Goal: Task Accomplishment & Management: Use online tool/utility

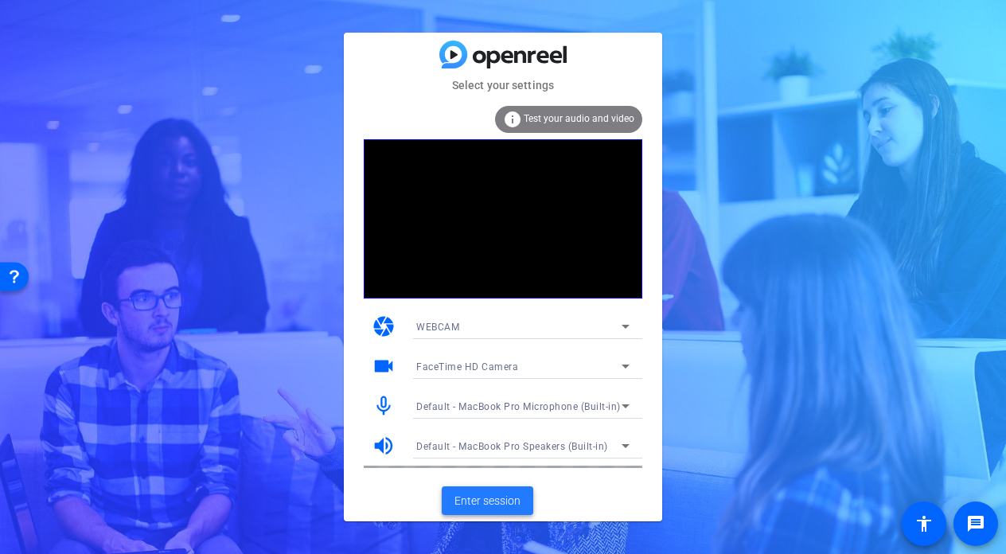
click at [516, 500] on span "Enter session" at bounding box center [487, 501] width 66 height 17
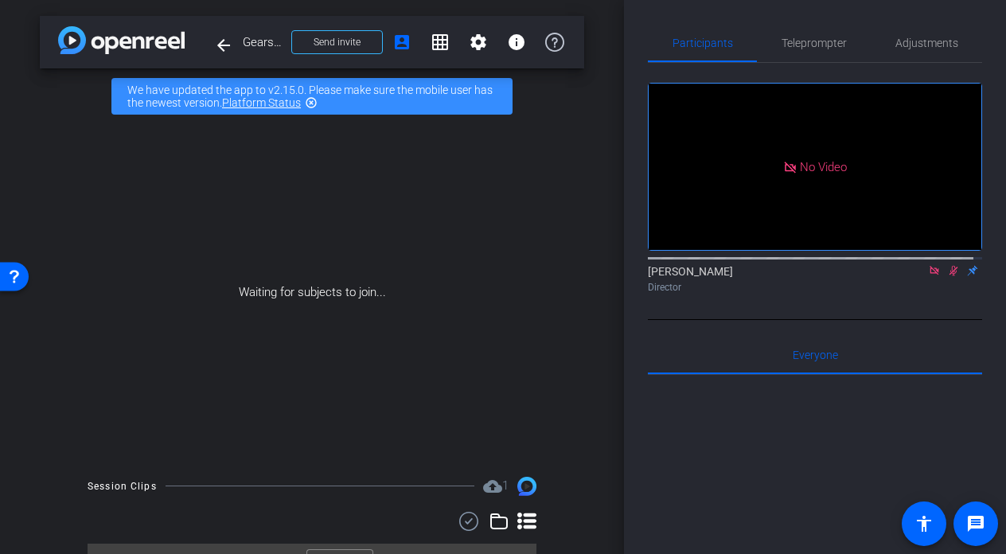
click at [949, 276] on icon at bounding box center [953, 271] width 9 height 10
click at [930, 276] on icon at bounding box center [934, 270] width 13 height 11
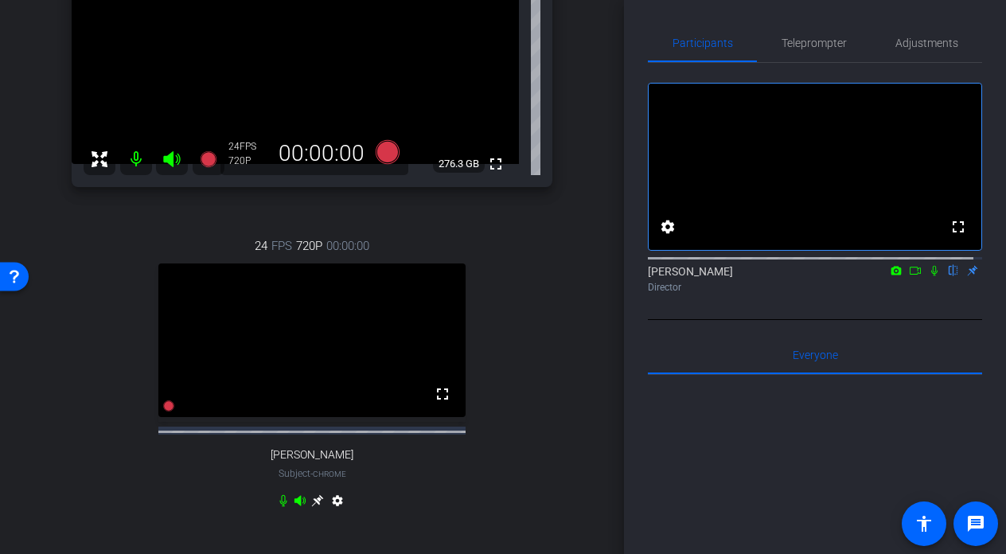
scroll to position [146, 0]
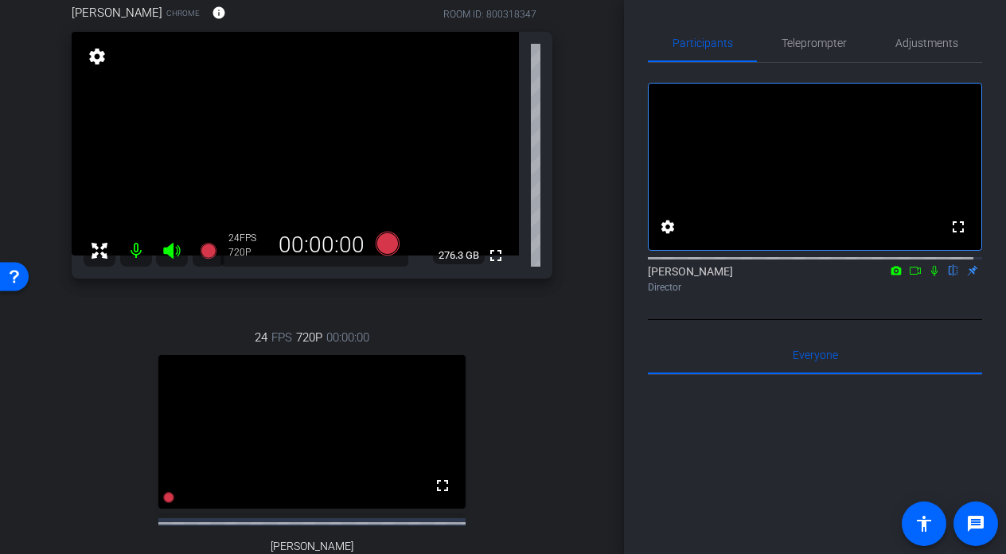
click at [590, 348] on div "arrow_back Gearset x Ping Identity - ellis@gearset.com Back to project Send inv…" at bounding box center [312, 131] width 624 height 554
click at [535, 433] on div "24 FPS 720P 00:00:00 fullscreen Matt Cammack Subject - Chrome settings" at bounding box center [312, 466] width 481 height 329
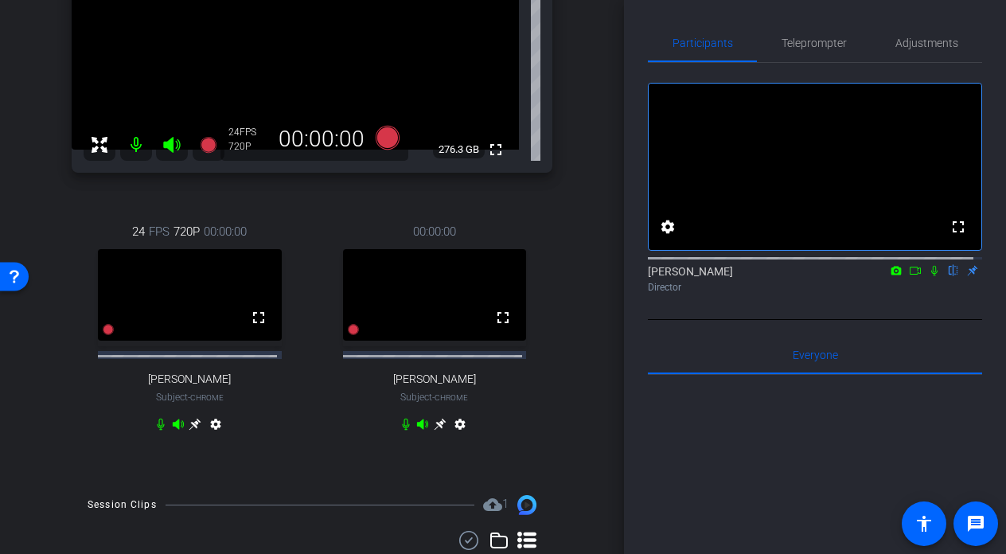
scroll to position [258, 0]
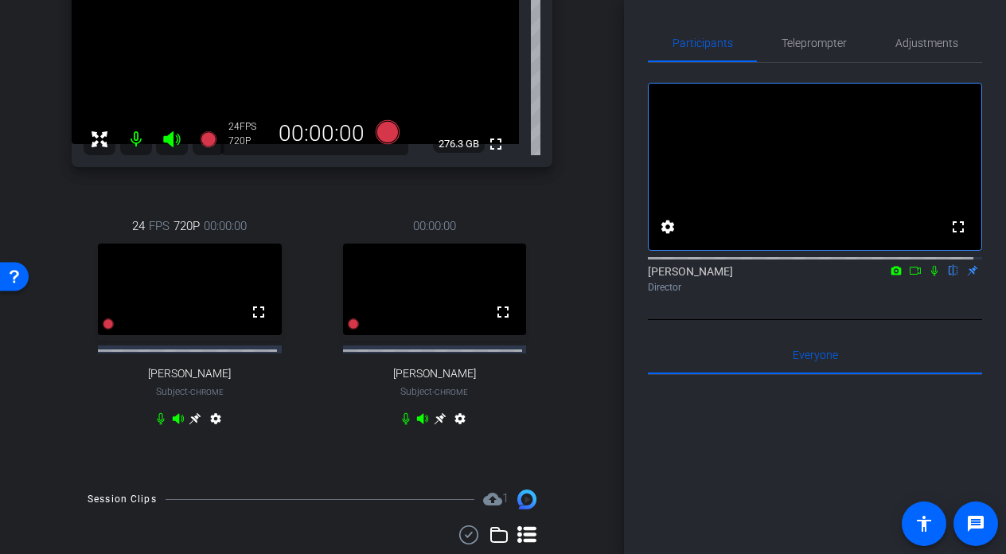
click at [434, 425] on icon at bounding box center [440, 419] width 12 height 12
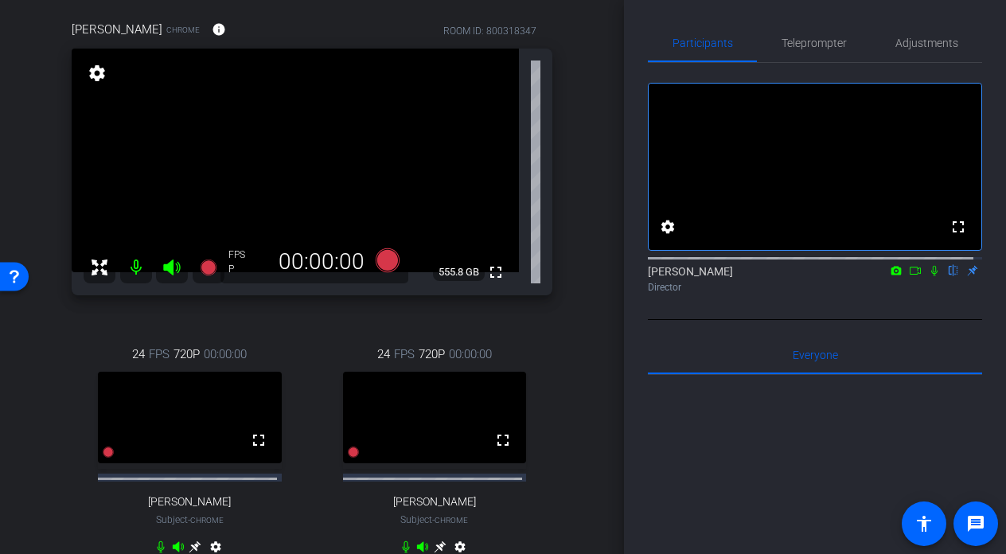
scroll to position [130, 0]
click at [577, 211] on div "arrow_back Gearset x Ping Identity - ellis@gearset.com Back to project Send inv…" at bounding box center [312, 147] width 624 height 554
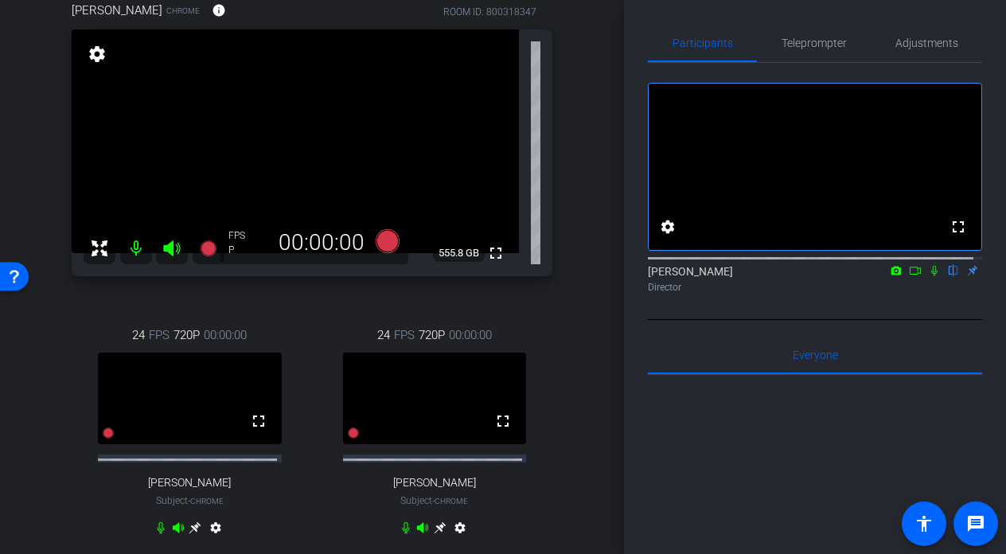
scroll to position [142, 0]
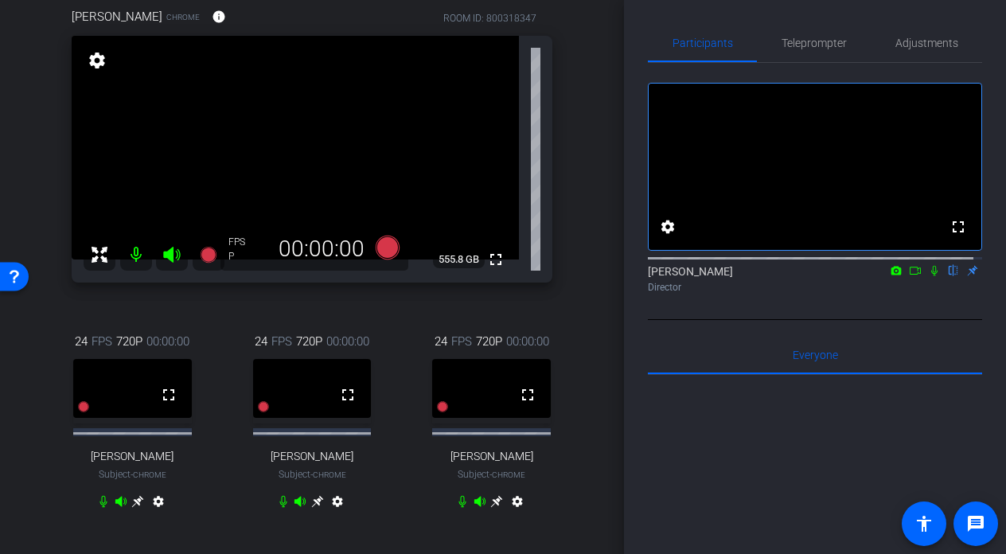
click at [495, 508] on icon at bounding box center [496, 501] width 13 height 13
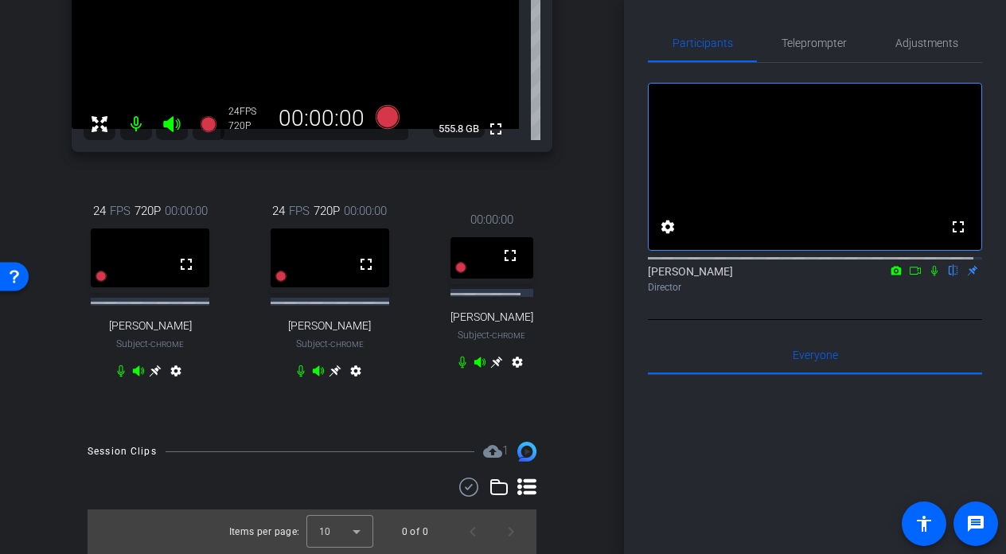
click at [493, 368] on icon at bounding box center [496, 362] width 13 height 13
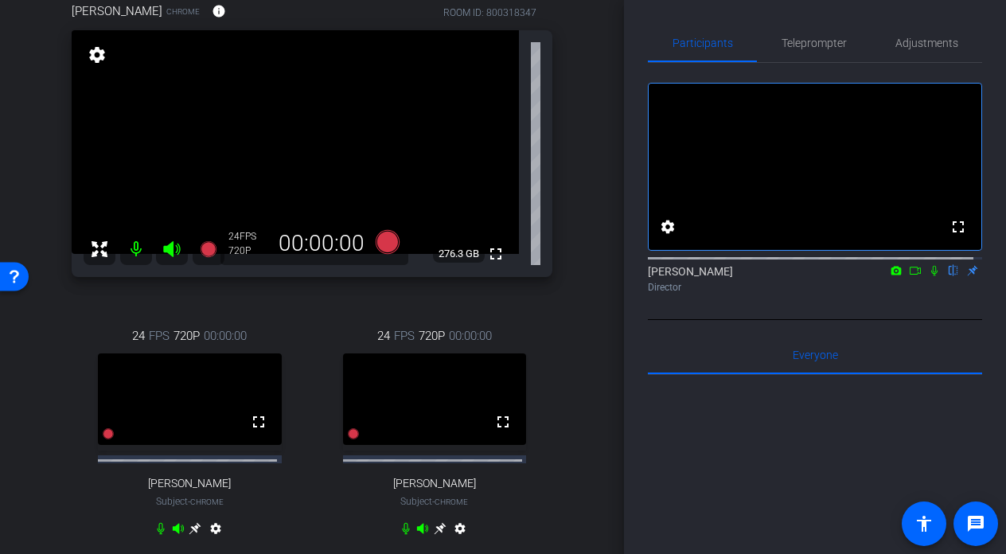
scroll to position [149, 0]
click at [915, 46] on span "Adjustments" at bounding box center [926, 42] width 63 height 11
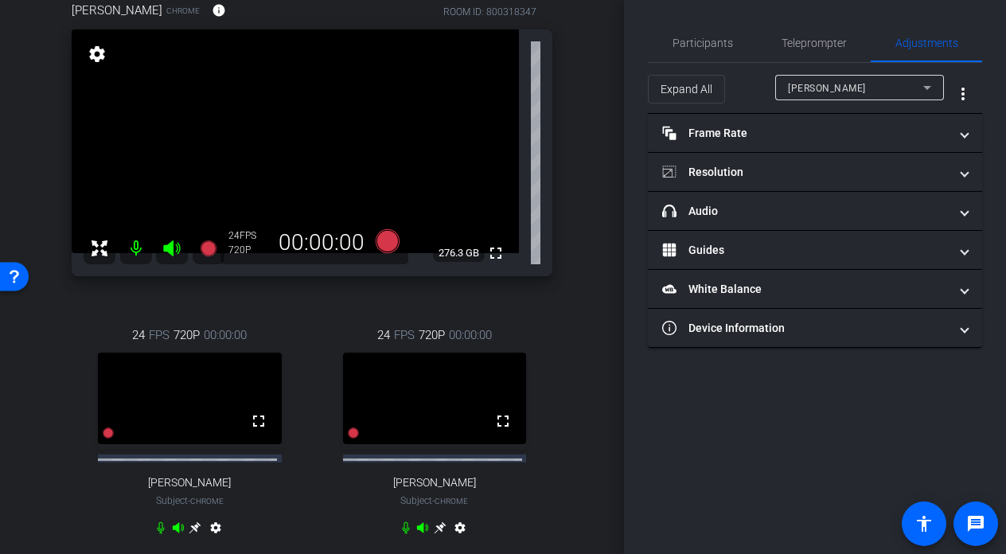
click at [909, 92] on div "[PERSON_NAME]" at bounding box center [855, 88] width 135 height 20
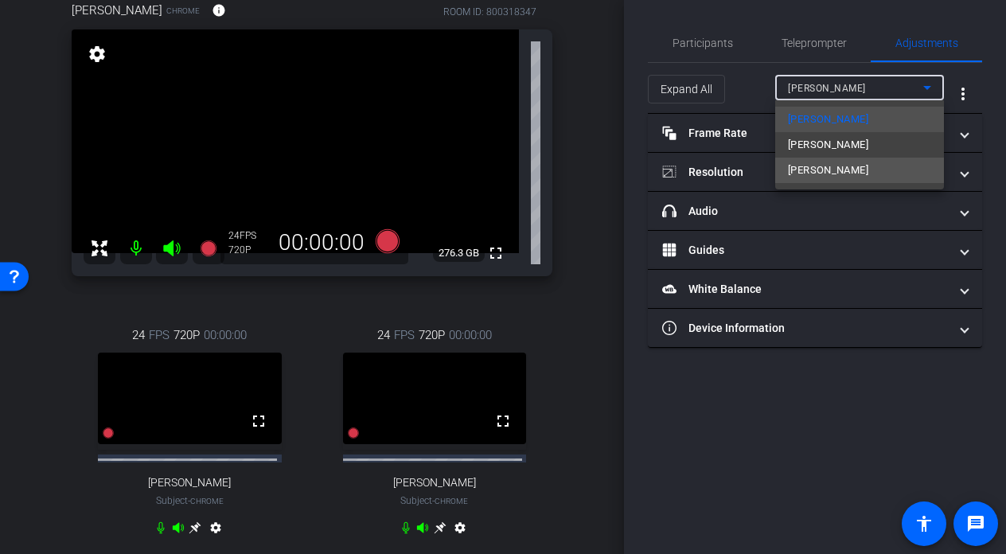
click at [794, 167] on span "[PERSON_NAME]" at bounding box center [828, 170] width 80 height 19
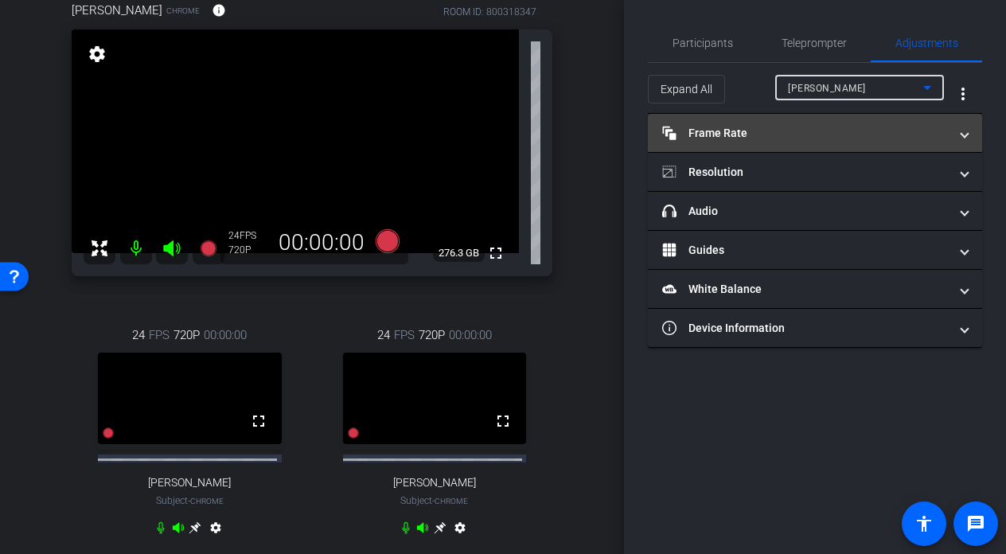
click at [808, 142] on mat-expansion-panel-header "Frame Rate Frame Rate" at bounding box center [815, 133] width 334 height 38
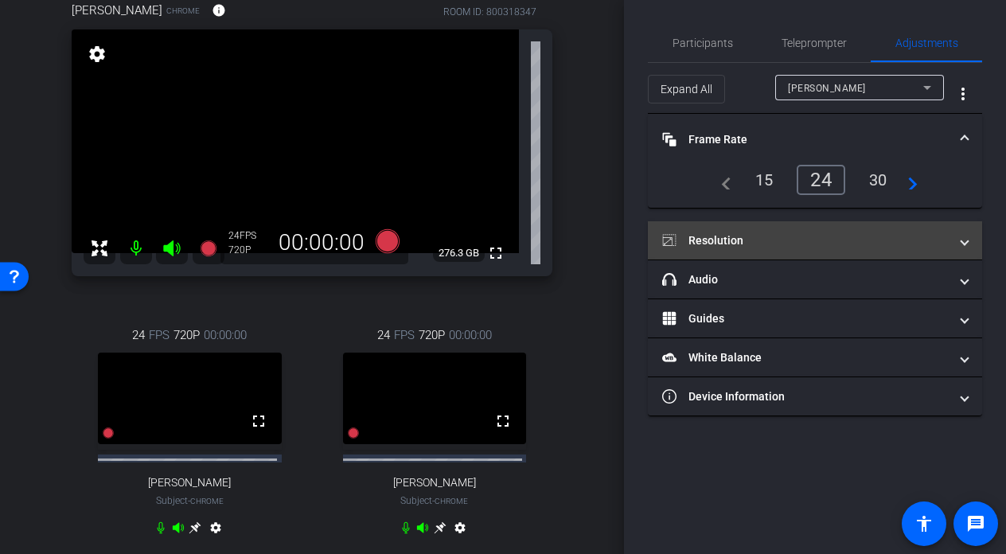
click at [817, 243] on mat-panel-title "Resolution" at bounding box center [805, 240] width 286 height 17
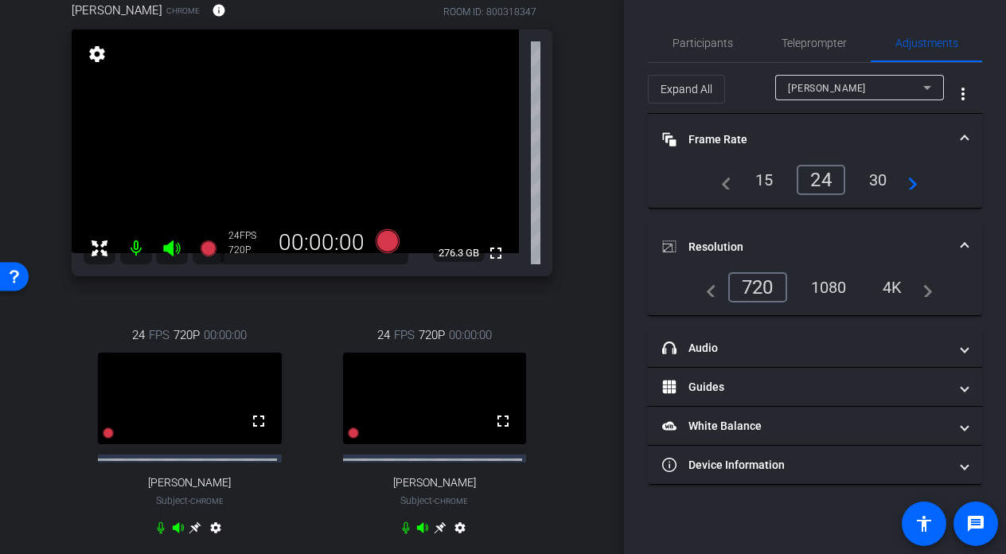
click at [818, 290] on div "1080" at bounding box center [829, 287] width 60 height 27
click at [565, 395] on div "Ellis Chrome info ROOM ID: 800318347 fullscreen settings 276.3 GB 24 FPS 720P 0…" at bounding box center [312, 278] width 544 height 607
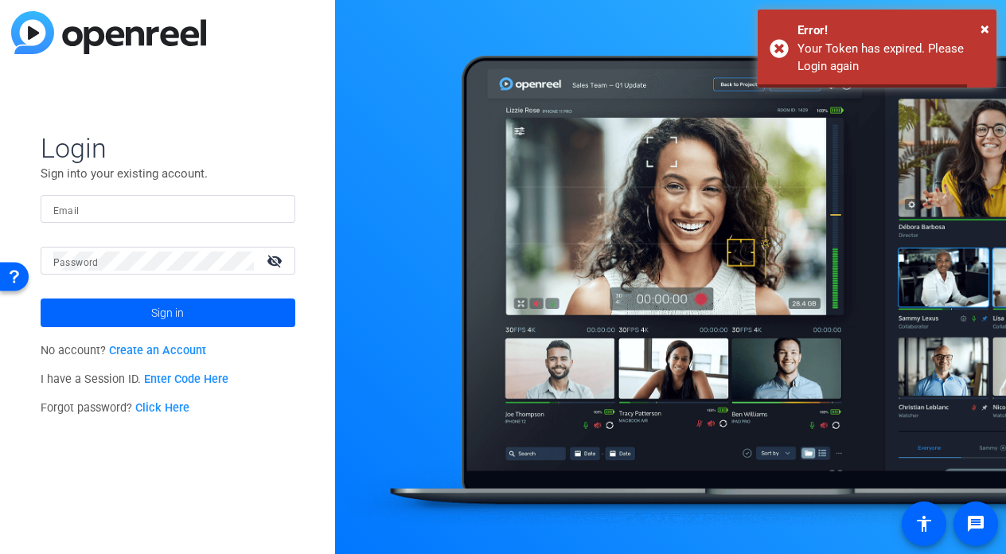
type input "[PERSON_NAME][EMAIL_ADDRESS][DOMAIN_NAME]"
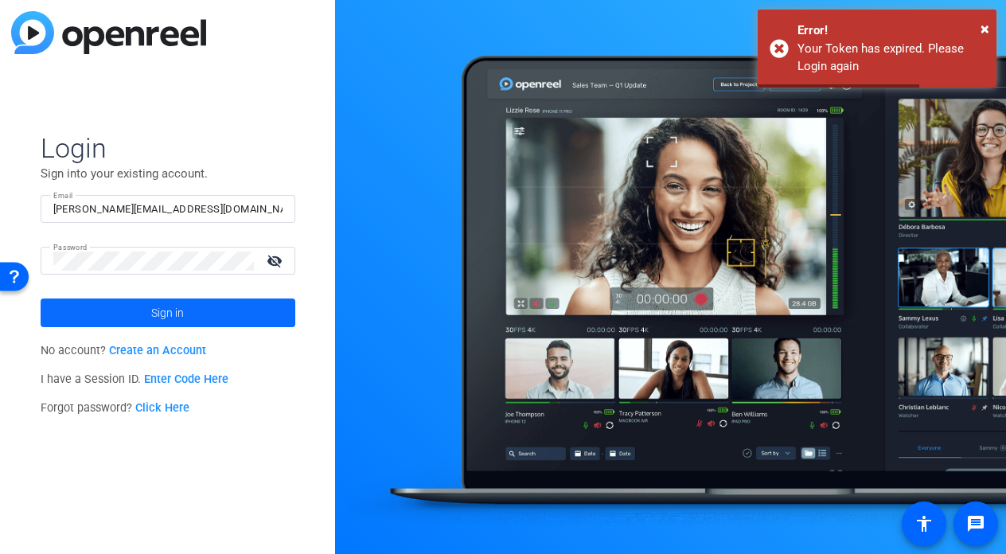
click at [194, 311] on span at bounding box center [168, 313] width 255 height 38
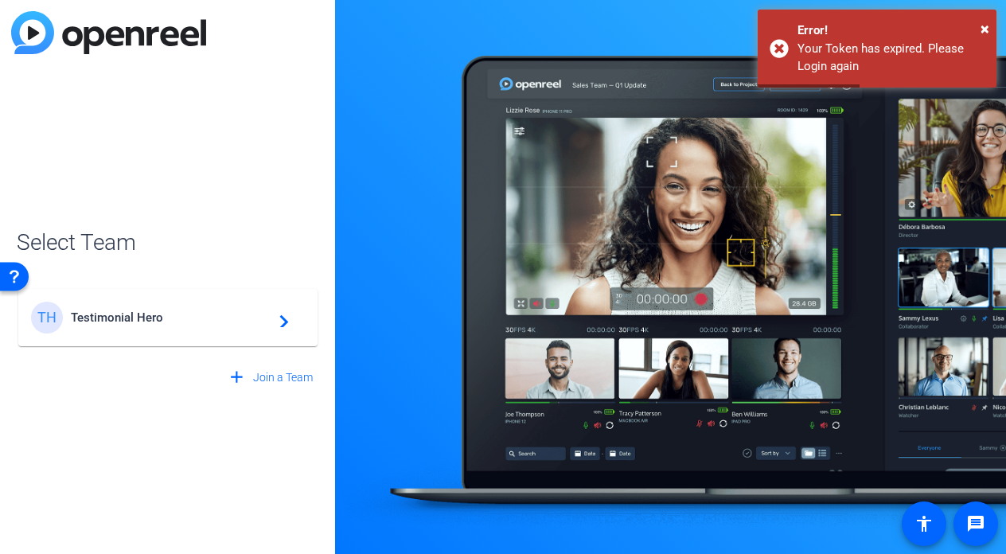
click at [182, 317] on span "Testimonial Hero" at bounding box center [170, 317] width 199 height 14
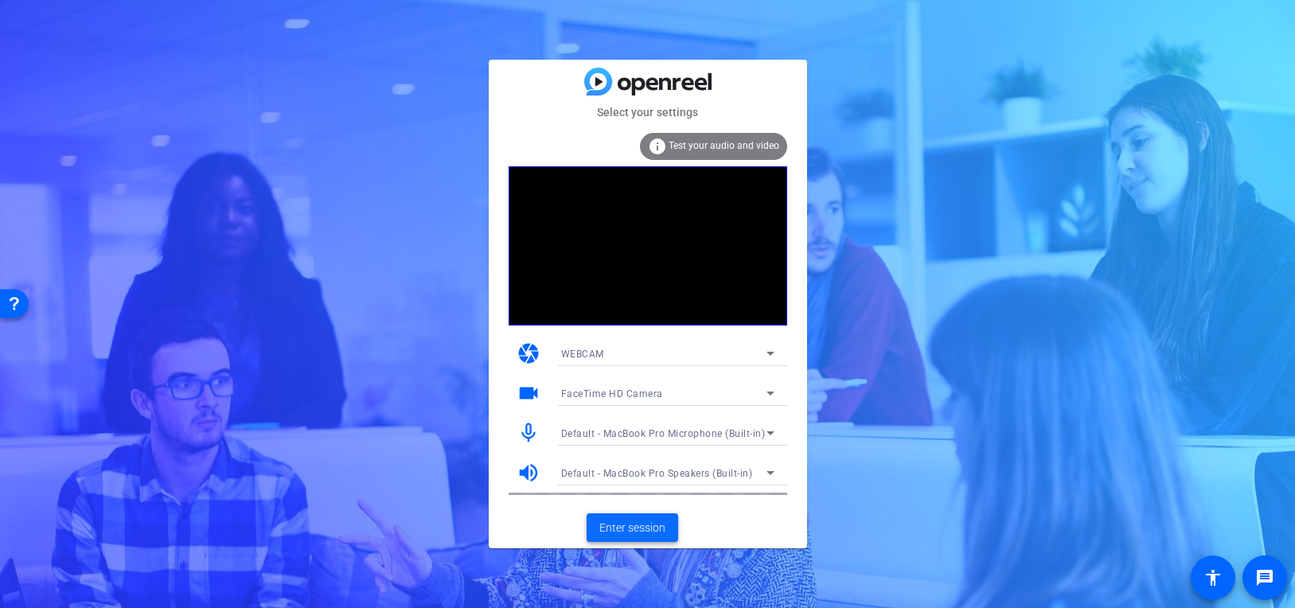
click at [639, 516] on span at bounding box center [632, 527] width 92 height 38
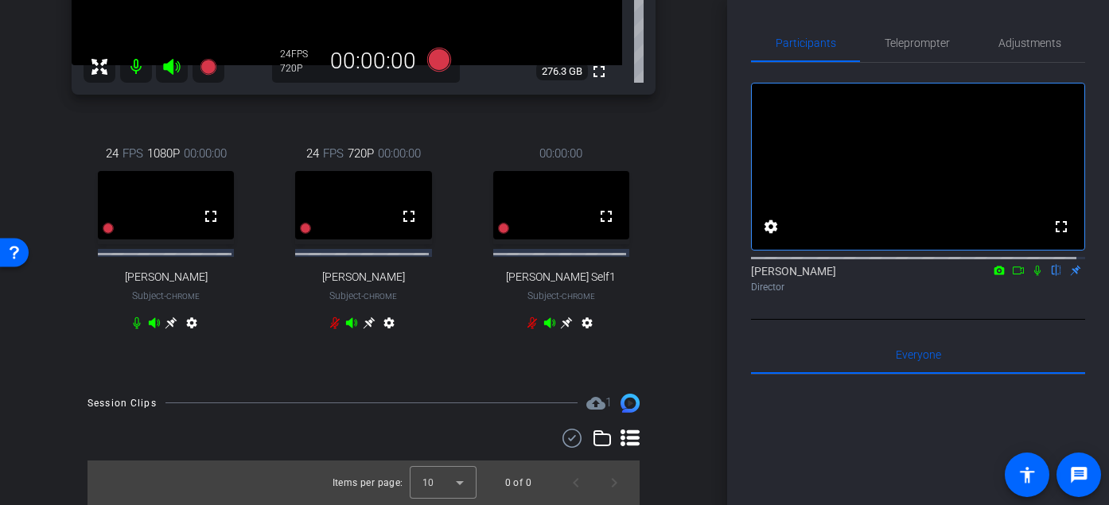
scroll to position [439, 0]
click at [526, 320] on icon at bounding box center [532, 323] width 13 height 13
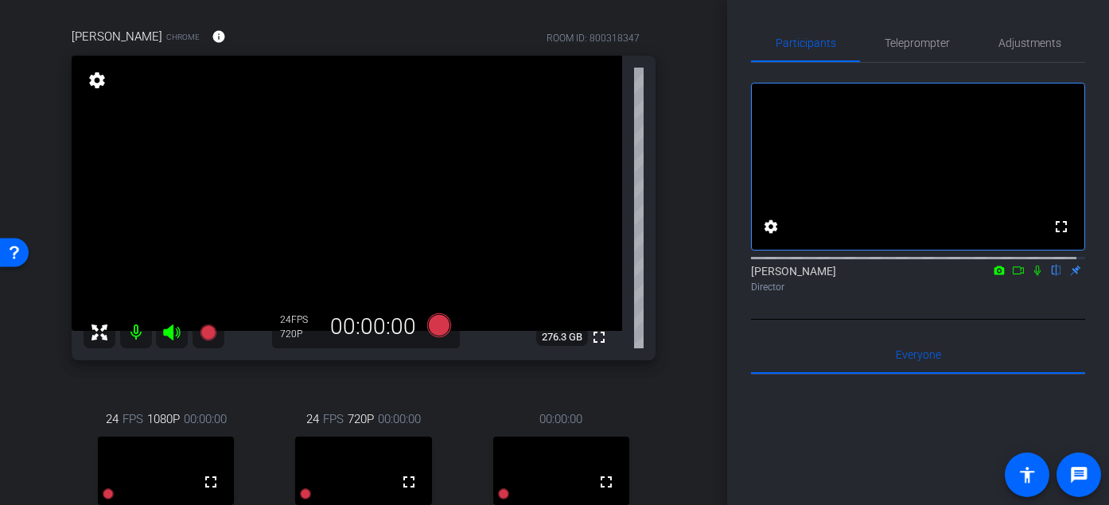
scroll to position [0, 0]
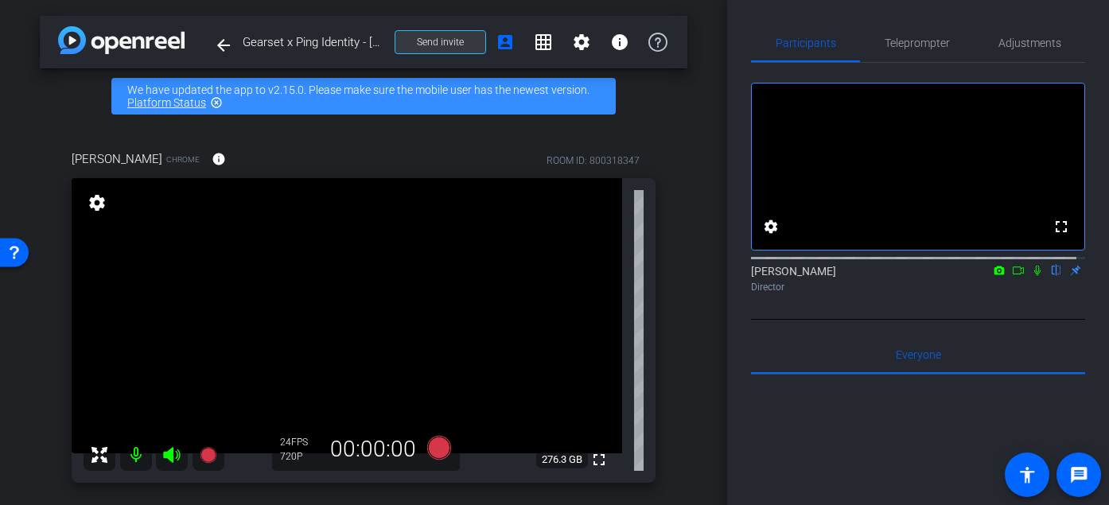
click at [417, 45] on span "Send invite" at bounding box center [440, 42] width 47 height 13
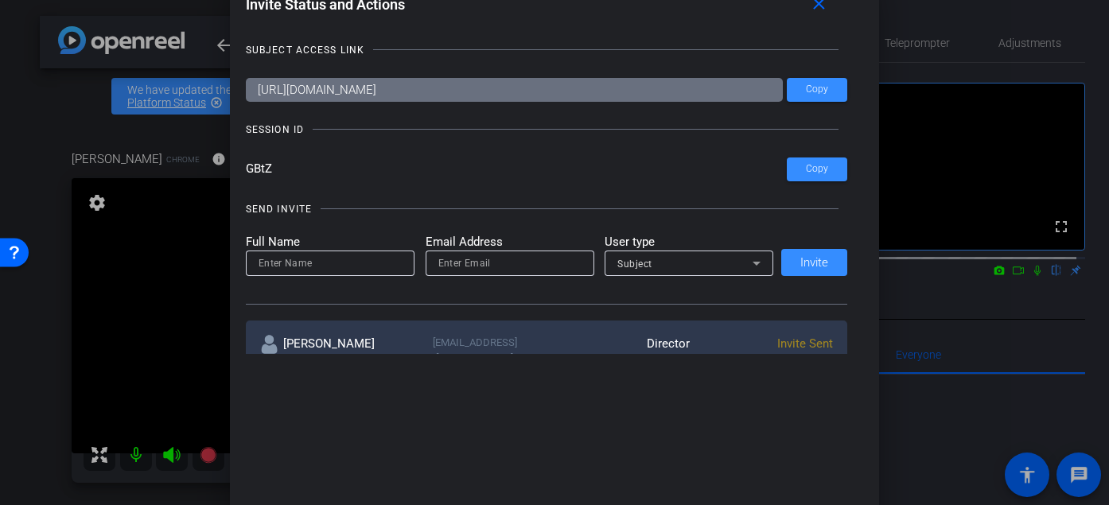
drag, startPoint x: 259, startPoint y: 163, endPoint x: 242, endPoint y: 161, distance: 17.7
click at [246, 161] on input "GBtZ" at bounding box center [517, 170] width 542 height 24
click at [824, 4] on mat-icon "close" at bounding box center [819, 4] width 20 height 20
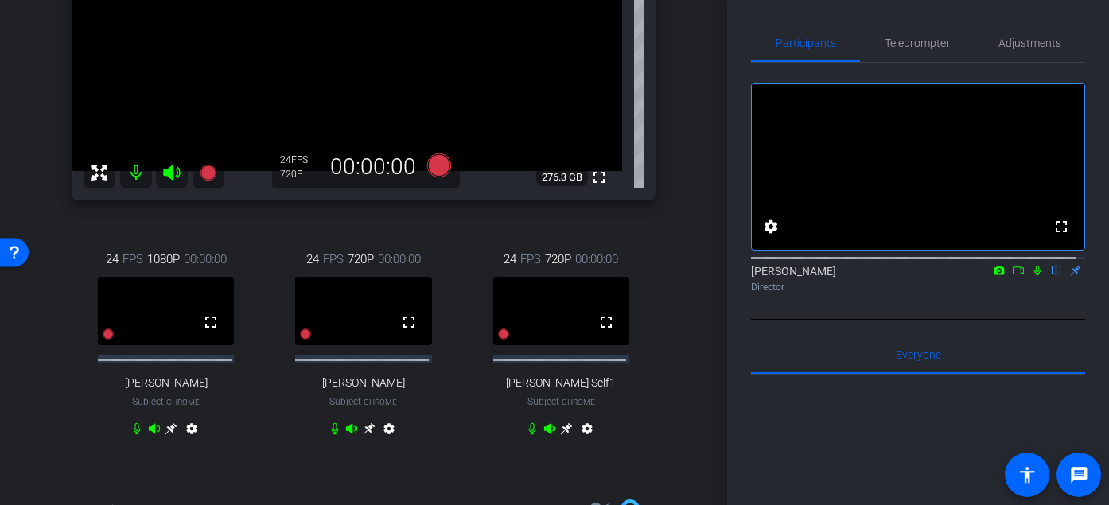
scroll to position [289, 0]
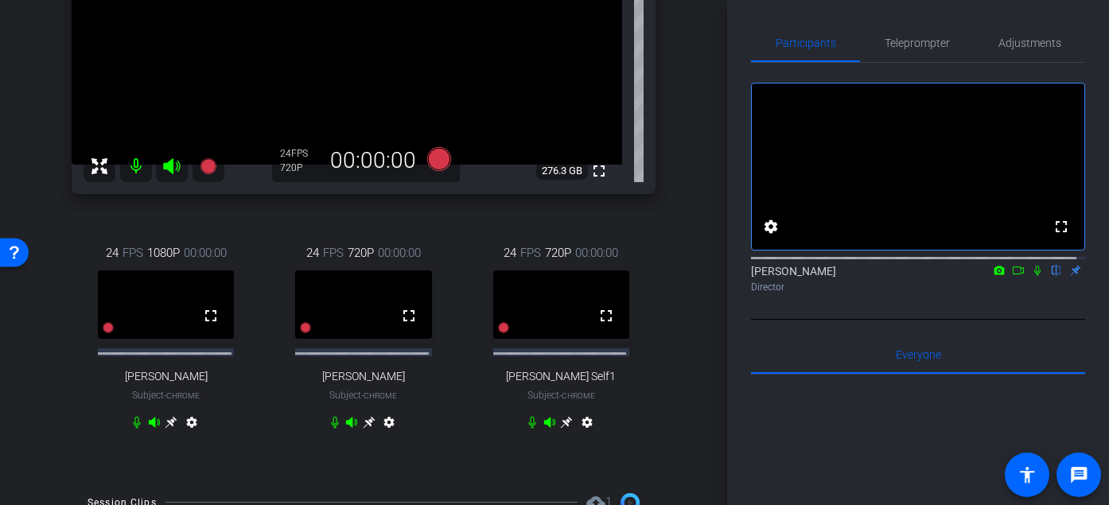
click at [165, 428] on icon at bounding box center [171, 422] width 13 height 13
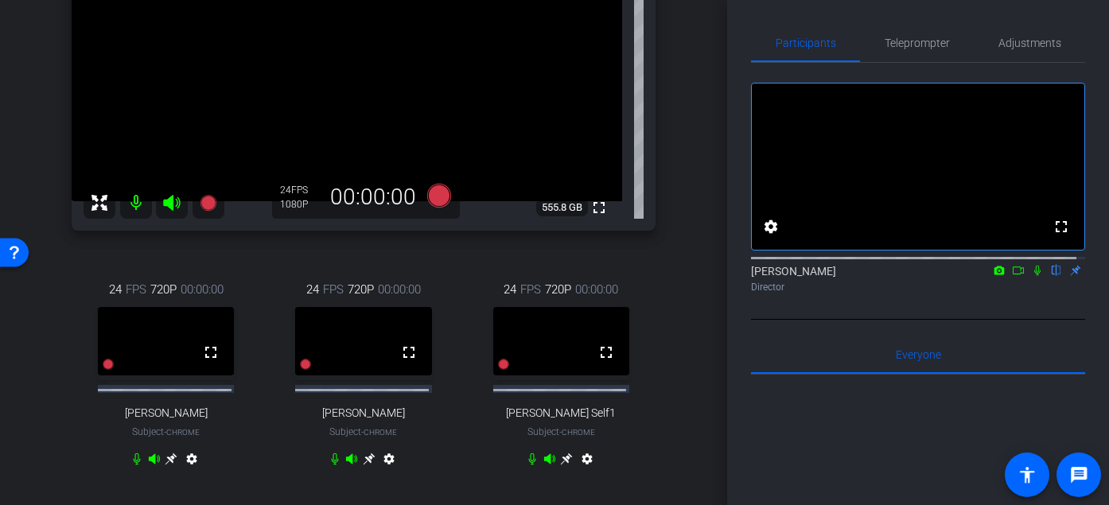
scroll to position [259, 0]
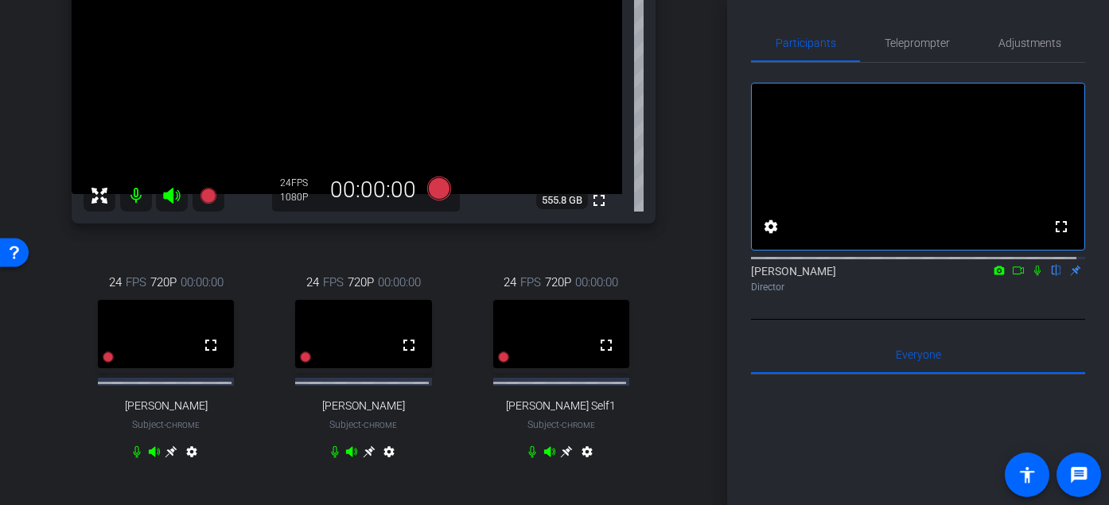
click at [561, 457] on icon at bounding box center [567, 452] width 12 height 12
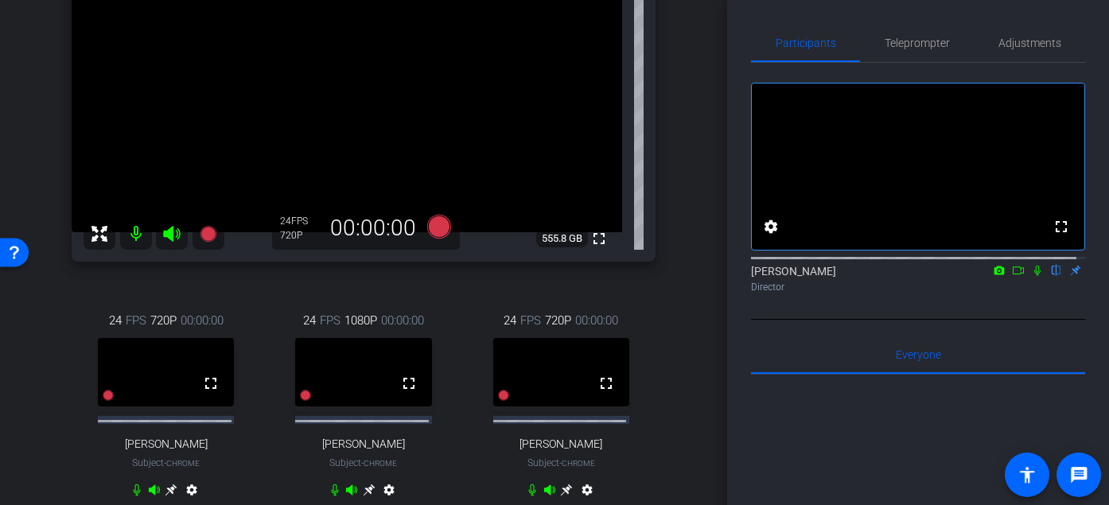
scroll to position [138, 0]
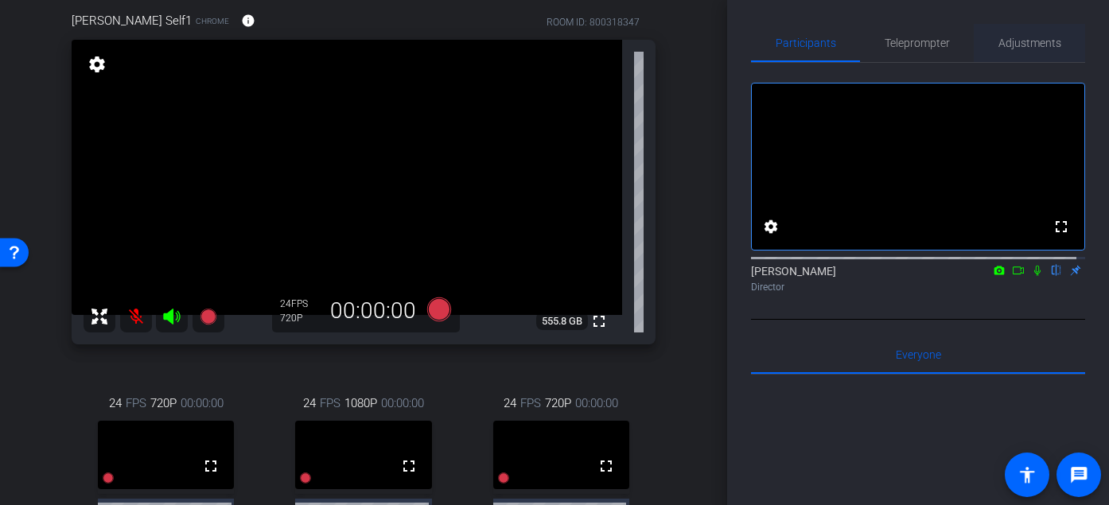
click at [1040, 38] on span "Adjustments" at bounding box center [1030, 42] width 63 height 11
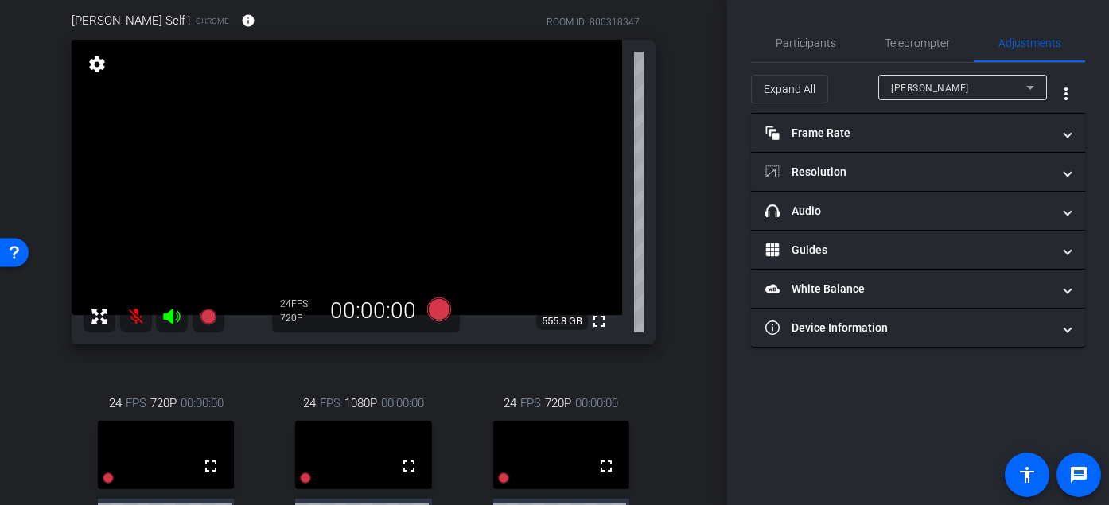
click at [962, 90] on div "[PERSON_NAME]" at bounding box center [958, 88] width 135 height 20
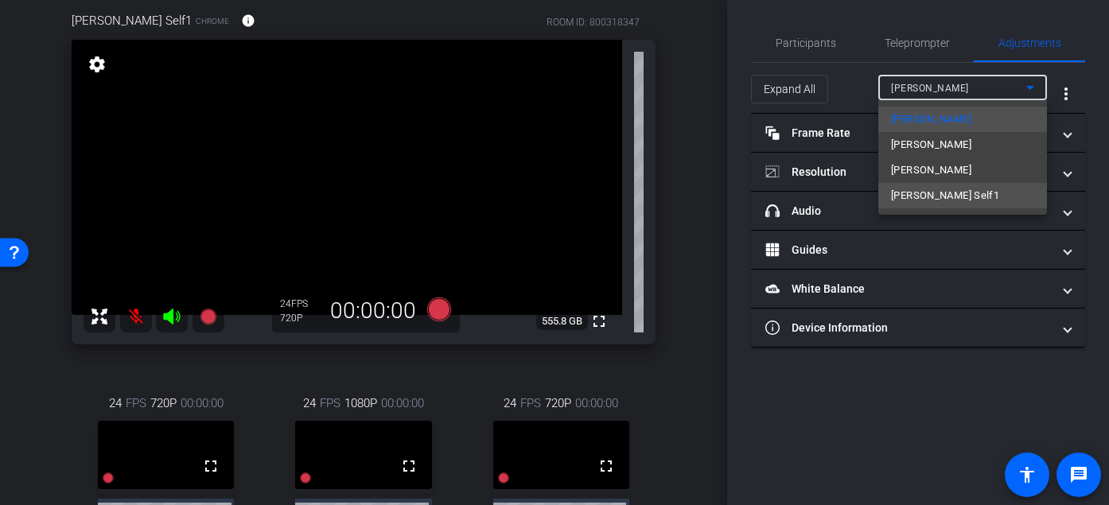
click at [917, 189] on span "[PERSON_NAME] Self1" at bounding box center [945, 195] width 108 height 19
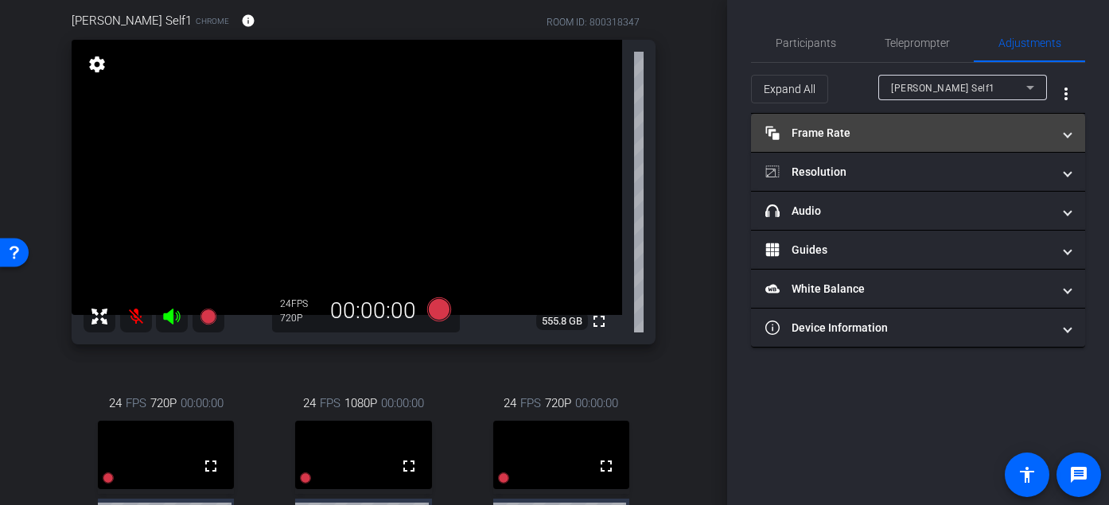
click at [913, 133] on mat-panel-title "Frame Rate Frame Rate" at bounding box center [908, 133] width 286 height 17
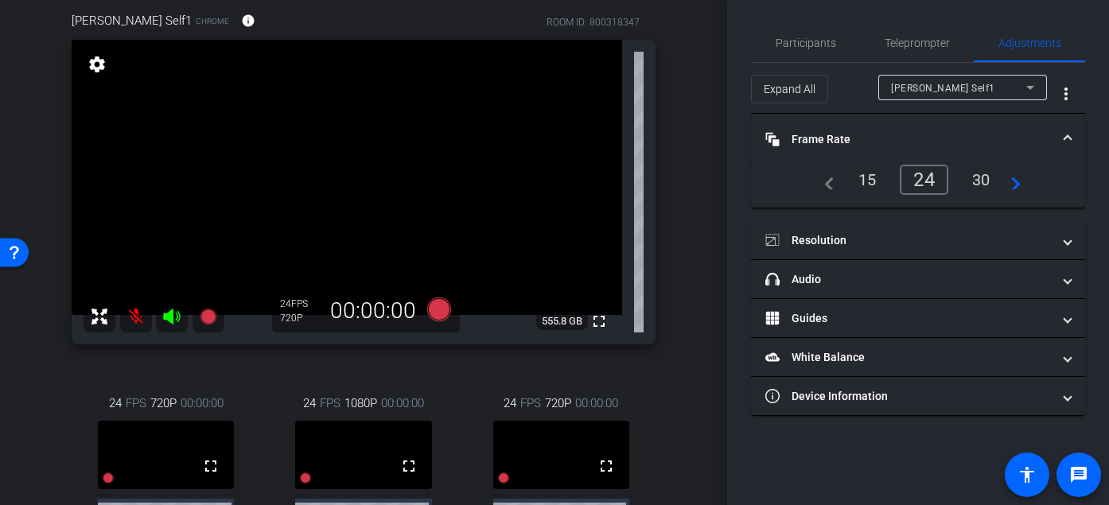
click at [877, 129] on mat-expansion-panel-header "Frame Rate Frame Rate" at bounding box center [918, 139] width 334 height 51
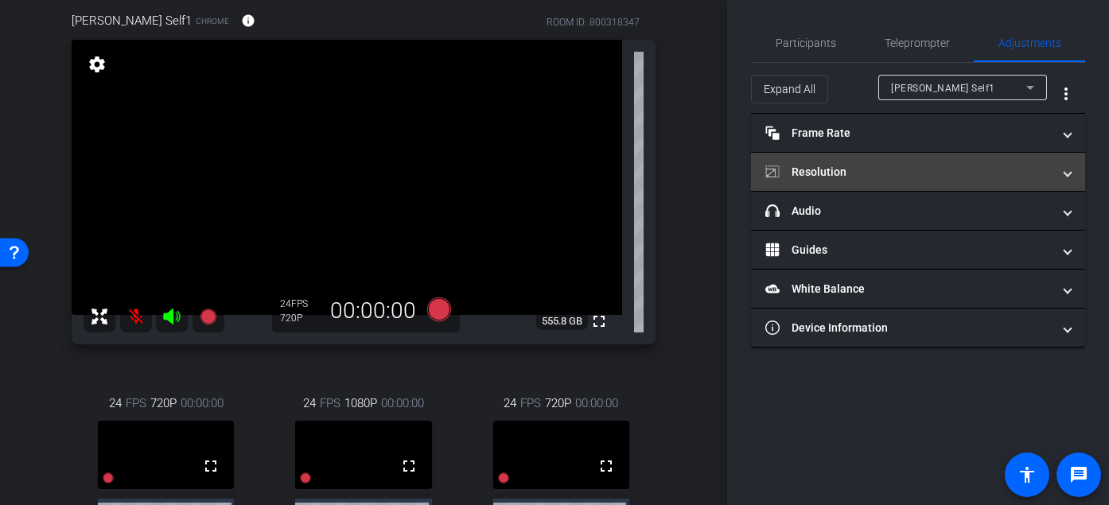
click at [868, 180] on mat-expansion-panel-header "Resolution" at bounding box center [918, 172] width 334 height 38
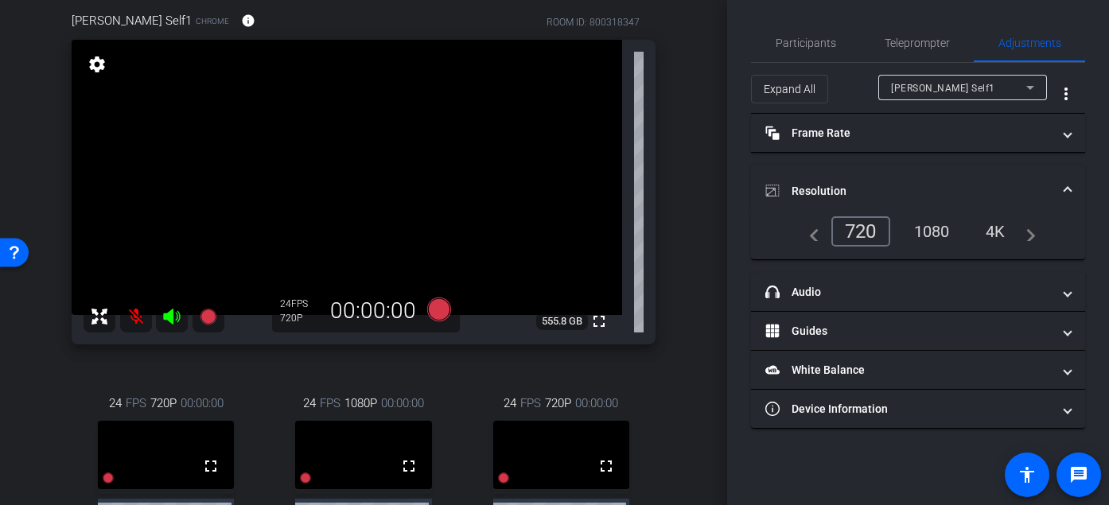
click at [921, 230] on div "1080" at bounding box center [932, 231] width 60 height 27
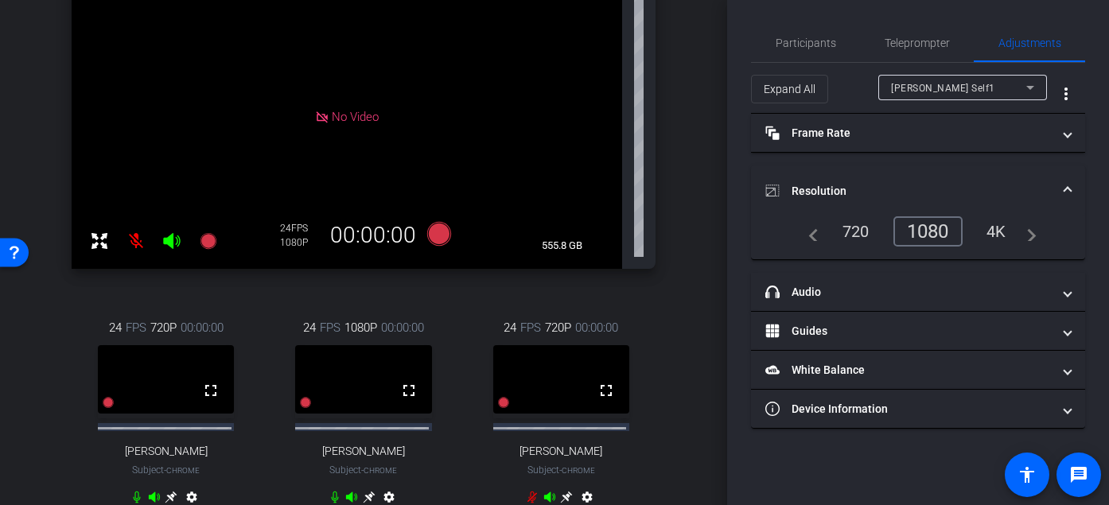
scroll to position [211, 0]
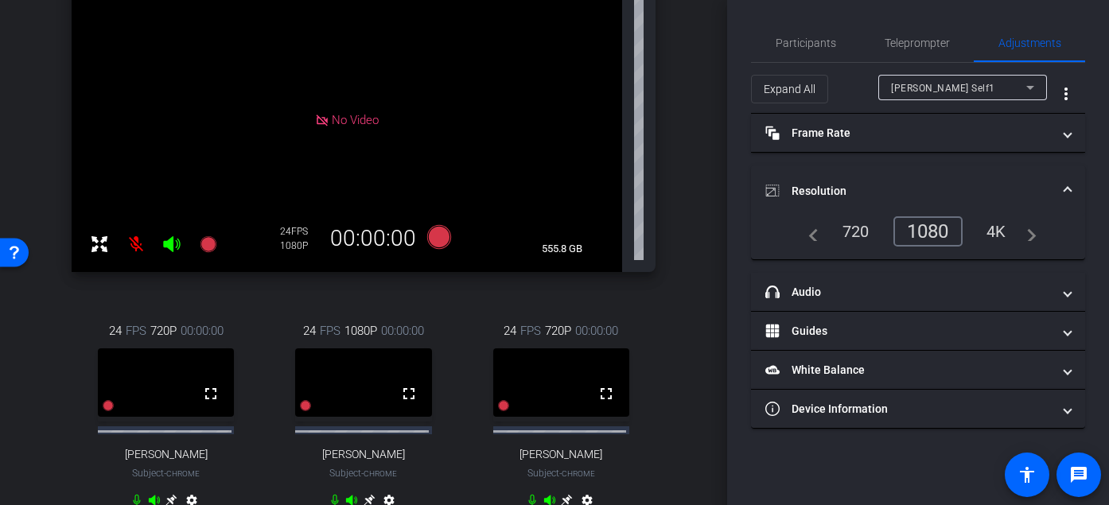
click at [690, 238] on div "arrow_back Gearset x Ping Identity - [PERSON_NAME][EMAIL_ADDRESS][DOMAIN_NAME] …" at bounding box center [363, 41] width 727 height 505
click at [818, 29] on span "Participants" at bounding box center [806, 43] width 60 height 38
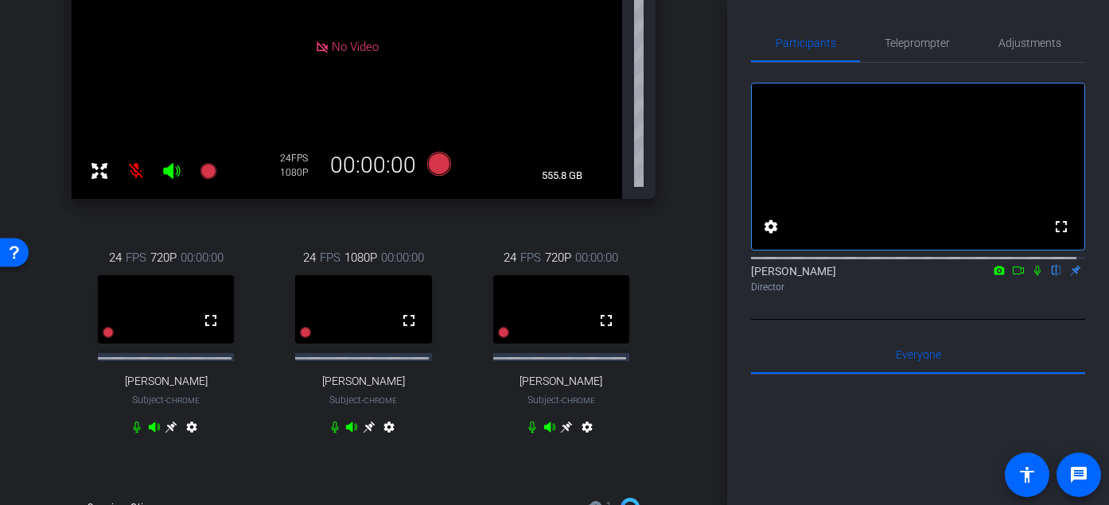
scroll to position [286, 0]
click at [1031, 276] on icon at bounding box center [1037, 270] width 13 height 11
click at [1013, 276] on icon at bounding box center [1018, 270] width 13 height 11
click at [1050, 276] on icon at bounding box center [1056, 270] width 13 height 11
click at [1031, 276] on icon at bounding box center [1037, 270] width 13 height 11
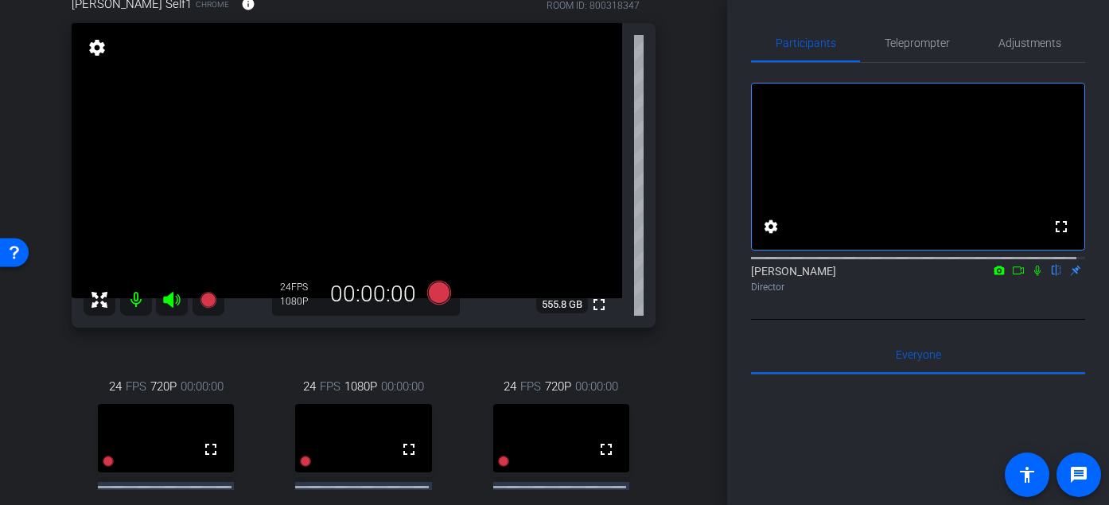
scroll to position [153, 0]
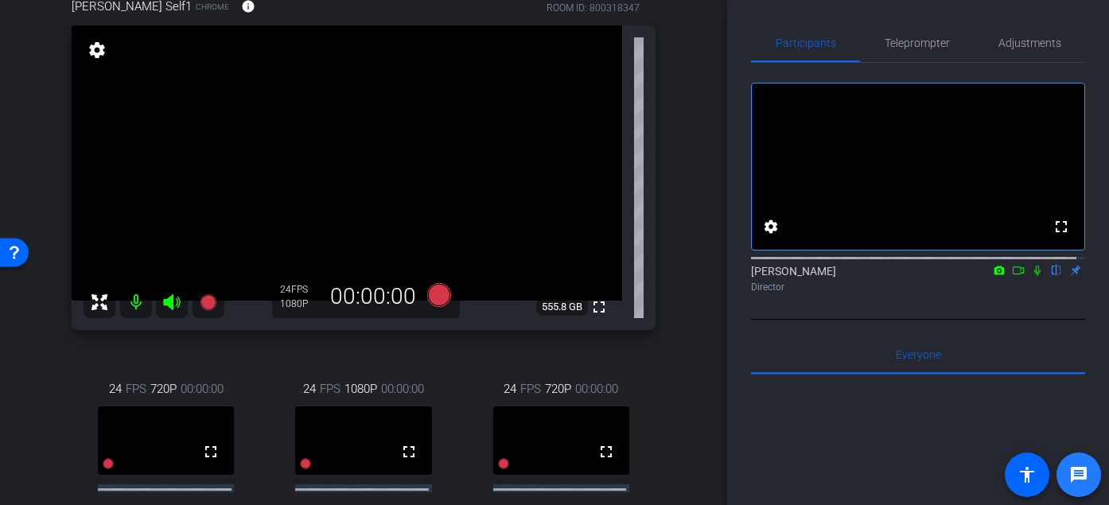
click at [1079, 478] on mat-icon "message" at bounding box center [1078, 474] width 19 height 19
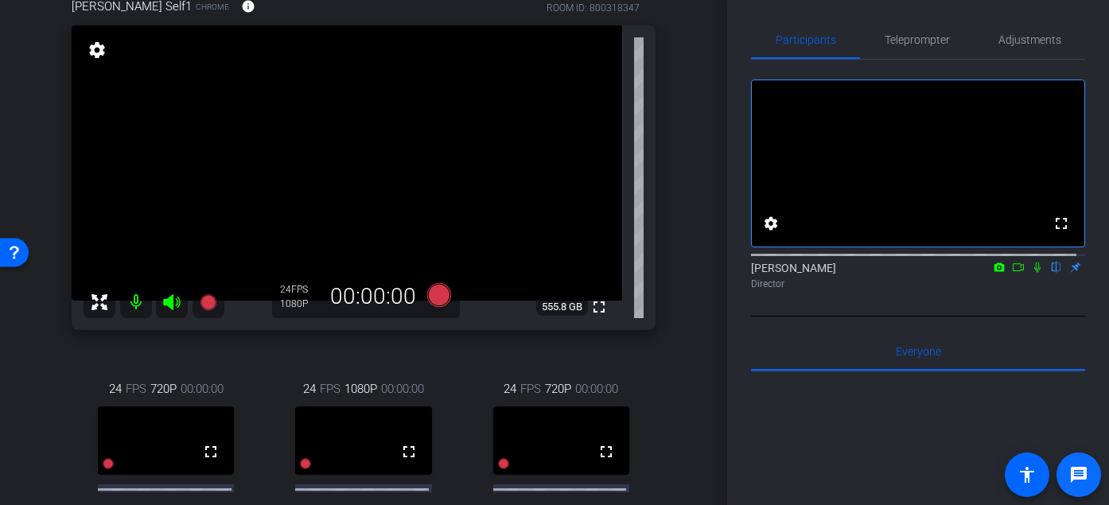
click at [1078, 484] on mat-icon "message" at bounding box center [1078, 474] width 19 height 19
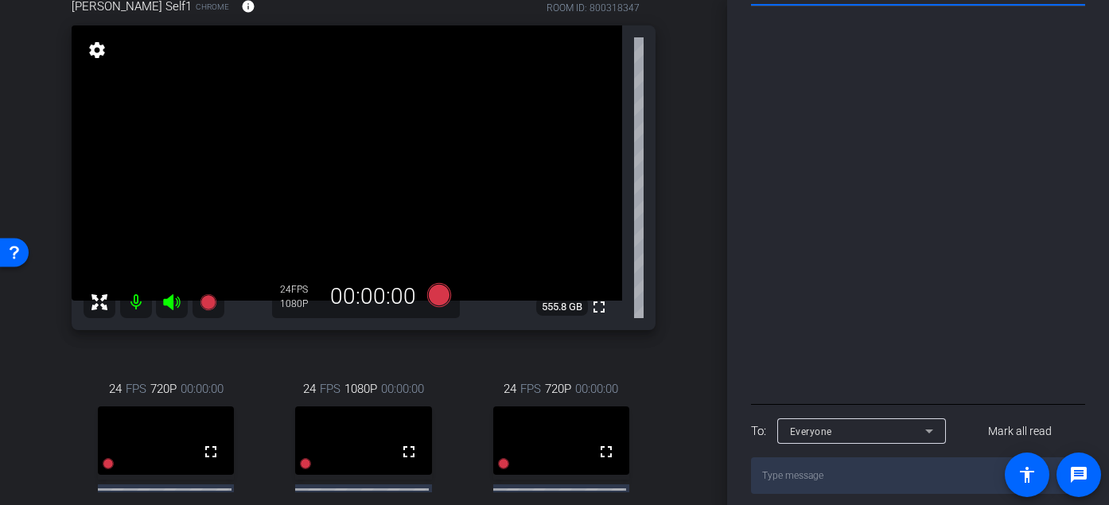
scroll to position [397, 0]
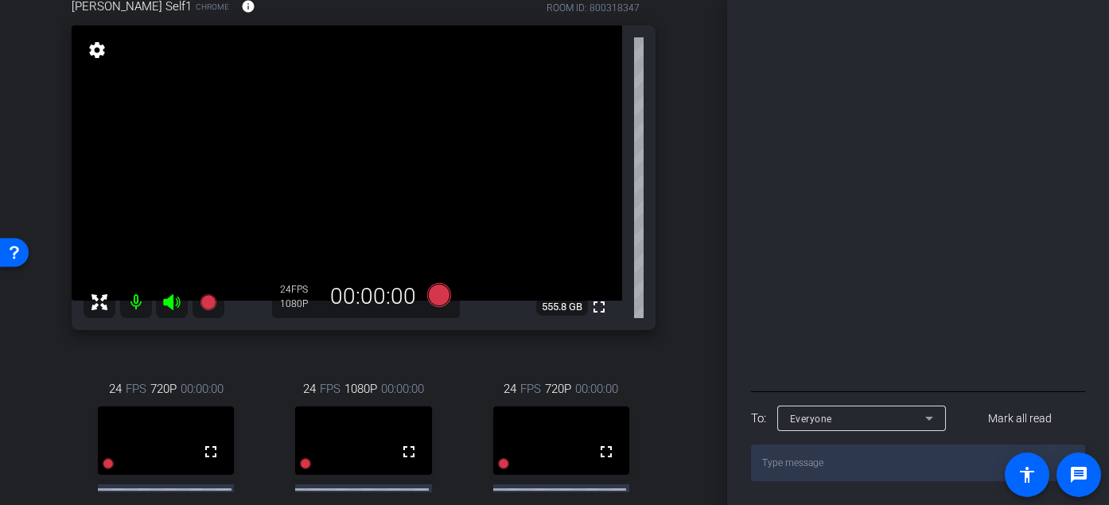
click at [849, 465] on textarea at bounding box center [918, 463] width 334 height 37
paste textarea "[URL][DOMAIN_NAME]"
type textarea "[URL][DOMAIN_NAME]"
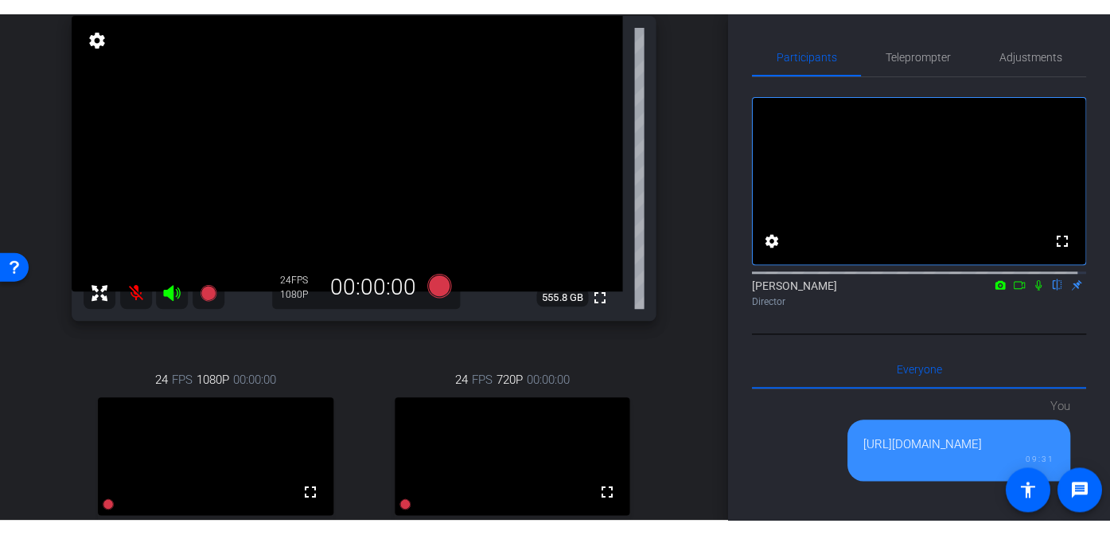
scroll to position [172, 0]
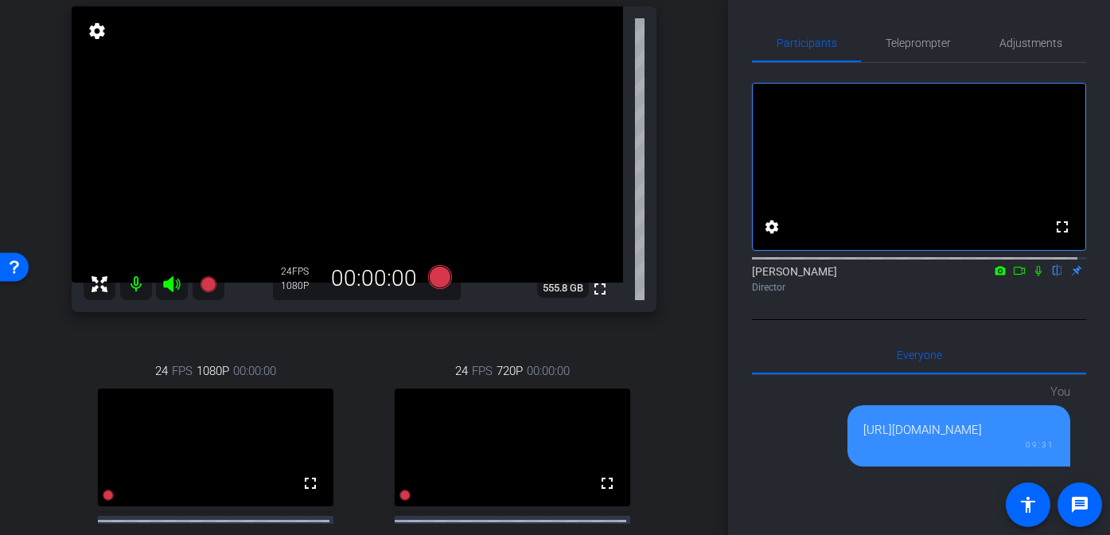
click at [683, 385] on div "arrow_back Gearset x Ping Identity - [PERSON_NAME][EMAIL_ADDRESS][DOMAIN_NAME] …" at bounding box center [364, 267] width 728 height 535
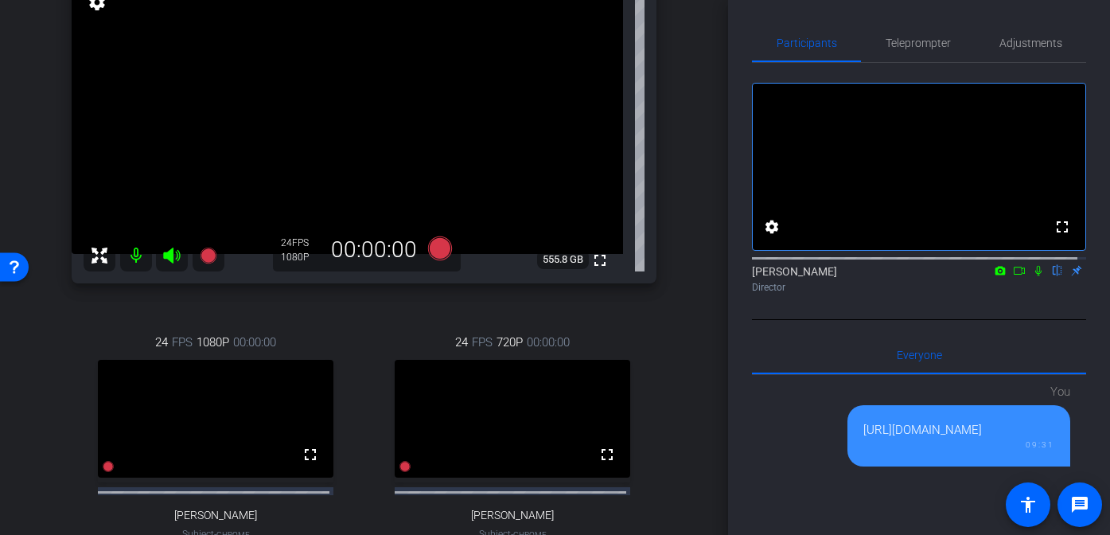
scroll to position [204, 0]
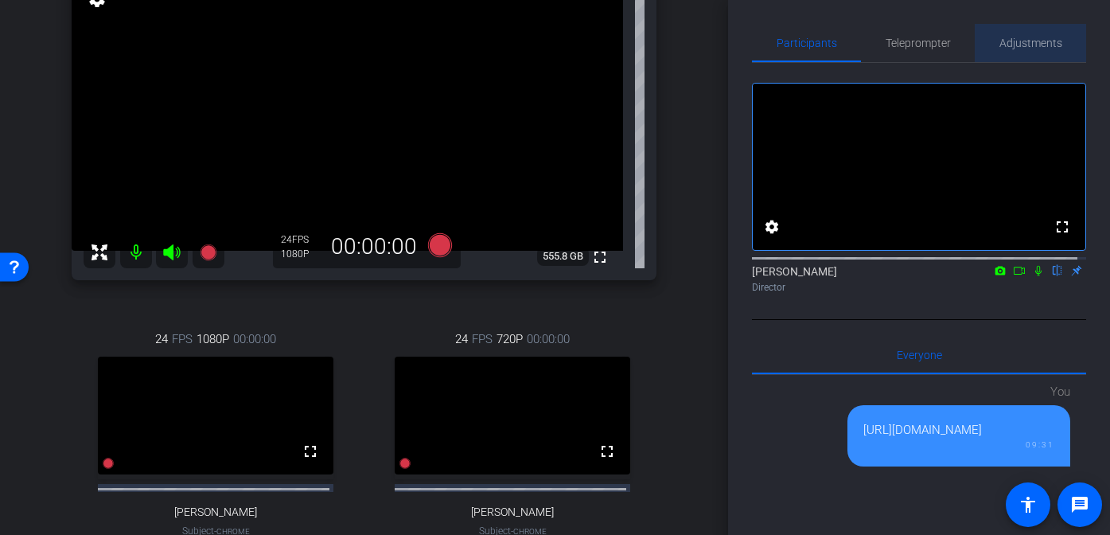
click at [1028, 49] on span "Adjustments" at bounding box center [1030, 42] width 63 height 11
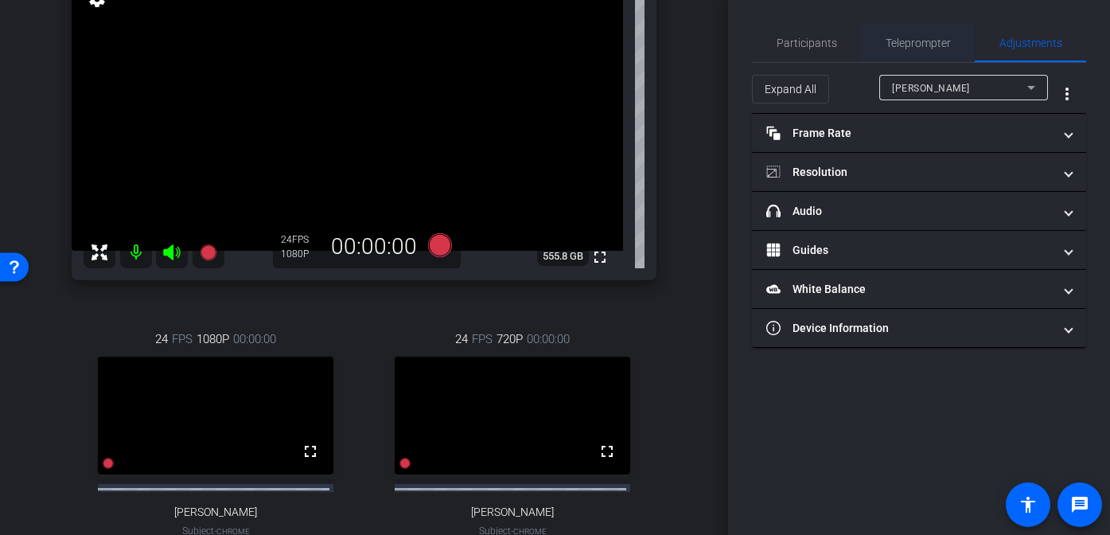
click at [927, 49] on span "Teleprompter" at bounding box center [918, 43] width 65 height 38
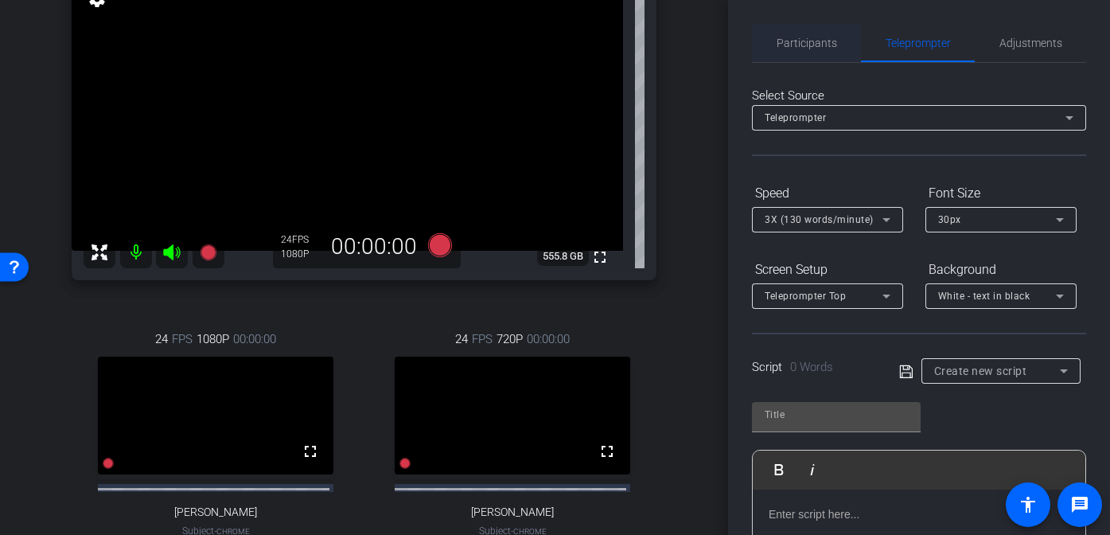
click at [799, 49] on span "Participants" at bounding box center [807, 43] width 60 height 38
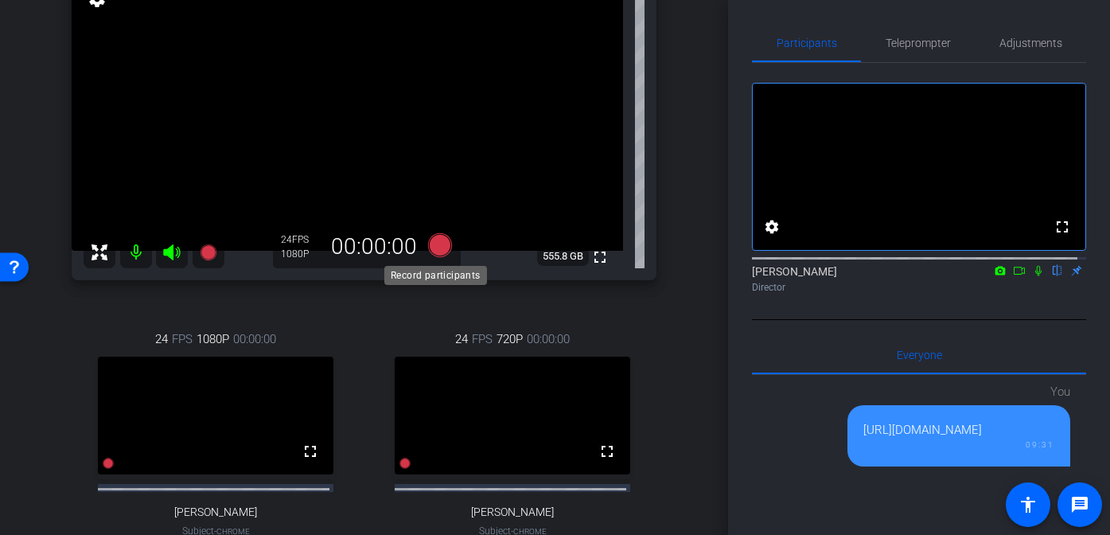
click at [428, 239] on icon at bounding box center [439, 244] width 24 height 24
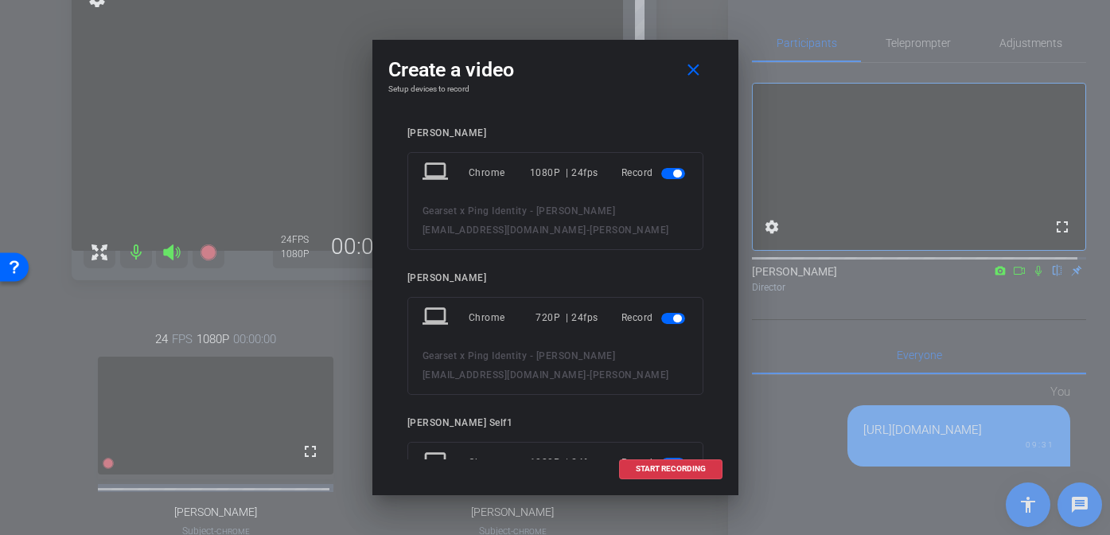
click at [662, 313] on span "button" at bounding box center [673, 318] width 24 height 11
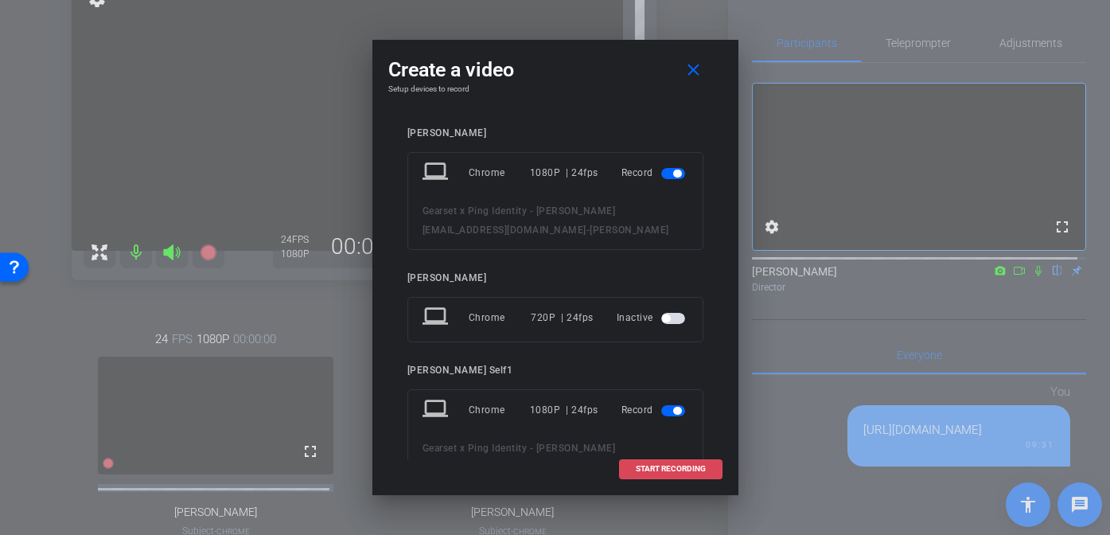
click at [672, 466] on span "START RECORDING" at bounding box center [671, 469] width 70 height 8
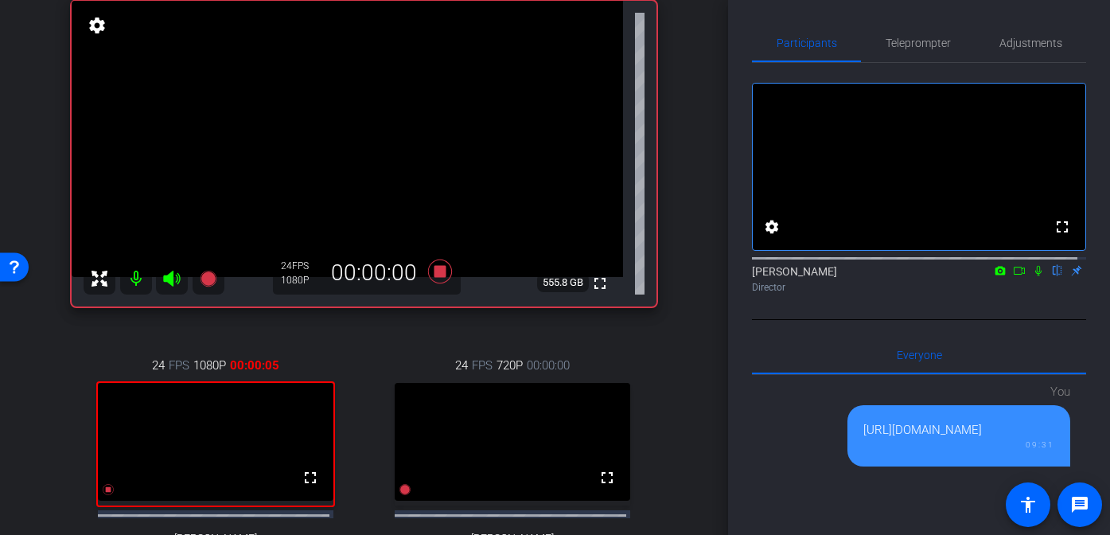
scroll to position [169, 0]
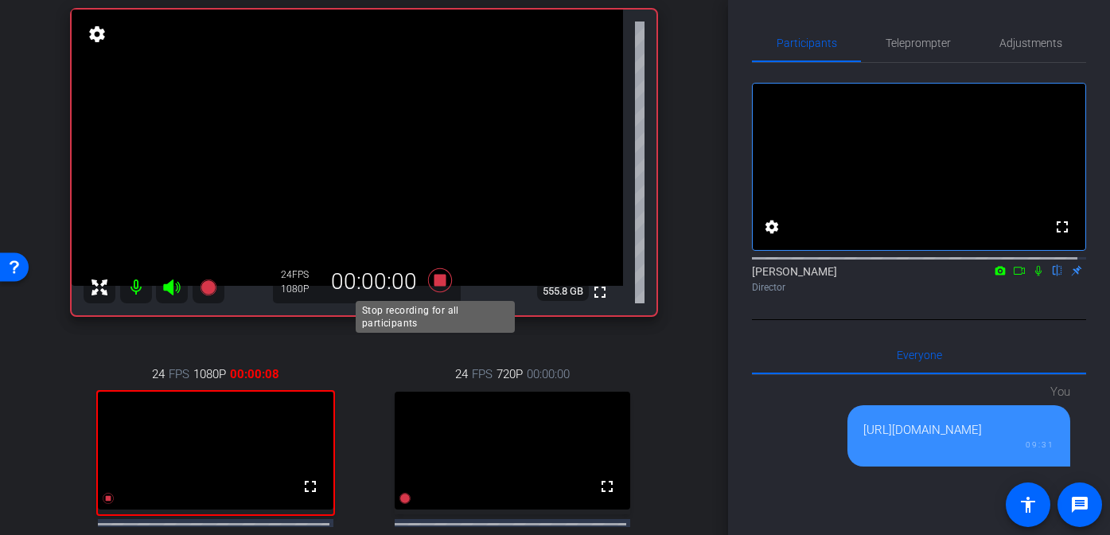
click at [434, 281] on icon at bounding box center [439, 279] width 24 height 24
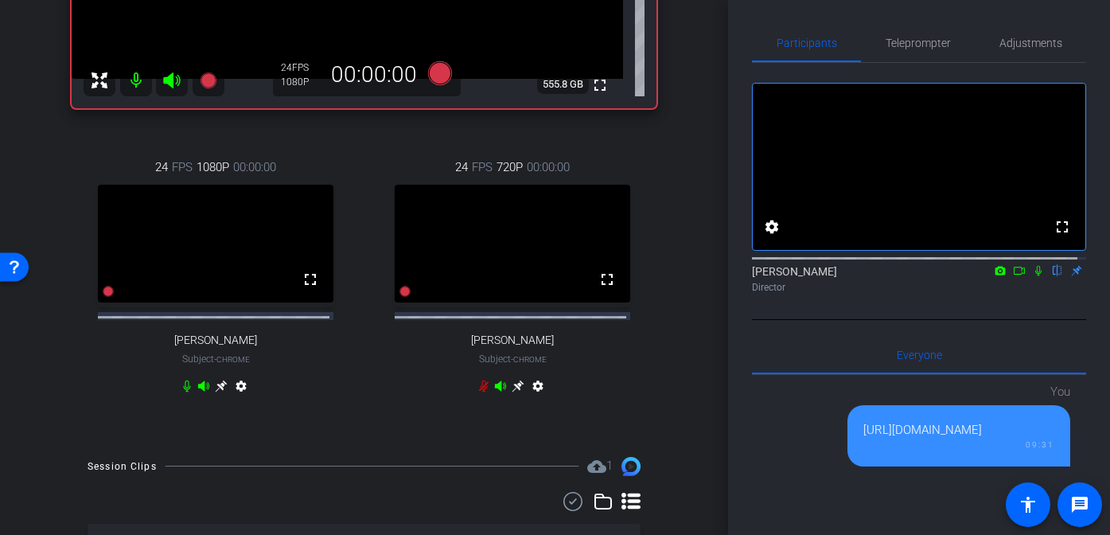
scroll to position [503, 0]
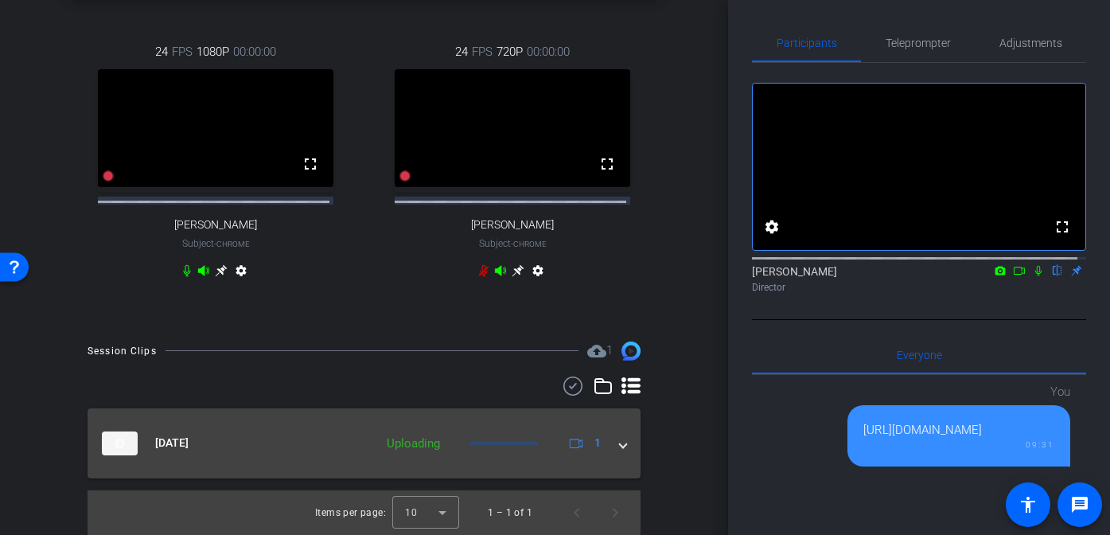
click at [624, 450] on mat-expansion-panel-header "[DATE] Uploading 1" at bounding box center [364, 443] width 553 height 70
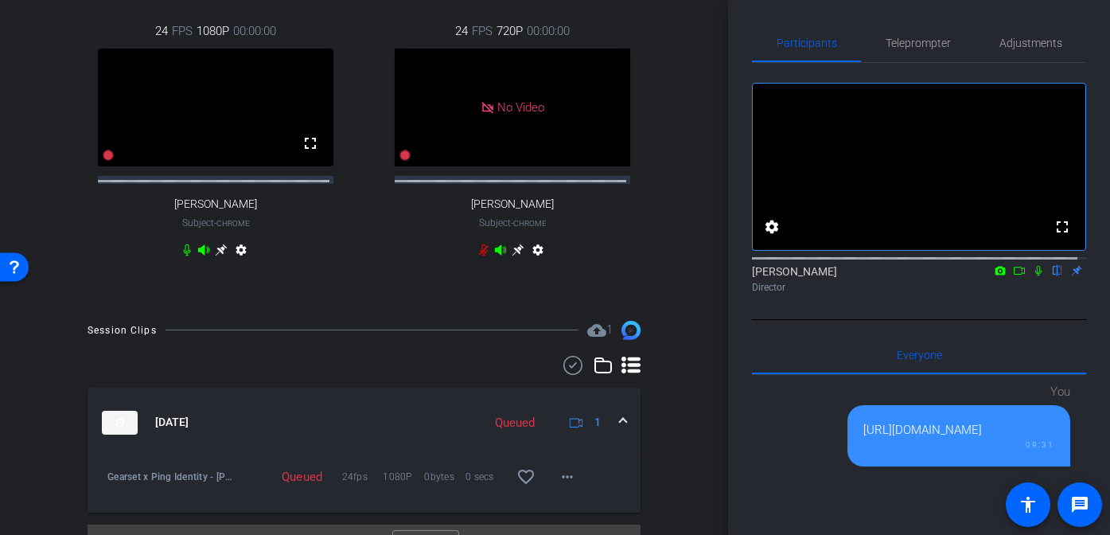
scroll to position [327, 0]
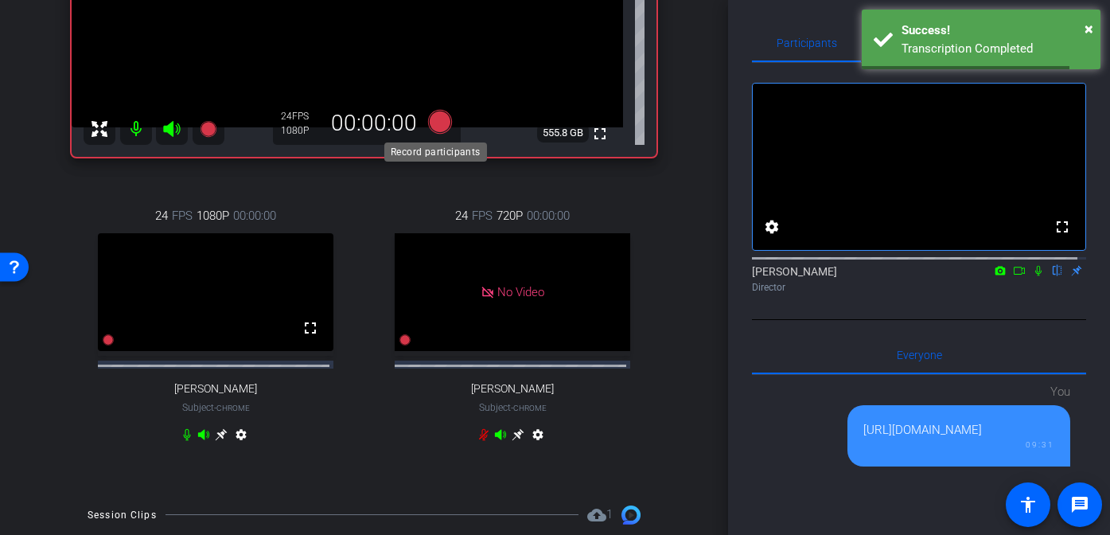
click at [430, 118] on icon at bounding box center [439, 121] width 24 height 24
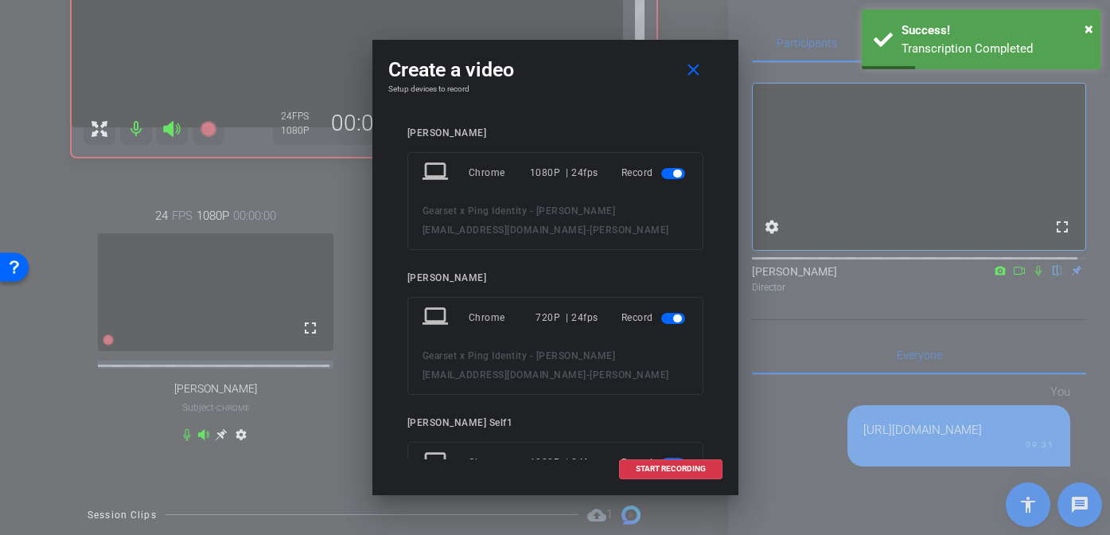
click at [661, 313] on span "button" at bounding box center [673, 318] width 24 height 11
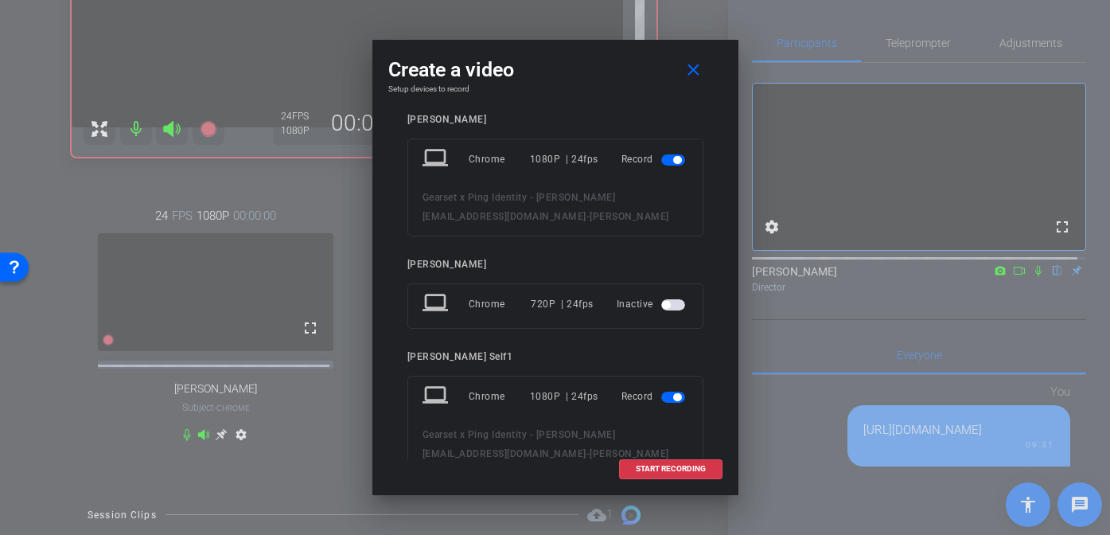
scroll to position [40, 0]
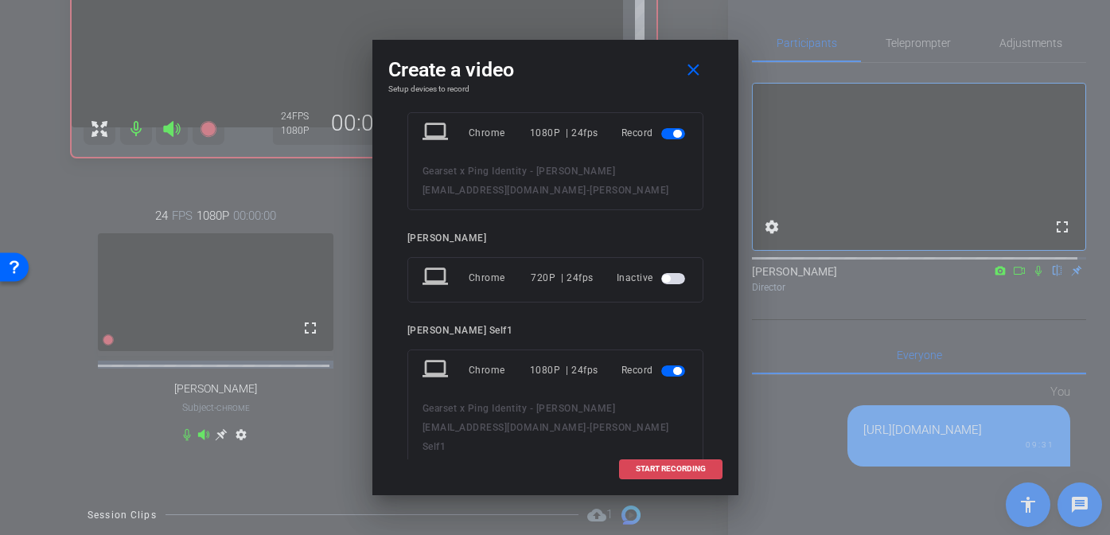
click at [672, 471] on span "START RECORDING" at bounding box center [671, 469] width 70 height 8
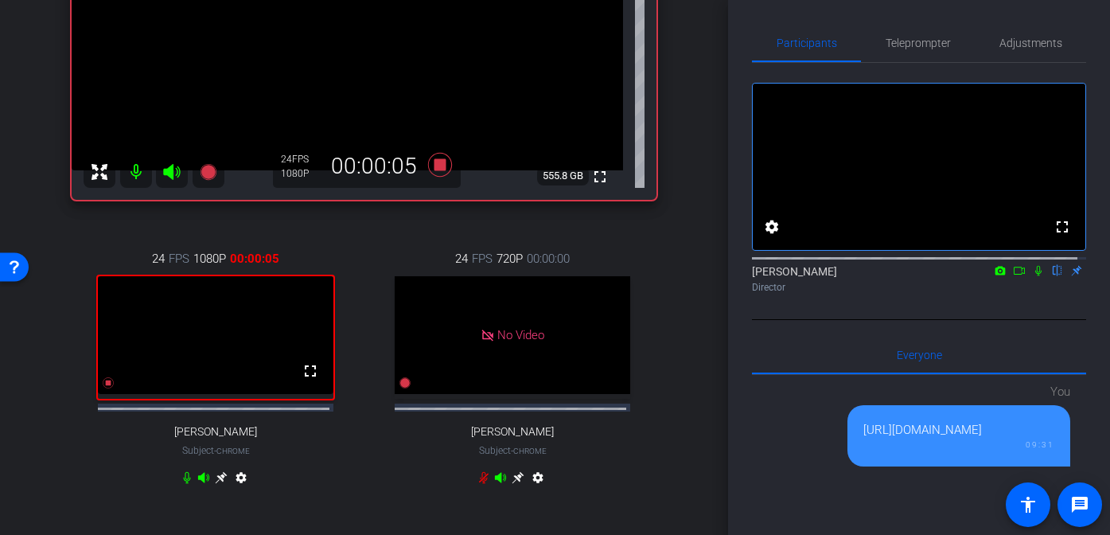
scroll to position [266, 0]
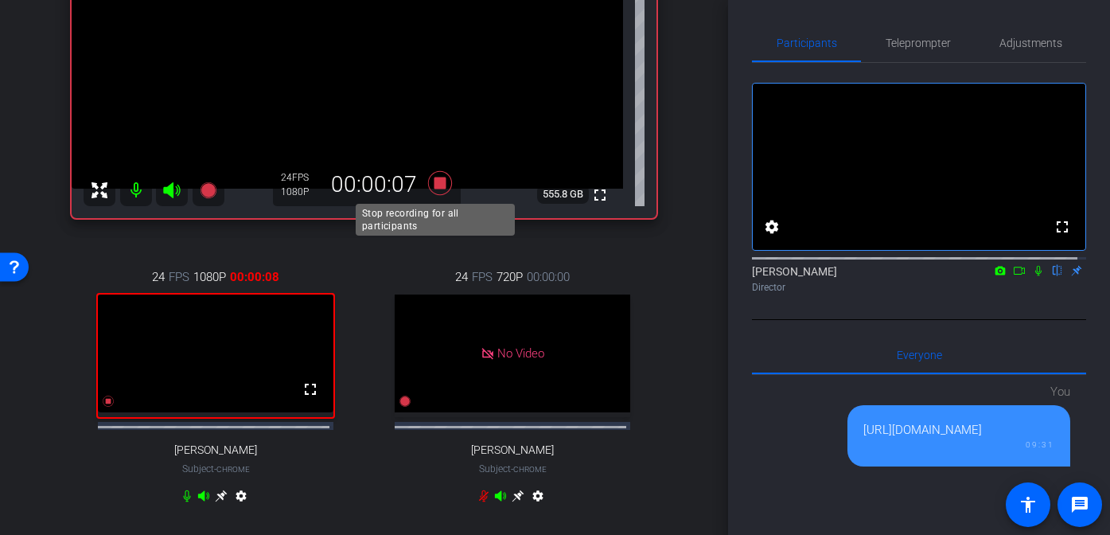
click at [439, 182] on icon at bounding box center [439, 182] width 24 height 24
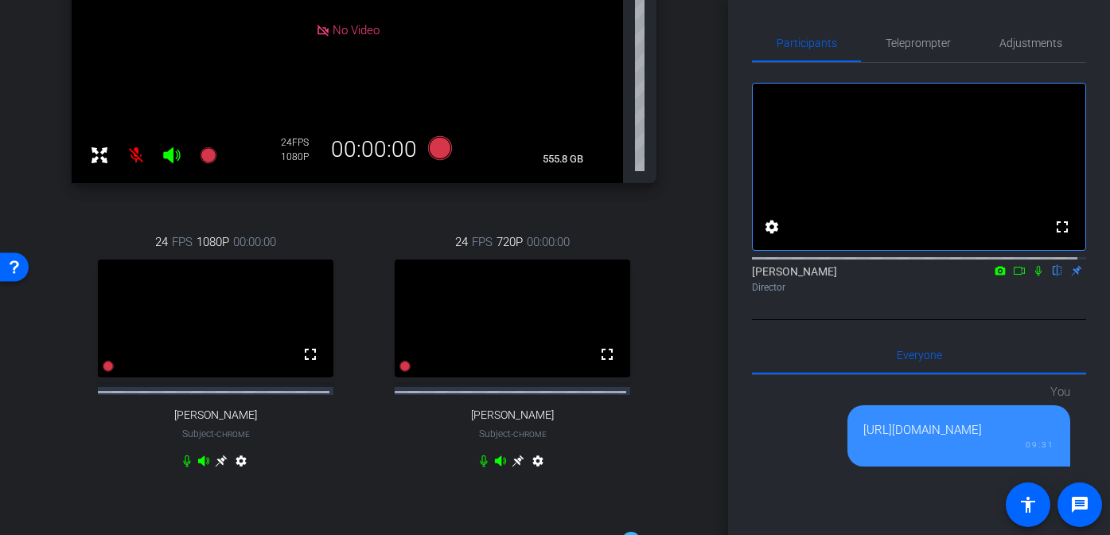
scroll to position [188, 0]
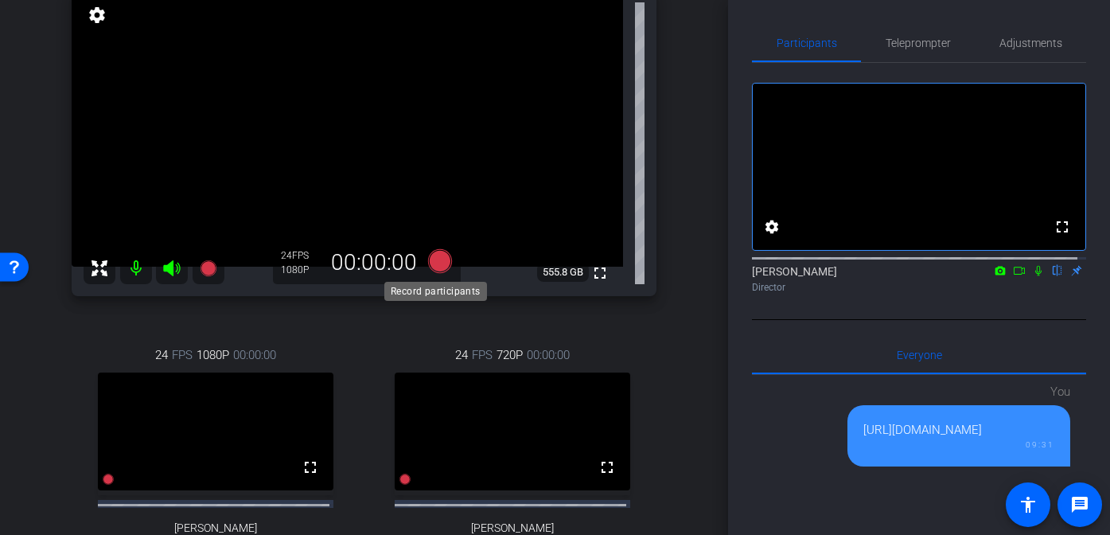
click at [438, 257] on icon at bounding box center [439, 260] width 24 height 24
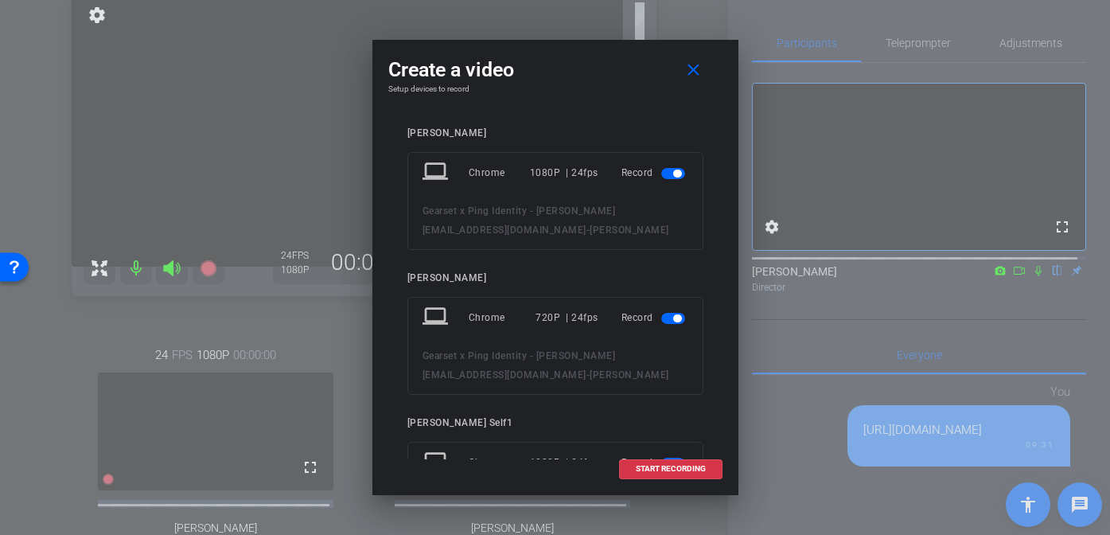
click at [661, 313] on span "button" at bounding box center [673, 318] width 24 height 11
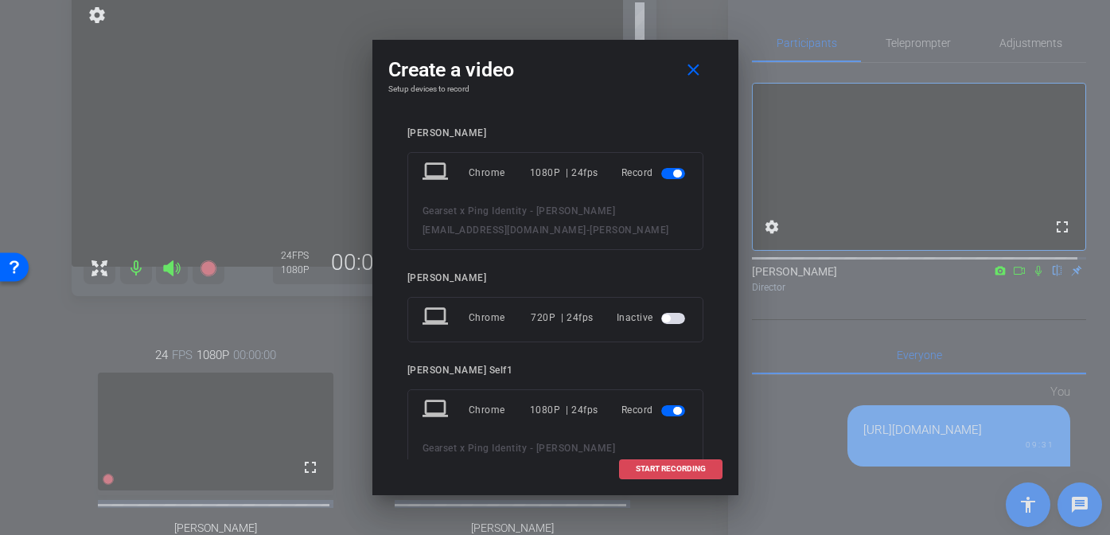
click at [663, 470] on span "START RECORDING" at bounding box center [671, 469] width 70 height 8
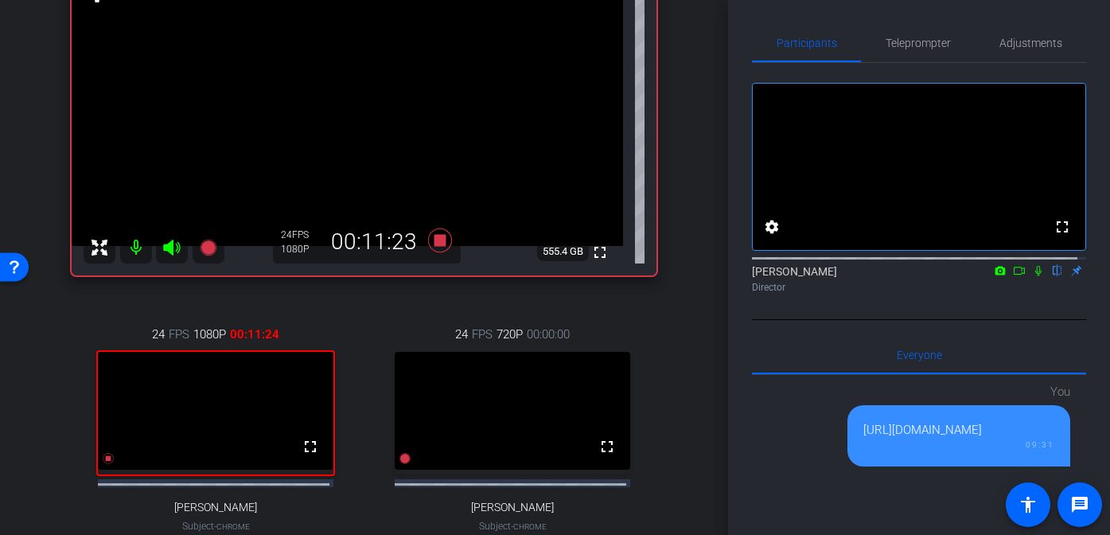
scroll to position [267, 0]
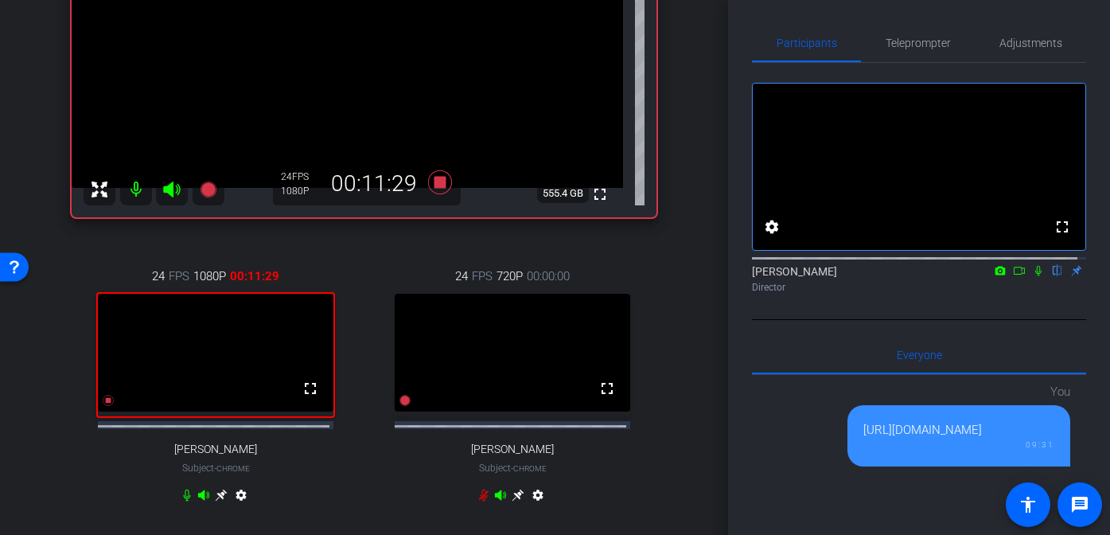
click at [223, 500] on icon at bounding box center [221, 495] width 12 height 12
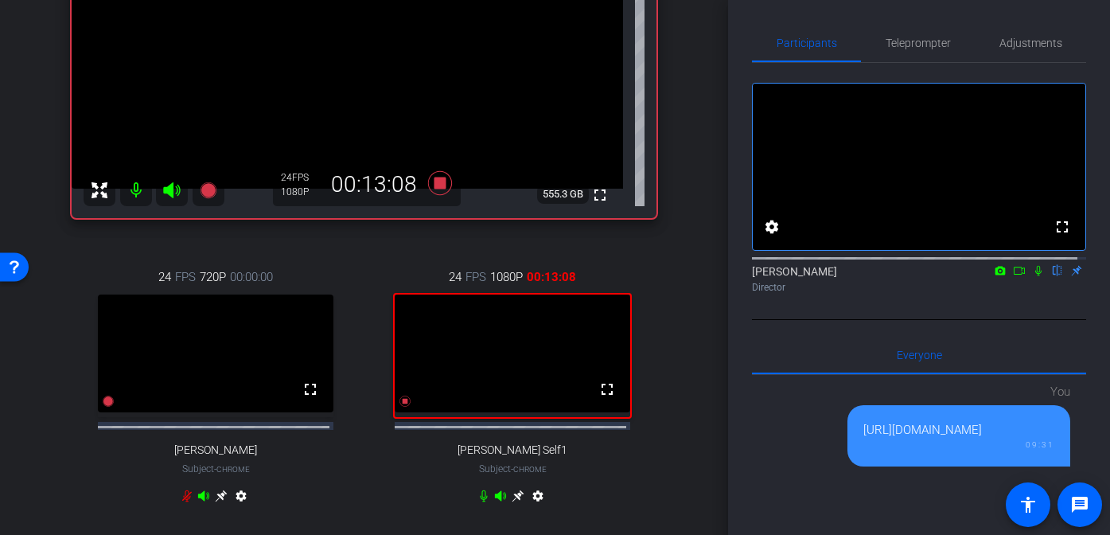
scroll to position [268, 0]
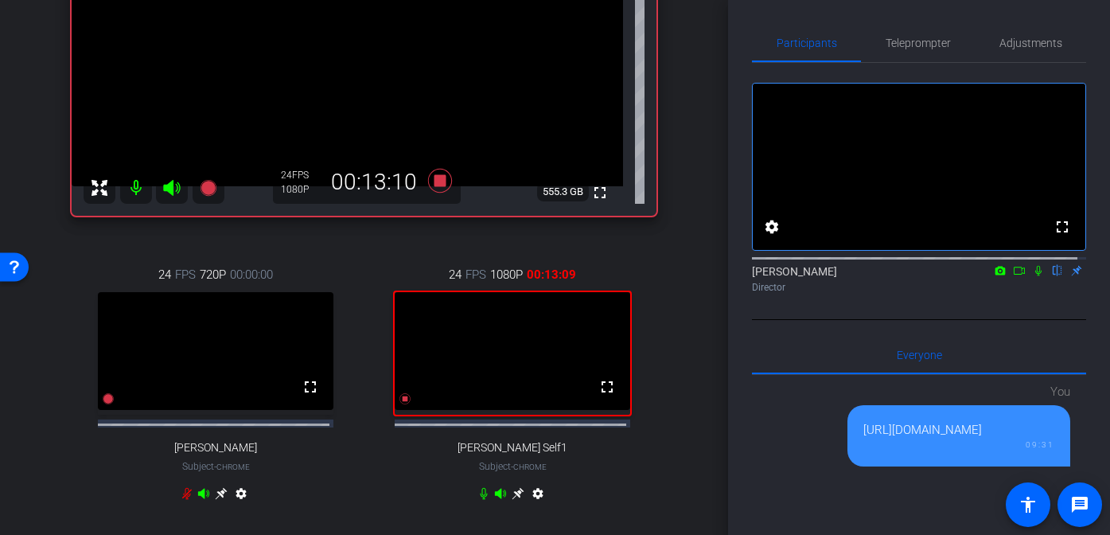
click at [512, 499] on icon at bounding box center [518, 493] width 12 height 12
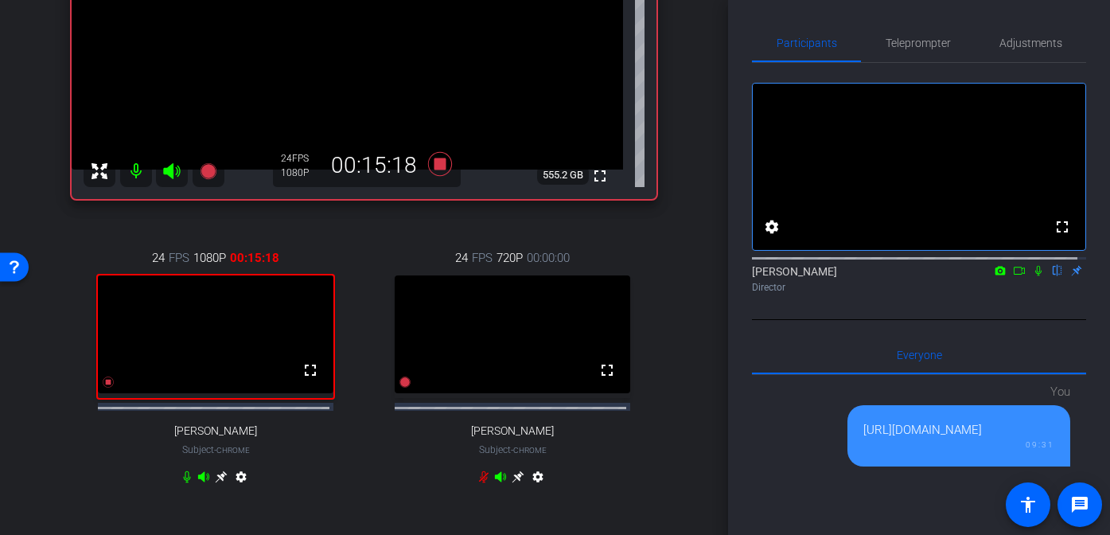
scroll to position [296, 0]
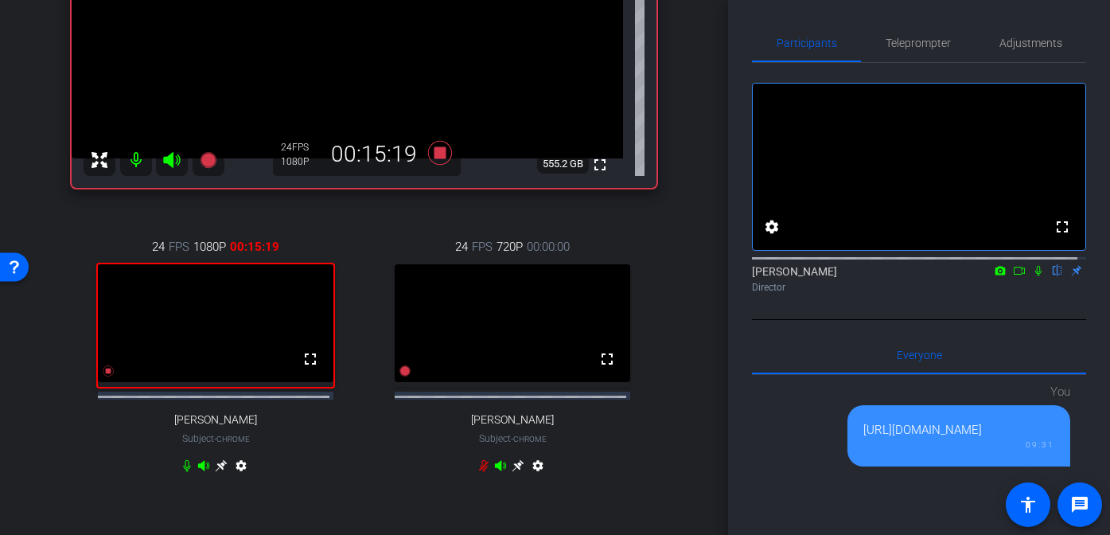
click at [215, 472] on icon at bounding box center [221, 465] width 13 height 13
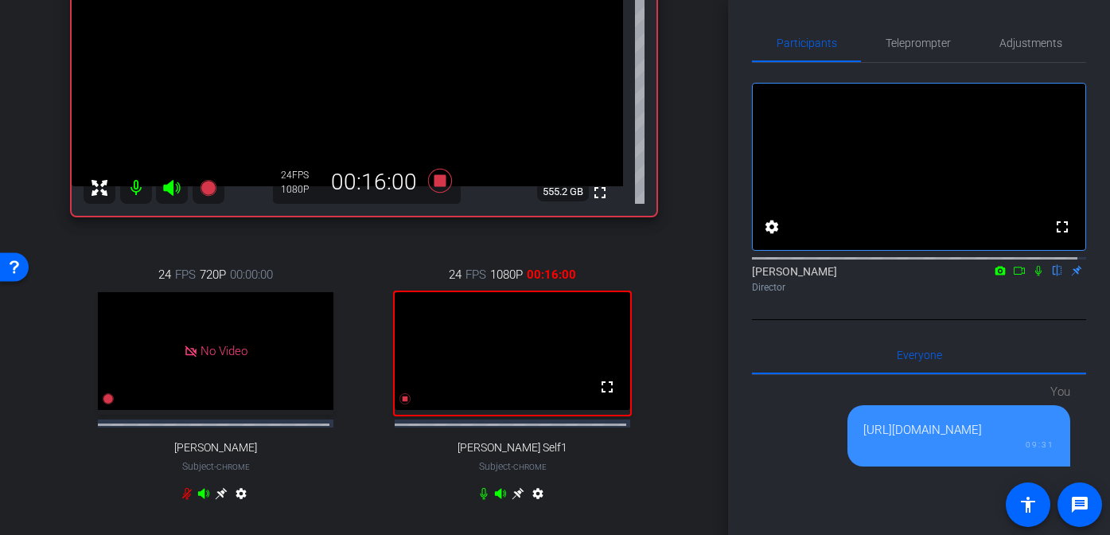
scroll to position [384, 0]
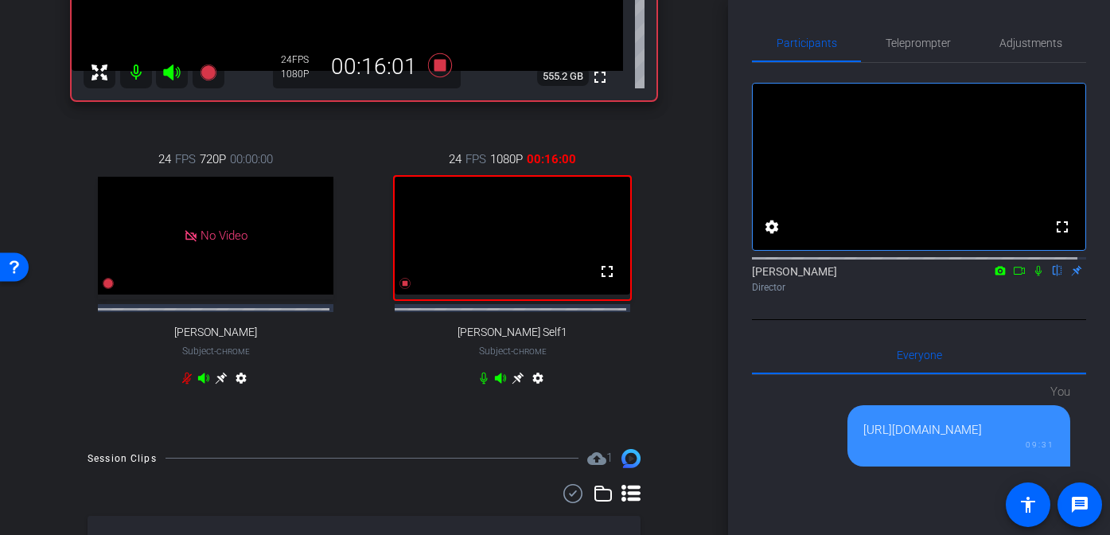
click at [512, 384] on icon at bounding box center [518, 378] width 12 height 12
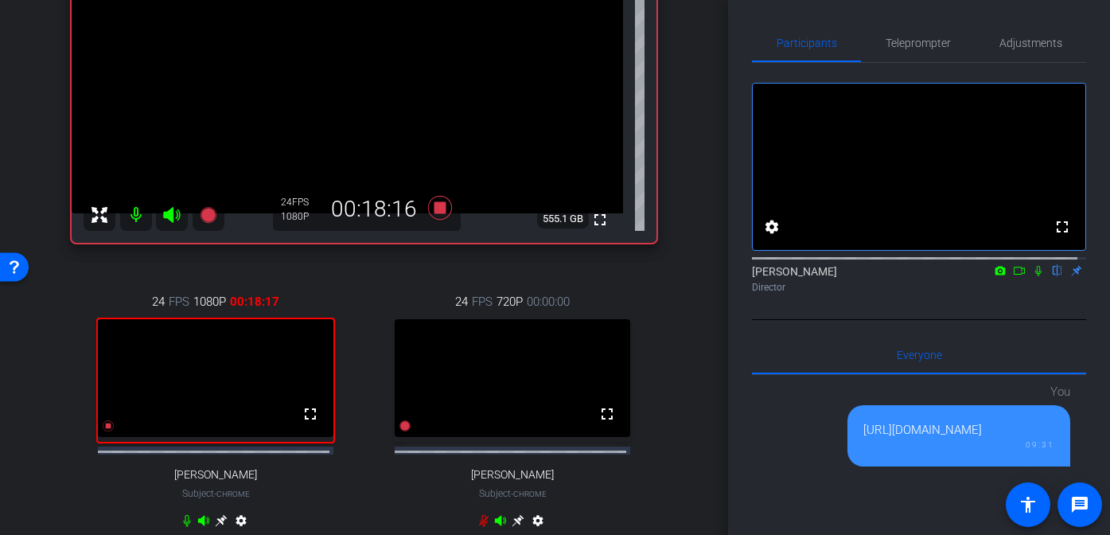
scroll to position [263, 0]
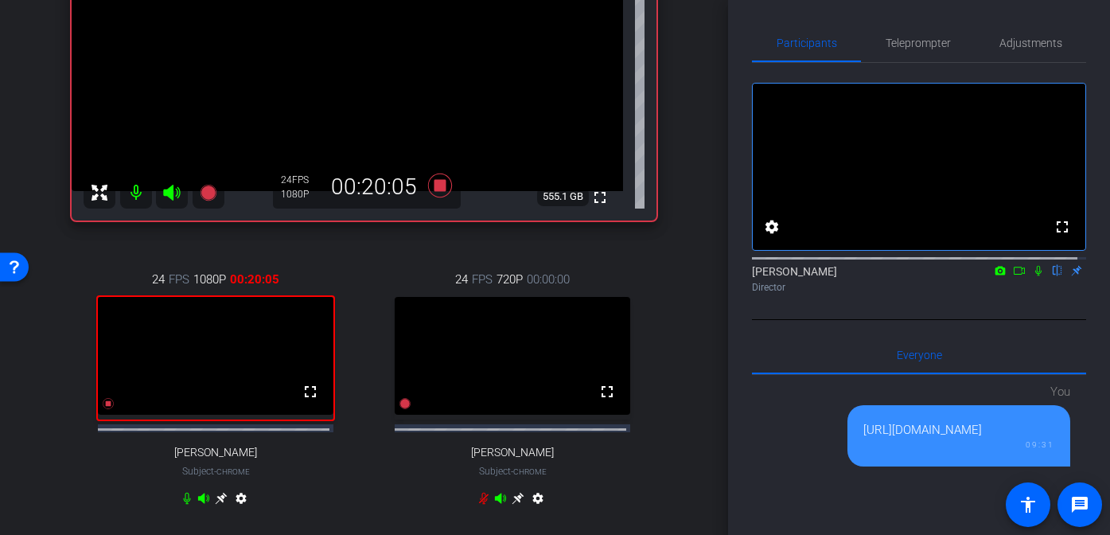
click at [217, 504] on icon at bounding box center [221, 498] width 12 height 12
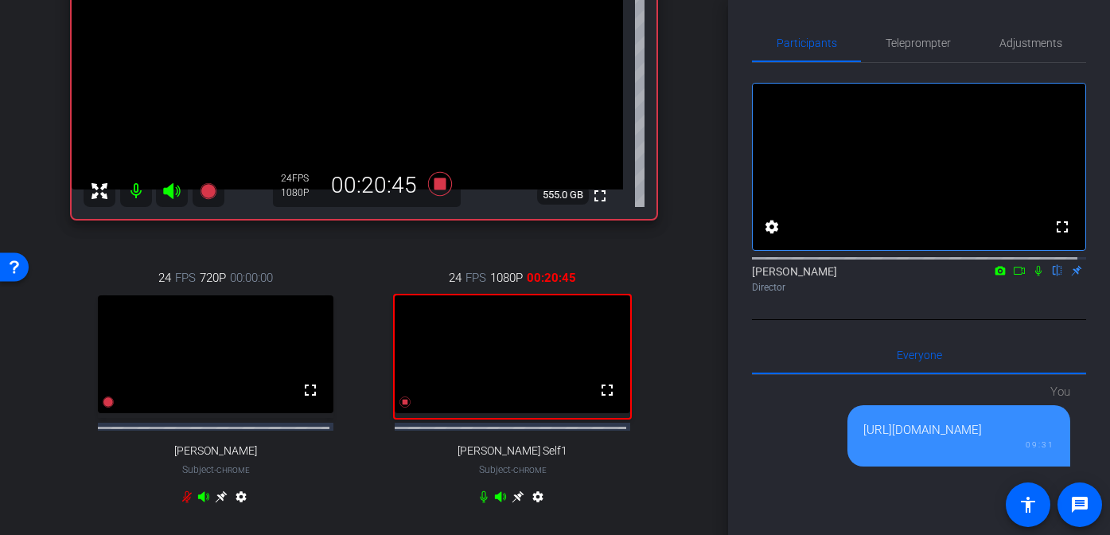
scroll to position [265, 0]
click at [512, 503] on icon at bounding box center [518, 496] width 13 height 13
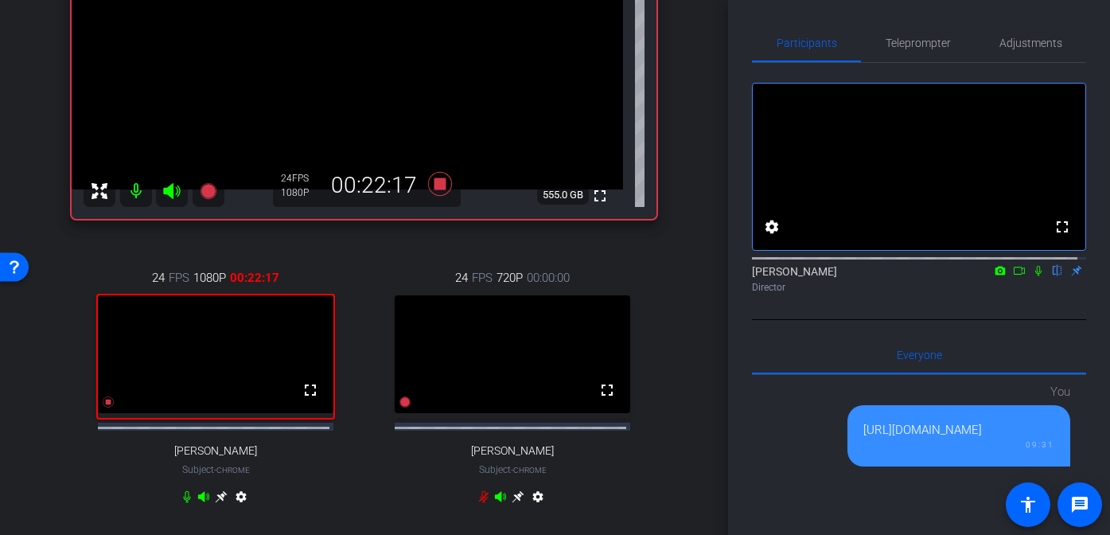
click at [219, 503] on icon at bounding box center [221, 496] width 13 height 13
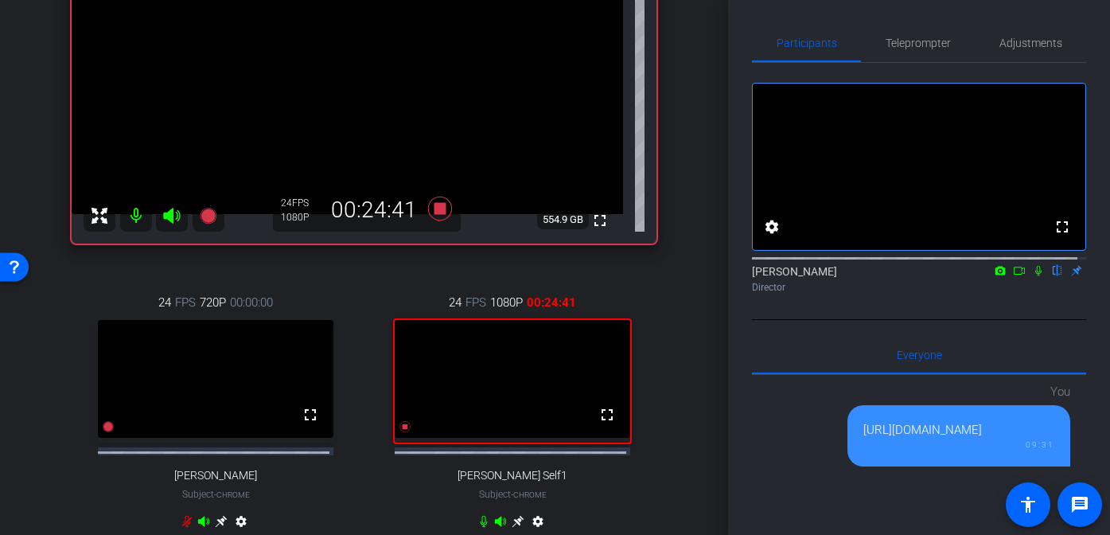
scroll to position [255, 0]
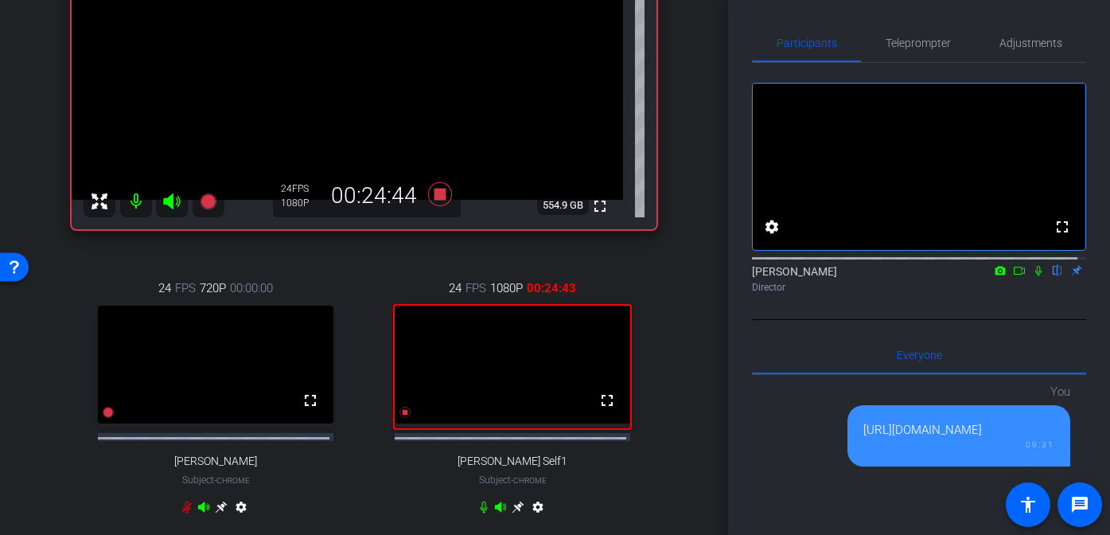
click at [512, 512] on icon at bounding box center [518, 506] width 12 height 12
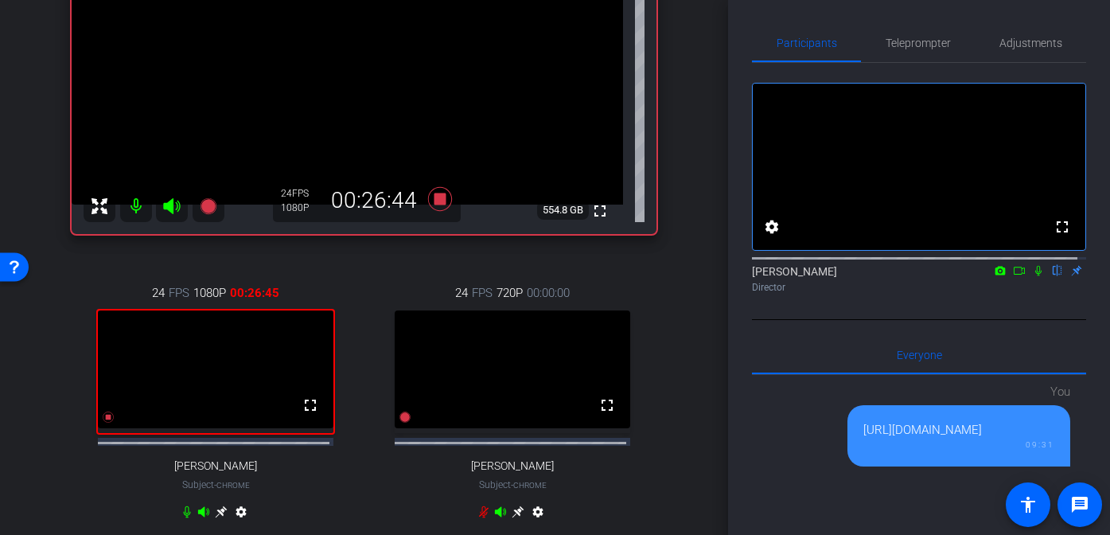
scroll to position [251, 0]
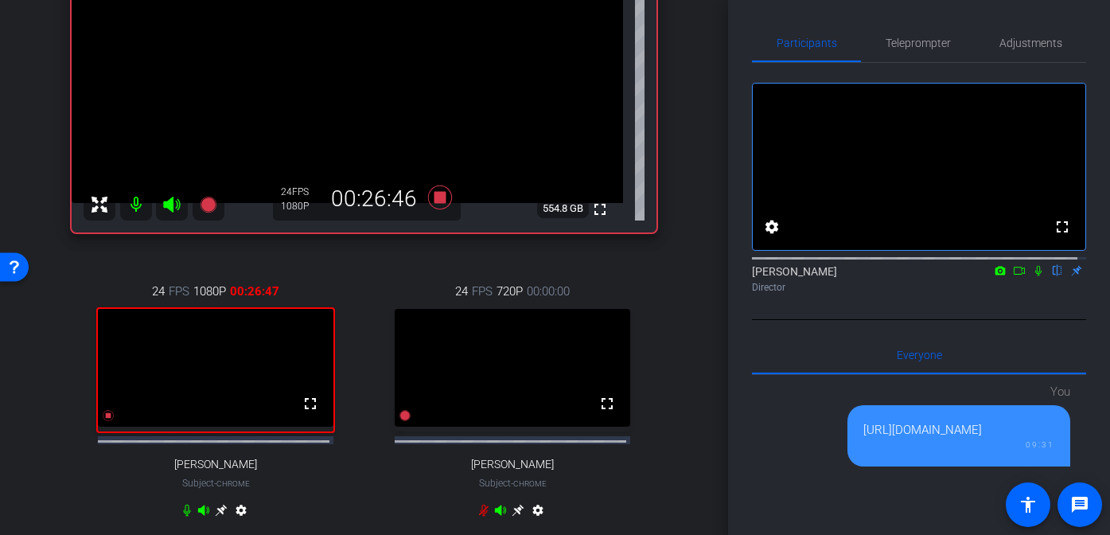
click at [217, 516] on icon at bounding box center [221, 510] width 13 height 13
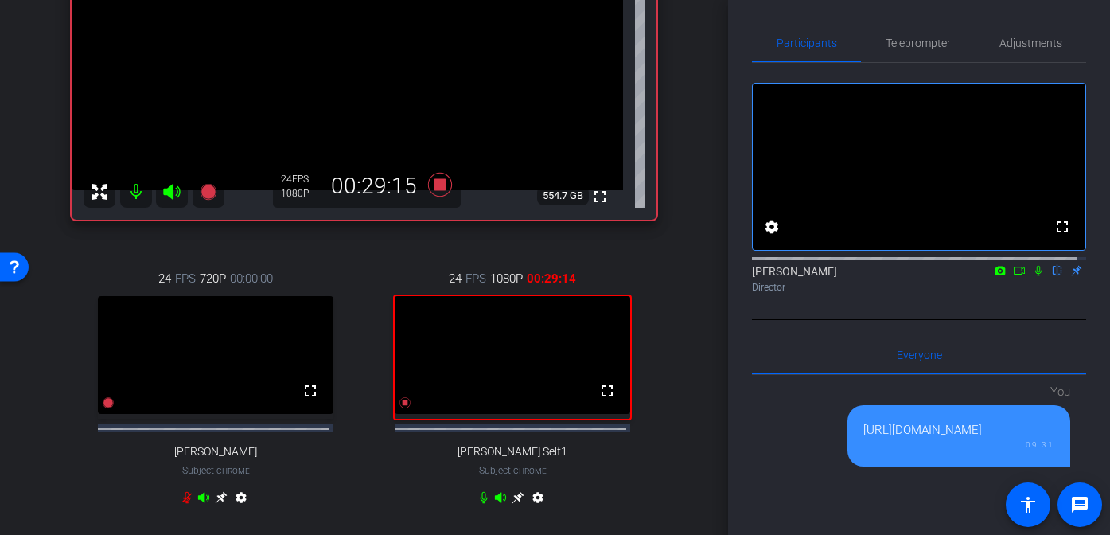
scroll to position [273, 0]
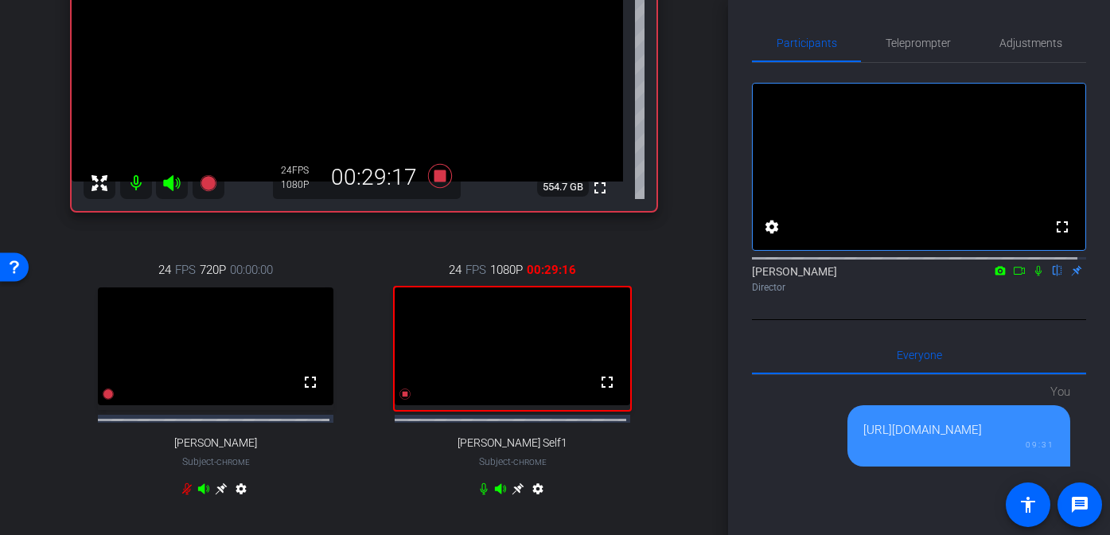
click at [512, 495] on icon at bounding box center [518, 488] width 13 height 13
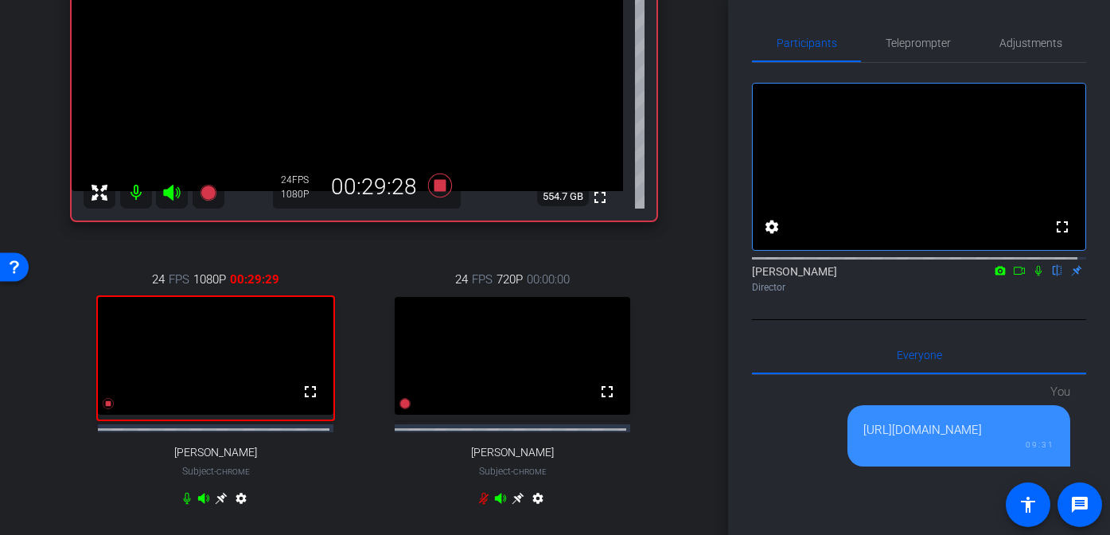
scroll to position [265, 0]
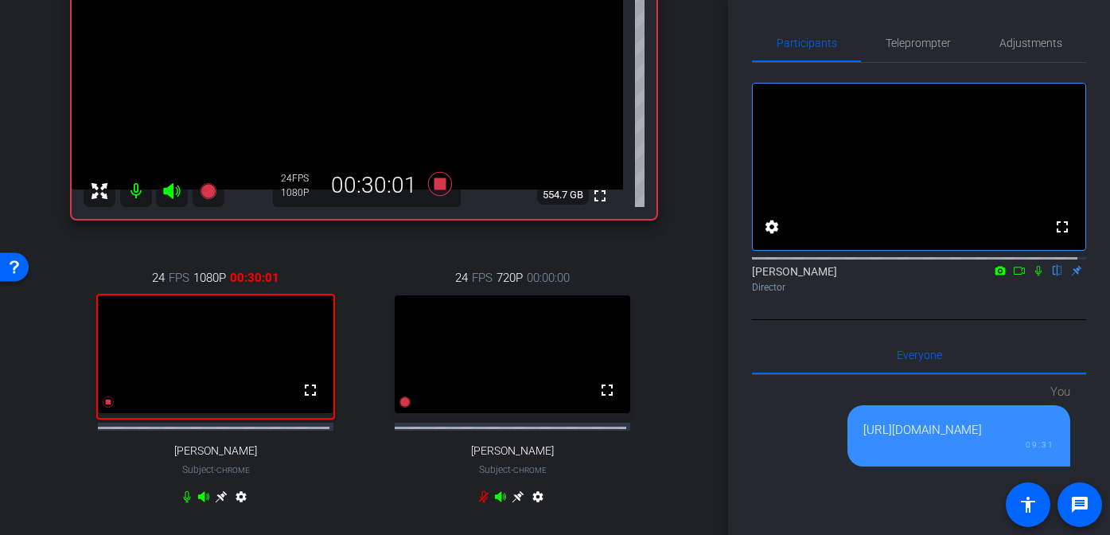
click at [219, 502] on icon at bounding box center [221, 496] width 12 height 12
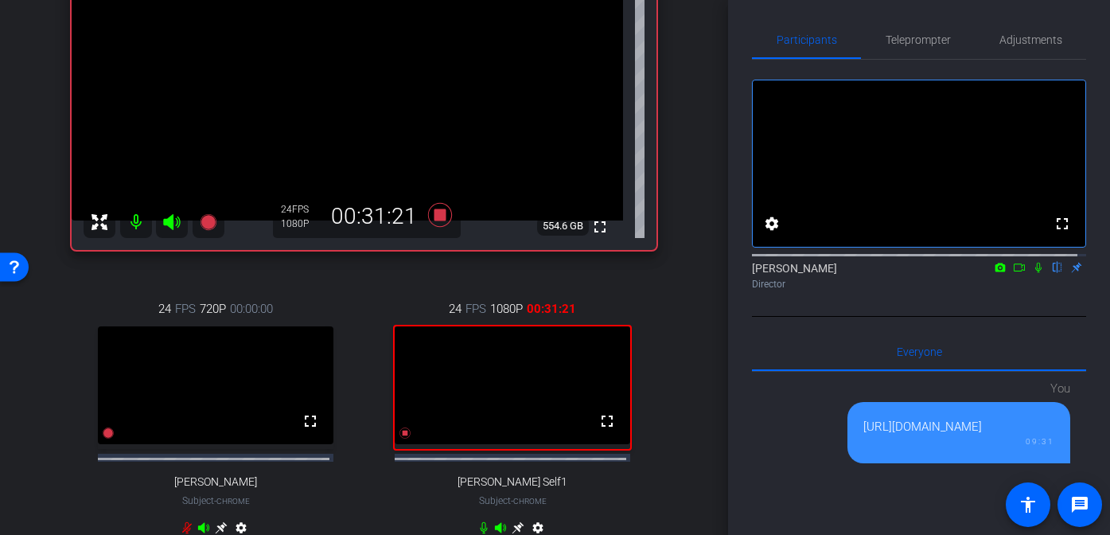
scroll to position [346, 0]
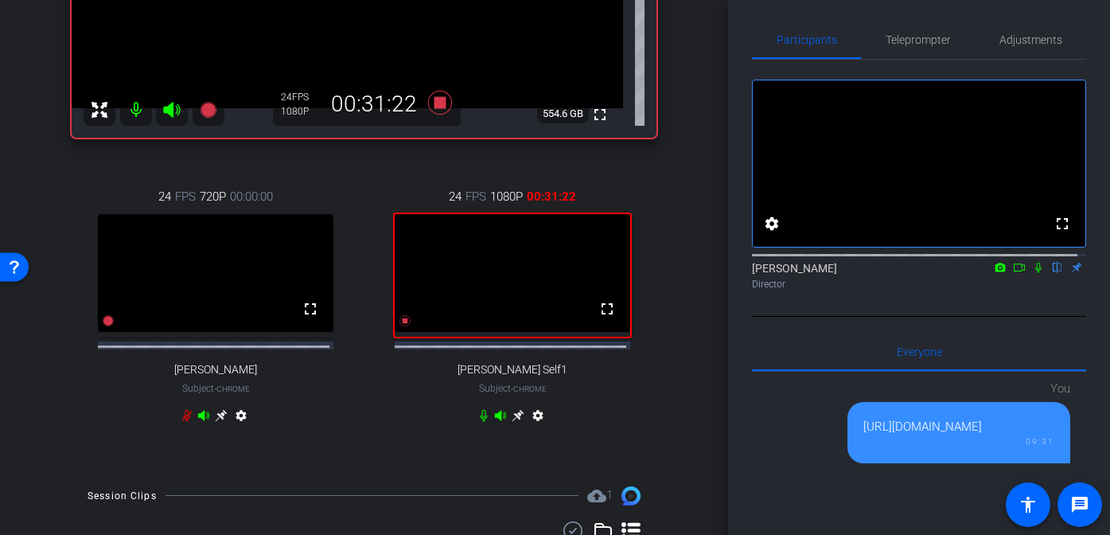
click at [512, 422] on icon at bounding box center [518, 415] width 13 height 13
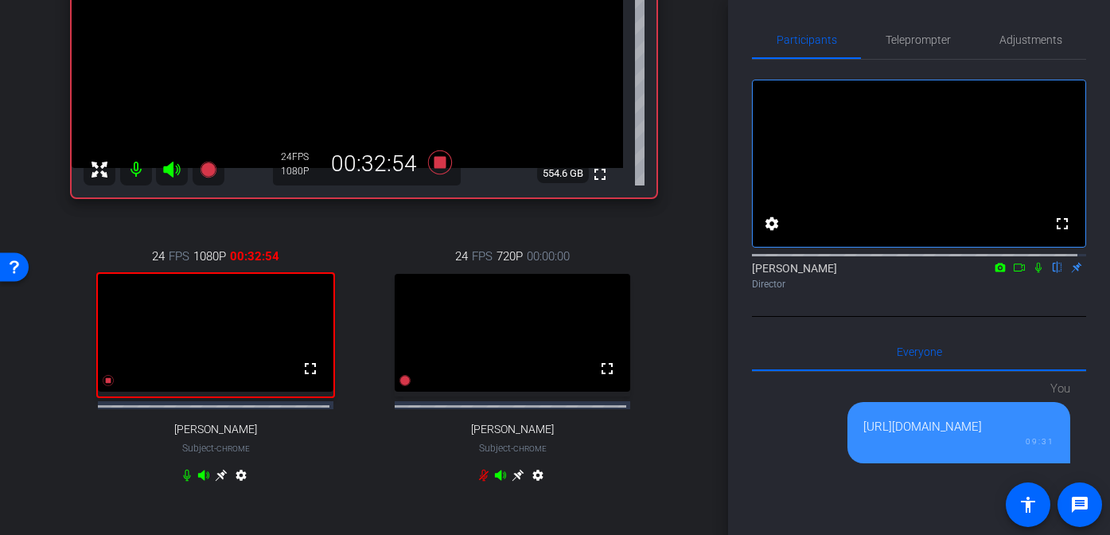
scroll to position [329, 0]
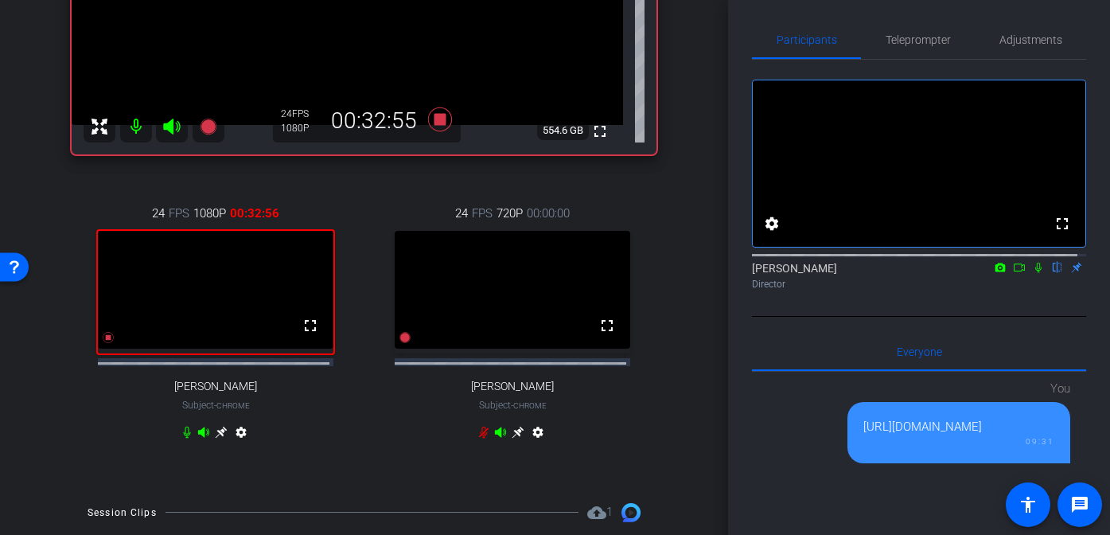
click at [219, 438] on icon at bounding box center [221, 432] width 12 height 12
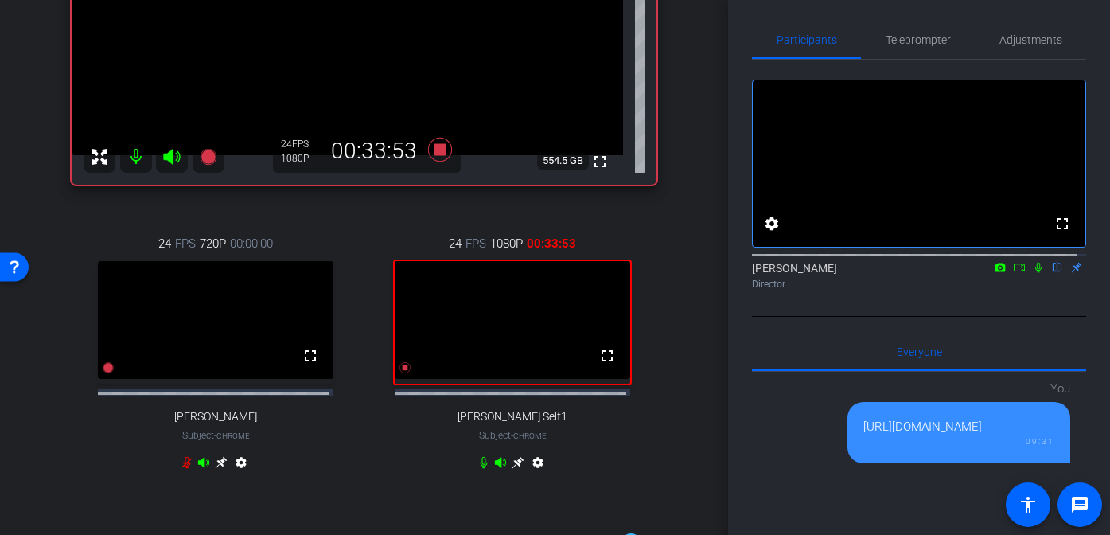
scroll to position [312, 0]
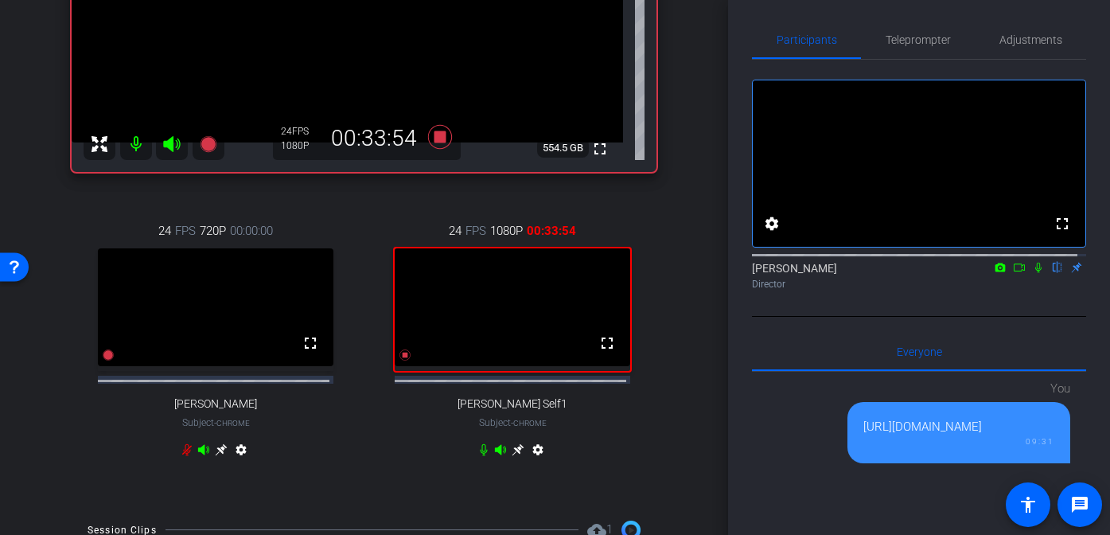
click at [512, 456] on icon at bounding box center [518, 449] width 13 height 13
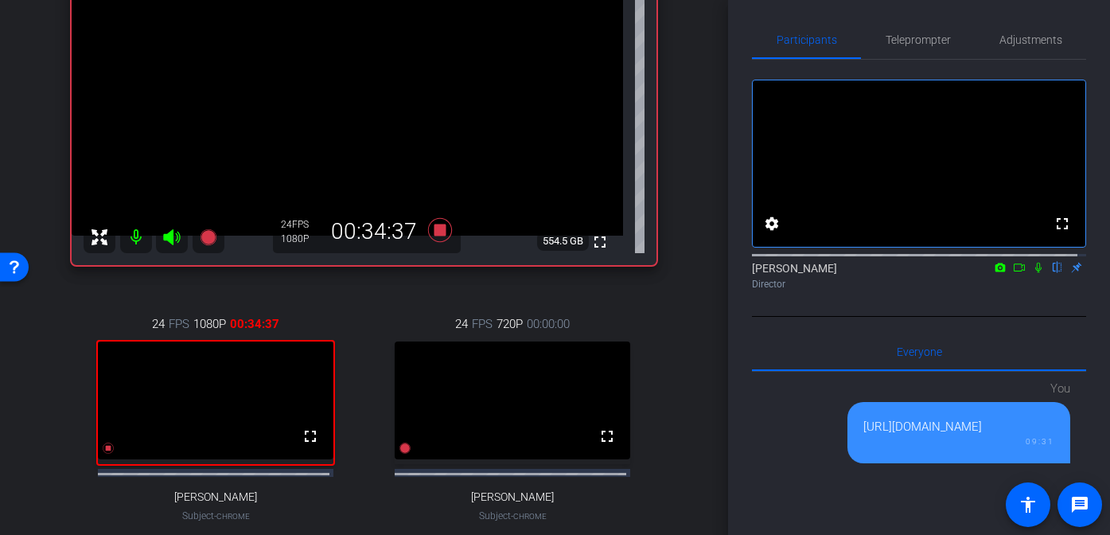
scroll to position [283, 0]
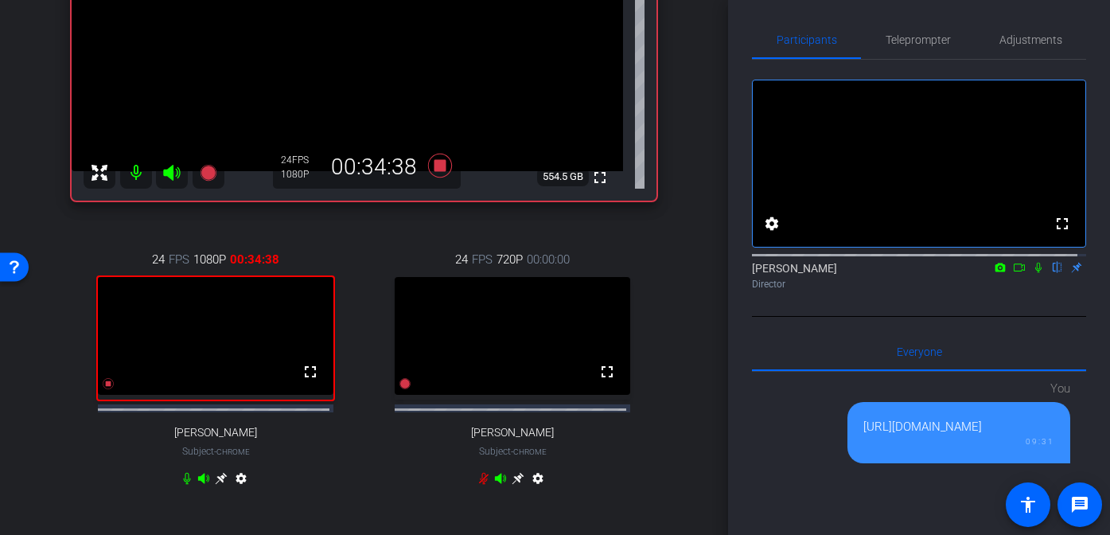
click at [219, 484] on icon at bounding box center [221, 478] width 12 height 12
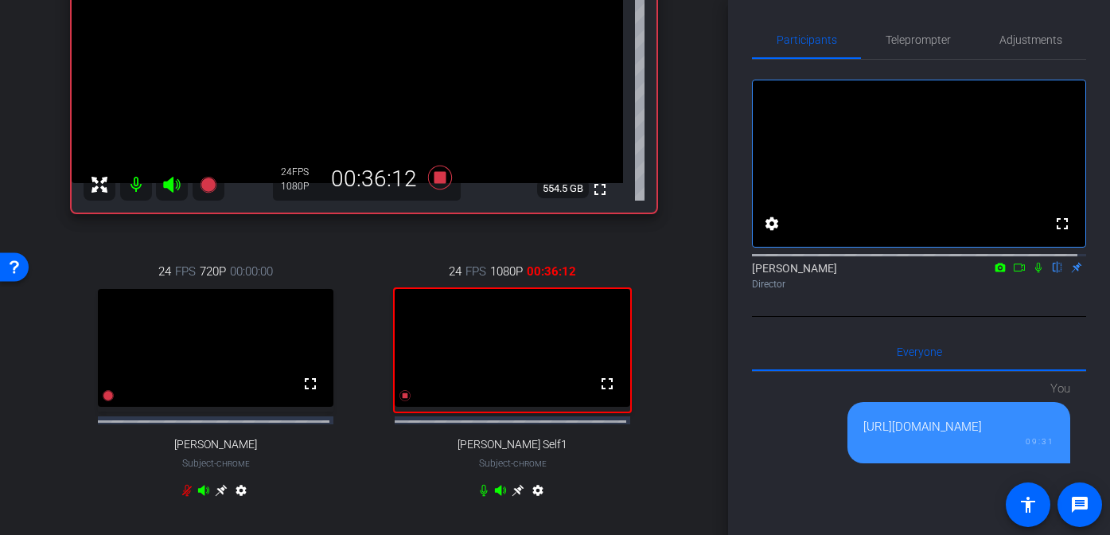
scroll to position [271, 0]
click at [512, 497] on icon at bounding box center [518, 490] width 13 height 13
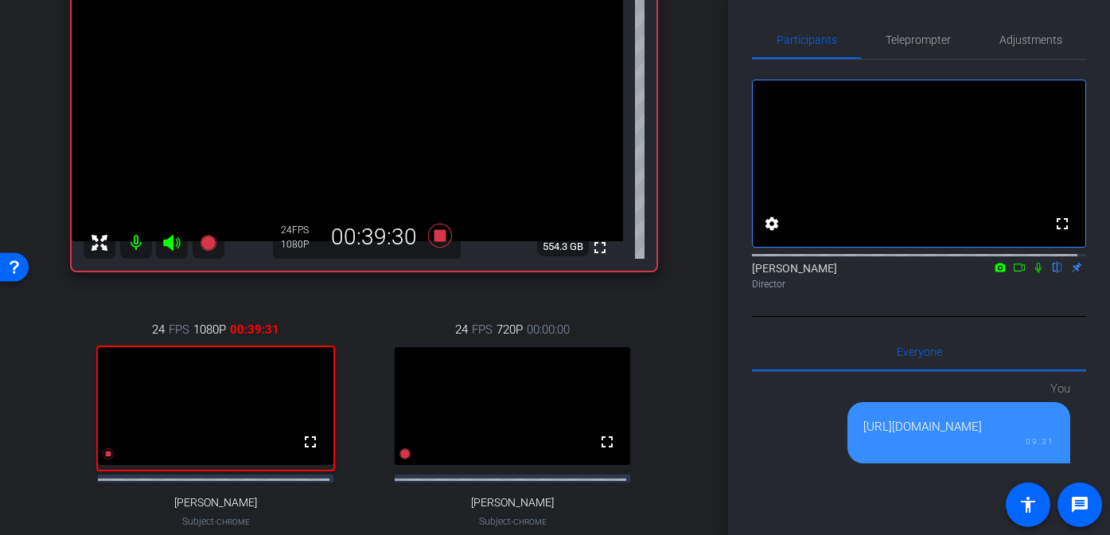
scroll to position [212, 0]
click at [1032, 273] on icon at bounding box center [1038, 267] width 13 height 11
click at [680, 349] on div "arrow_back Gearset x Ping Identity - [PERSON_NAME][EMAIL_ADDRESS][DOMAIN_NAME] …" at bounding box center [364, 267] width 728 height 535
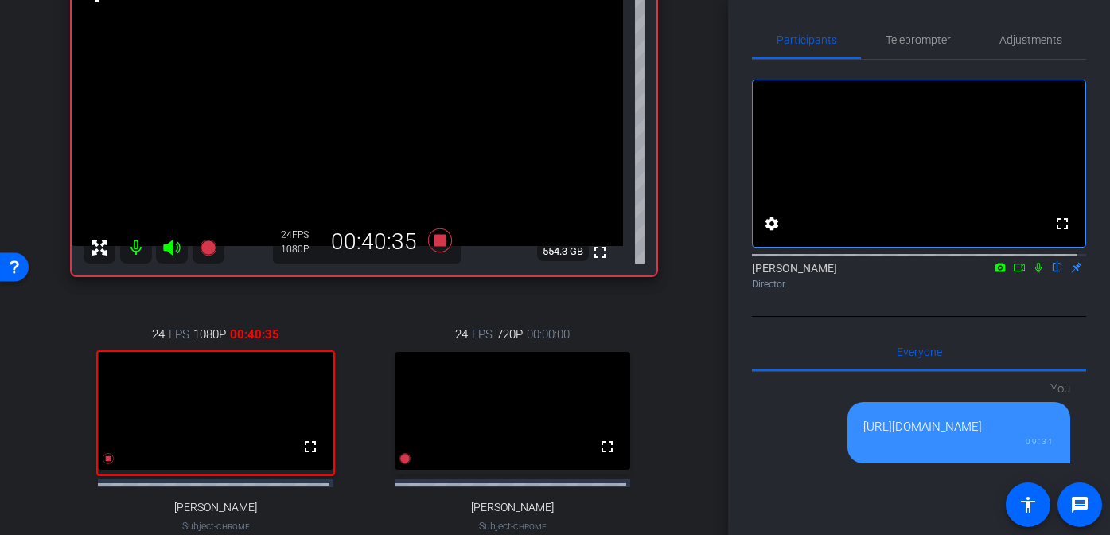
click at [368, 318] on div "24 FPS 720P 00:00:00 fullscreen [PERSON_NAME] Subject - Chrome settings" at bounding box center [512, 445] width 288 height 293
click at [433, 241] on icon at bounding box center [439, 240] width 24 height 24
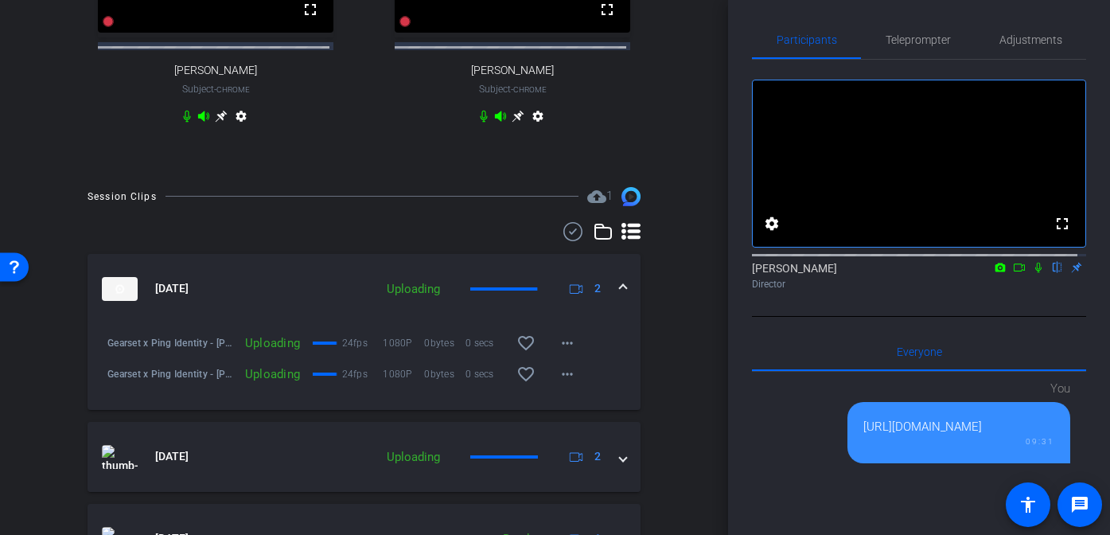
scroll to position [753, 0]
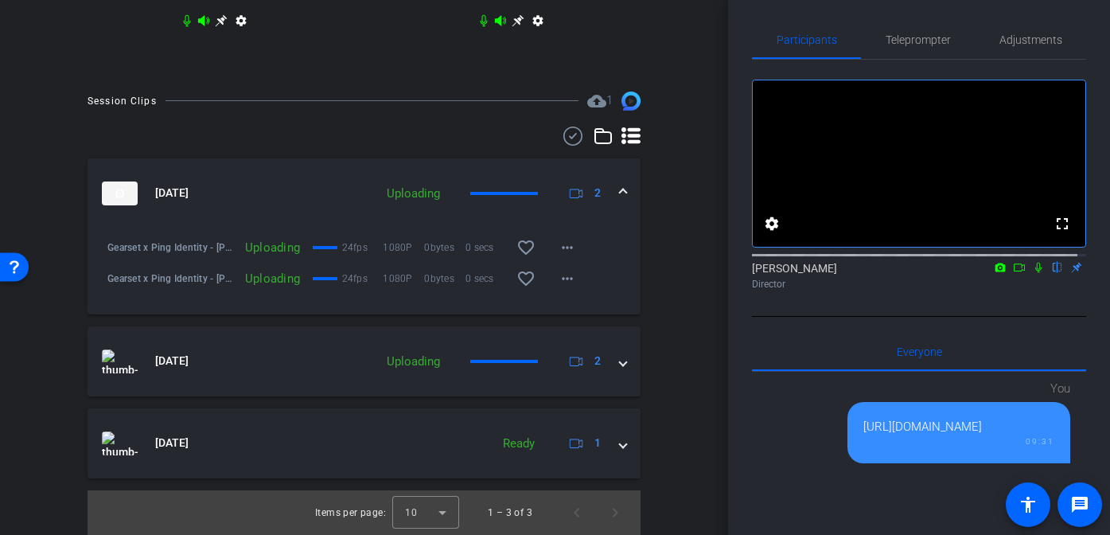
click at [652, 237] on div "Session Clips cloud_upload 1 [DATE] Uploading 2 Gearset x Ping Identity - [PERS…" at bounding box center [364, 313] width 648 height 443
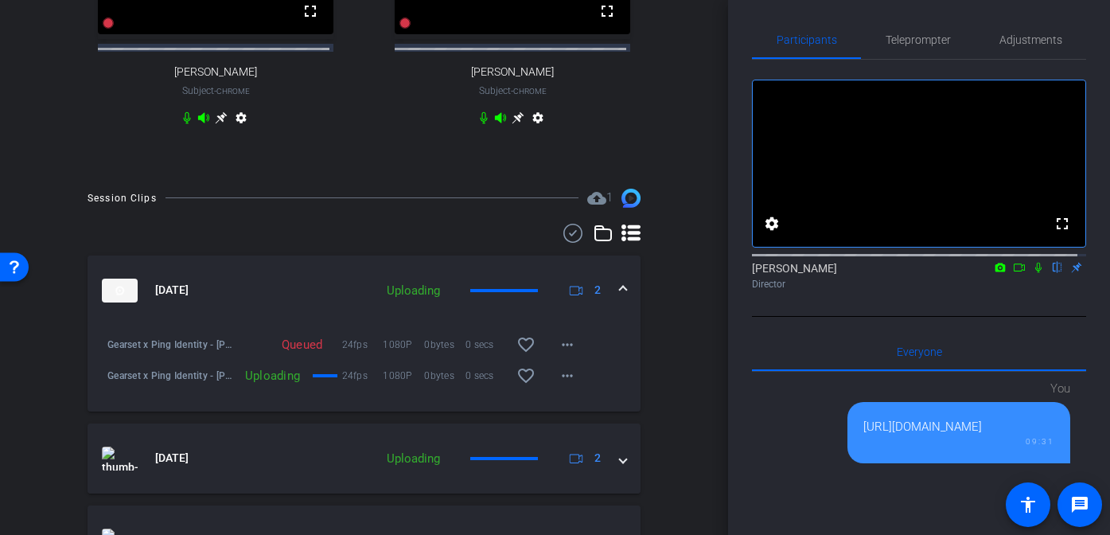
scroll to position [726, 0]
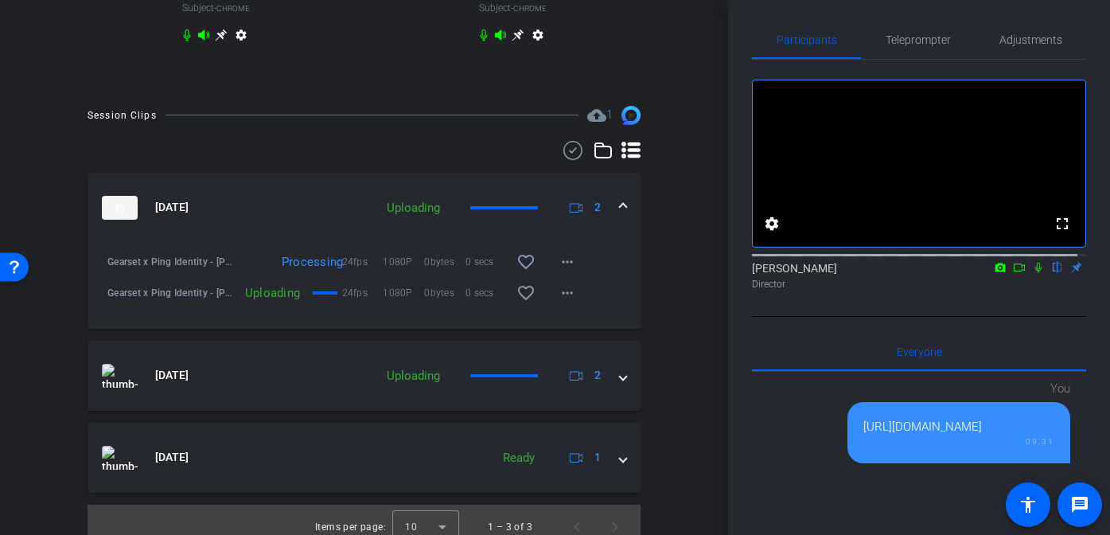
click at [672, 304] on div "Session Clips cloud_upload 1 [DATE] Uploading 2 Gearset x Ping Identity - [PERS…" at bounding box center [364, 327] width 648 height 443
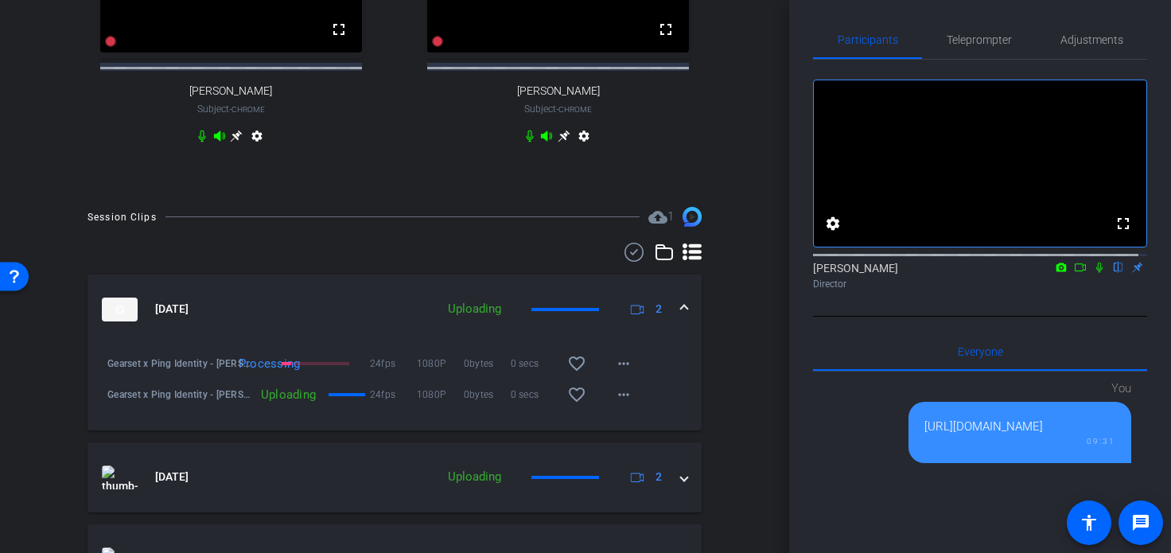
scroll to position [707, 0]
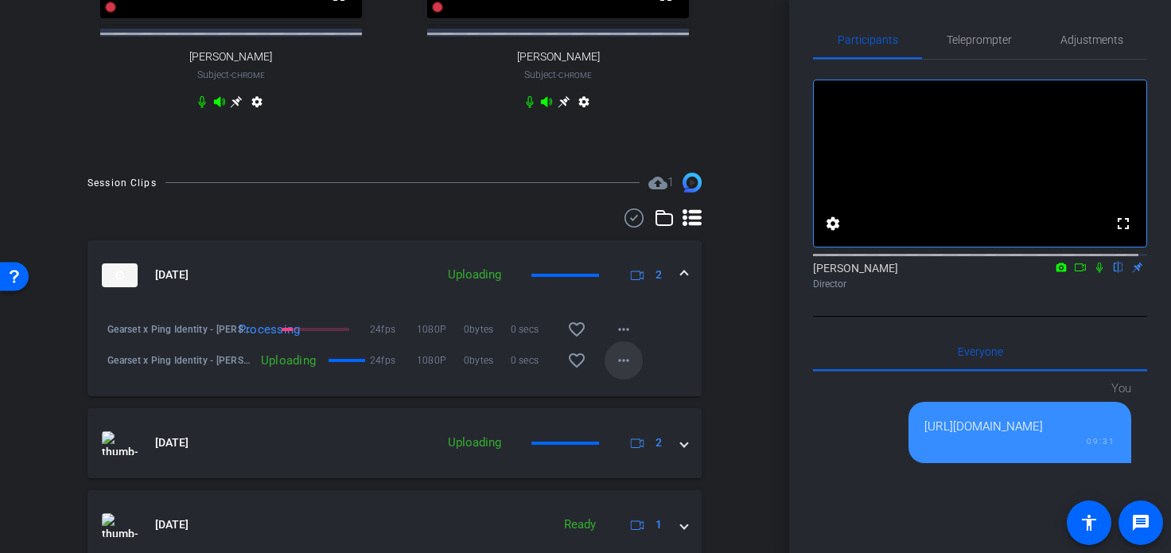
click at [618, 370] on mat-icon "more_horiz" at bounding box center [623, 360] width 19 height 19
click at [719, 329] on div at bounding box center [585, 276] width 1171 height 553
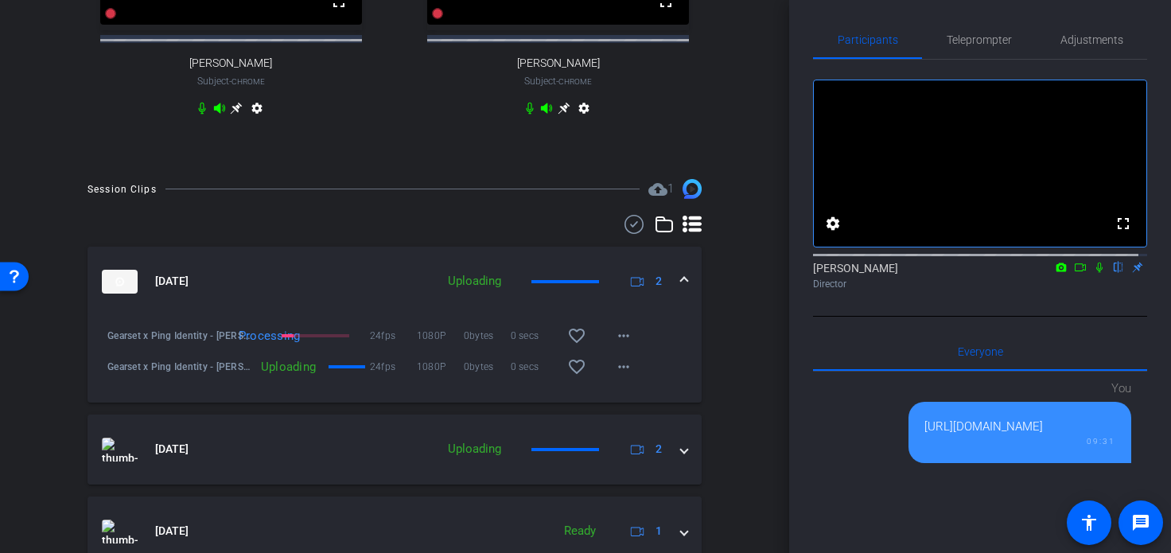
scroll to position [717, 0]
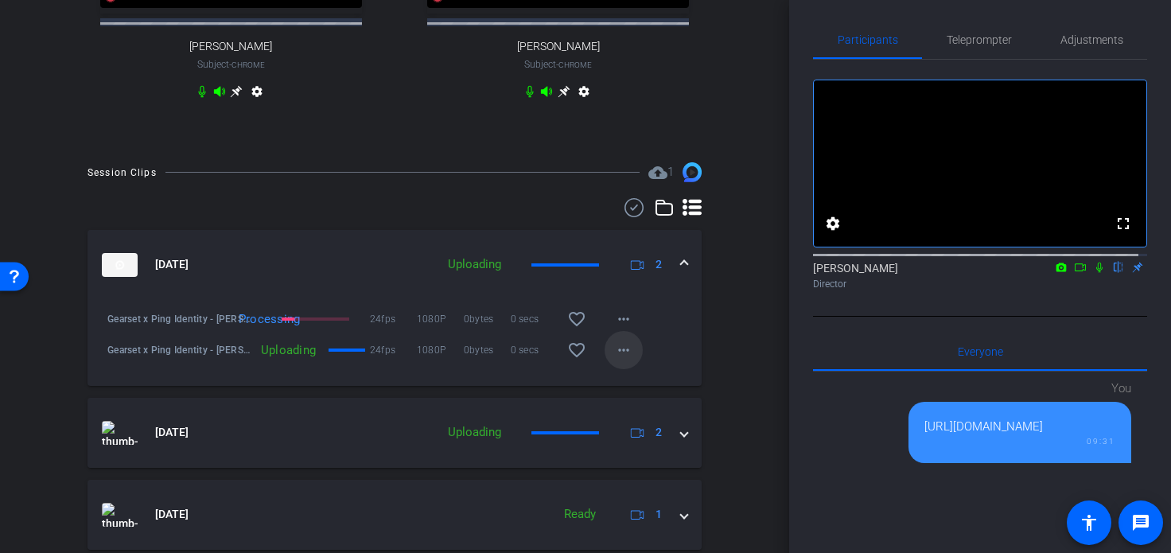
click at [614, 360] on mat-icon "more_horiz" at bounding box center [623, 350] width 19 height 19
click at [760, 312] on div at bounding box center [585, 276] width 1171 height 553
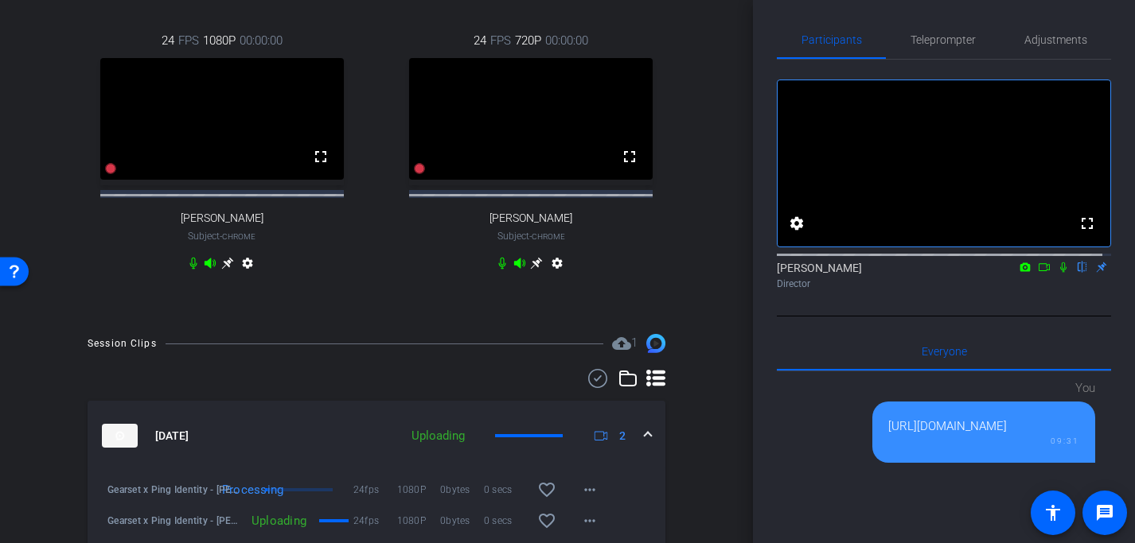
scroll to position [719, 0]
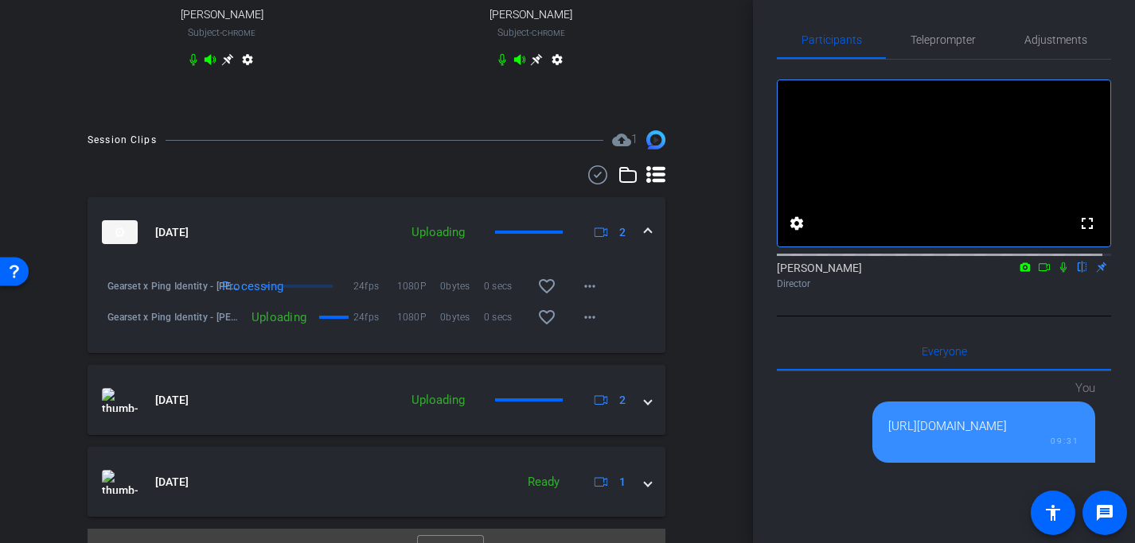
click at [688, 310] on div "Session Clips cloud_upload 1 [DATE] Uploading 2 Gearset x Ping Identity - [PERS…" at bounding box center [376, 351] width 673 height 443
click at [1104, 516] on mat-icon "message" at bounding box center [1104, 513] width 19 height 19
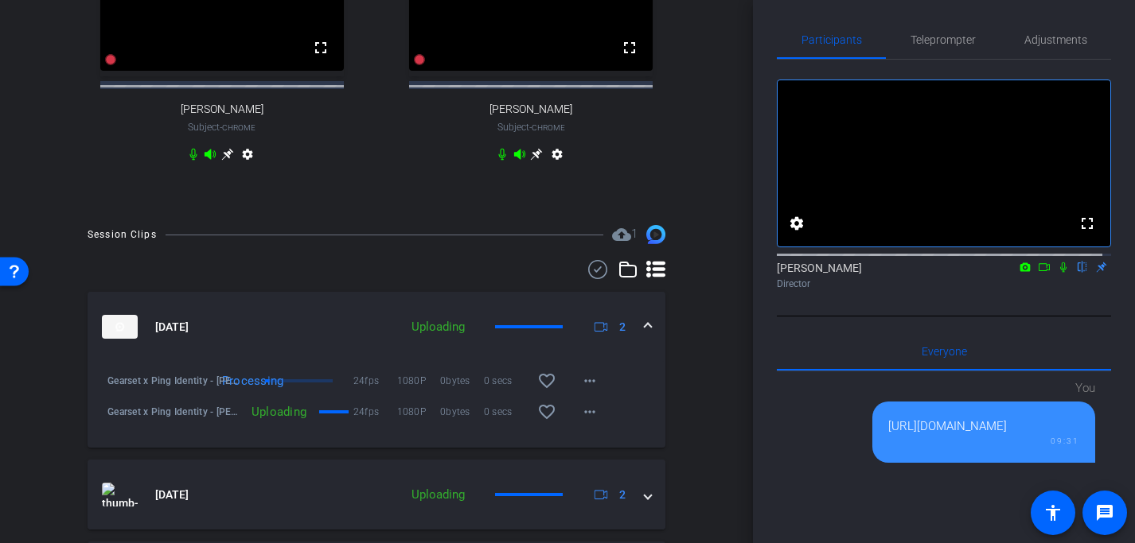
scroll to position [573, 0]
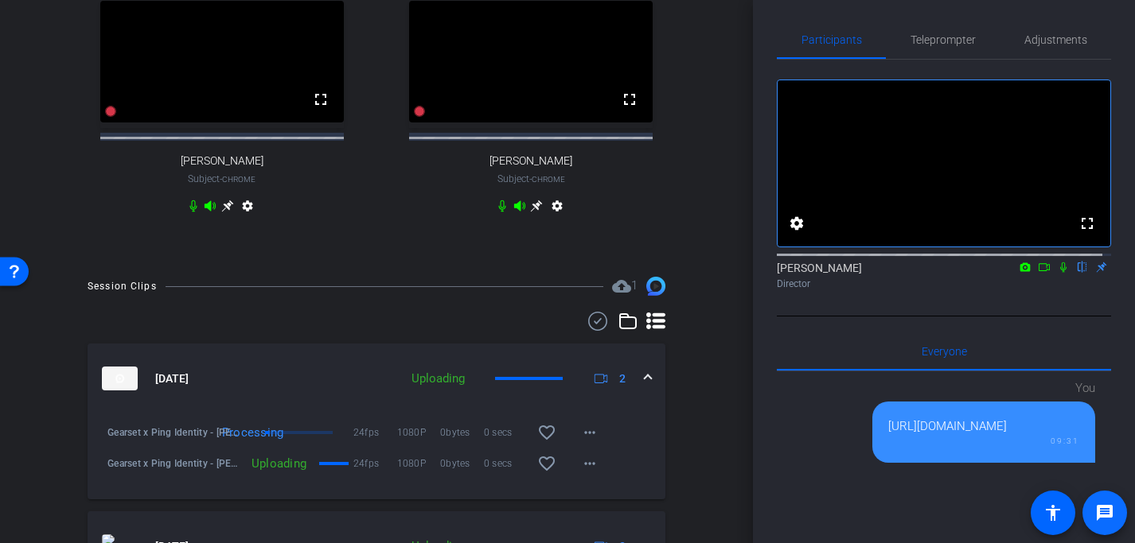
click at [1105, 513] on mat-icon "message" at bounding box center [1104, 513] width 19 height 19
click at [1053, 513] on mat-icon "accessibility" at bounding box center [1052, 513] width 19 height 19
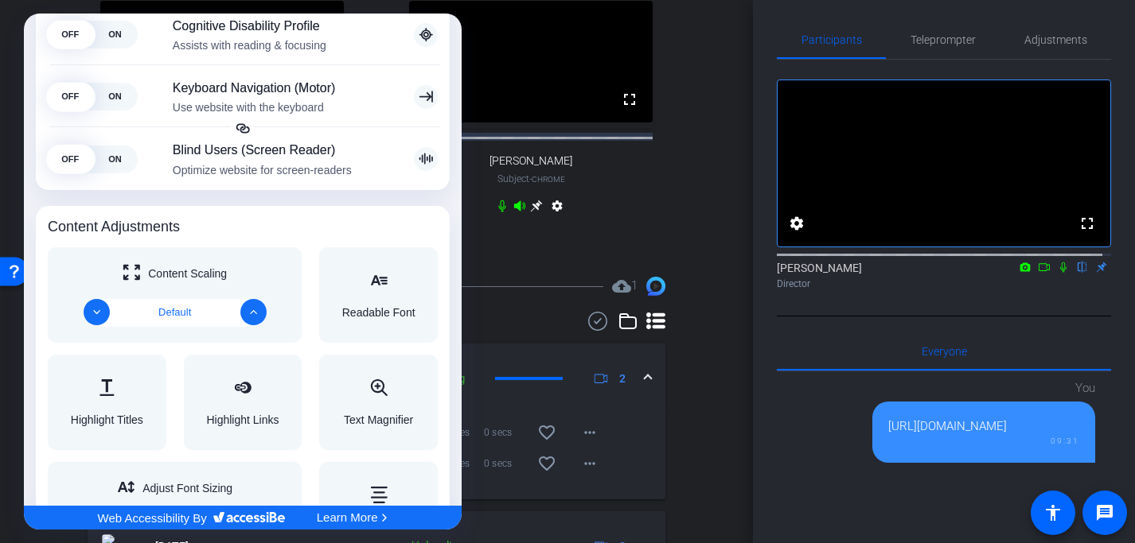
scroll to position [0, 0]
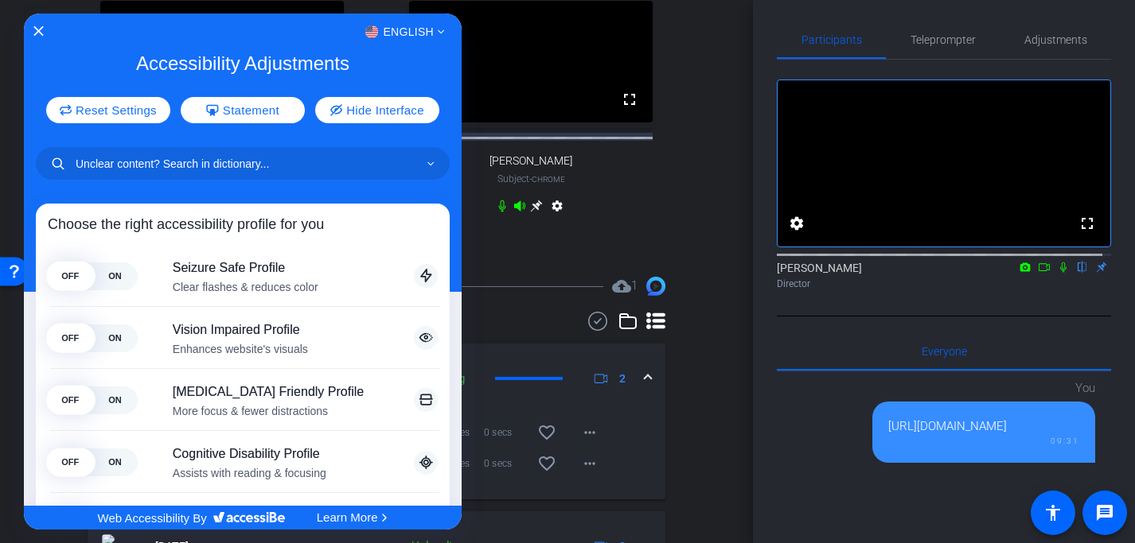
click at [47, 32] on div "English" at bounding box center [243, 31] width 438 height 21
click at [35, 27] on icon "Close Accessibility Interface" at bounding box center [38, 30] width 11 height 11
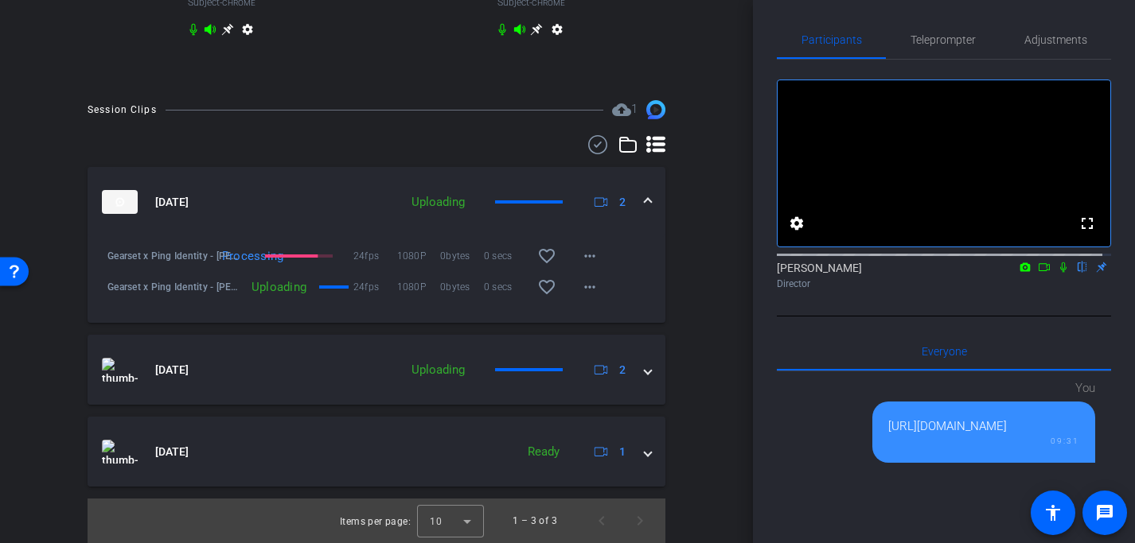
scroll to position [765, 0]
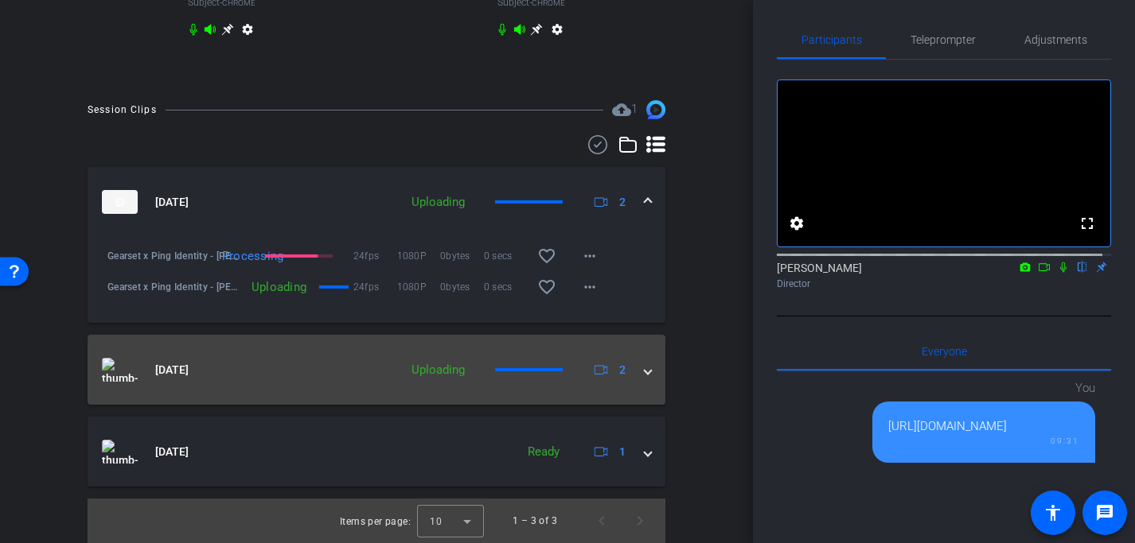
click at [644, 371] on span at bounding box center [647, 370] width 6 height 17
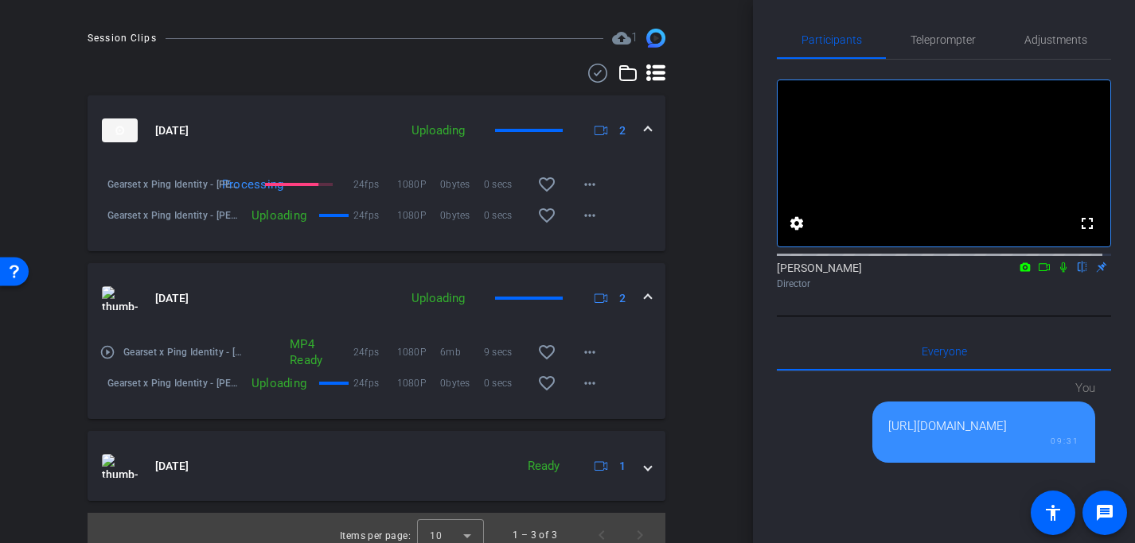
scroll to position [821, 0]
click at [580, 392] on mat-icon "more_horiz" at bounding box center [589, 383] width 19 height 19
click at [670, 361] on div at bounding box center [567, 271] width 1135 height 543
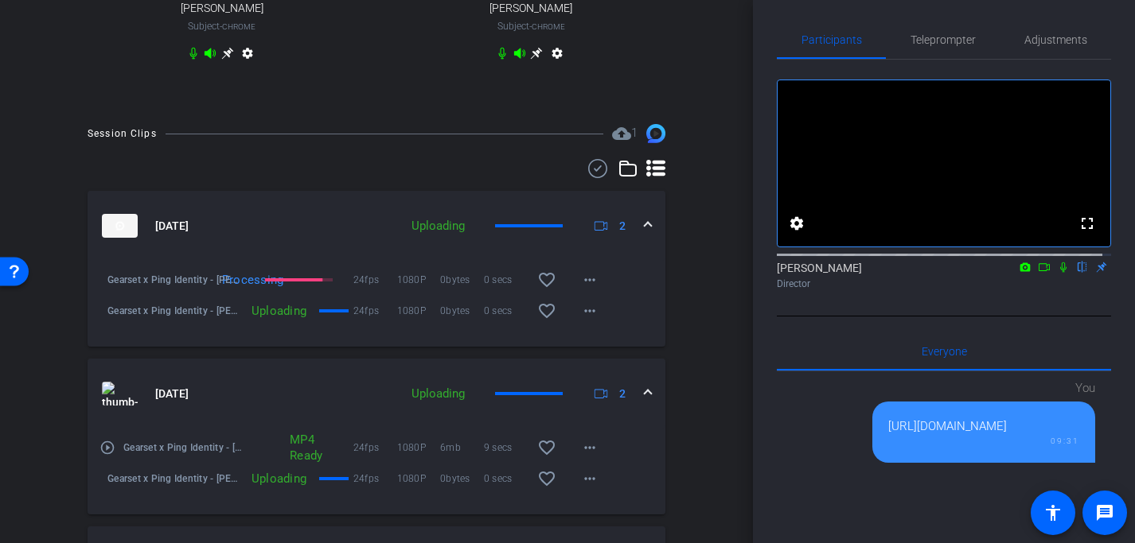
scroll to position [730, 0]
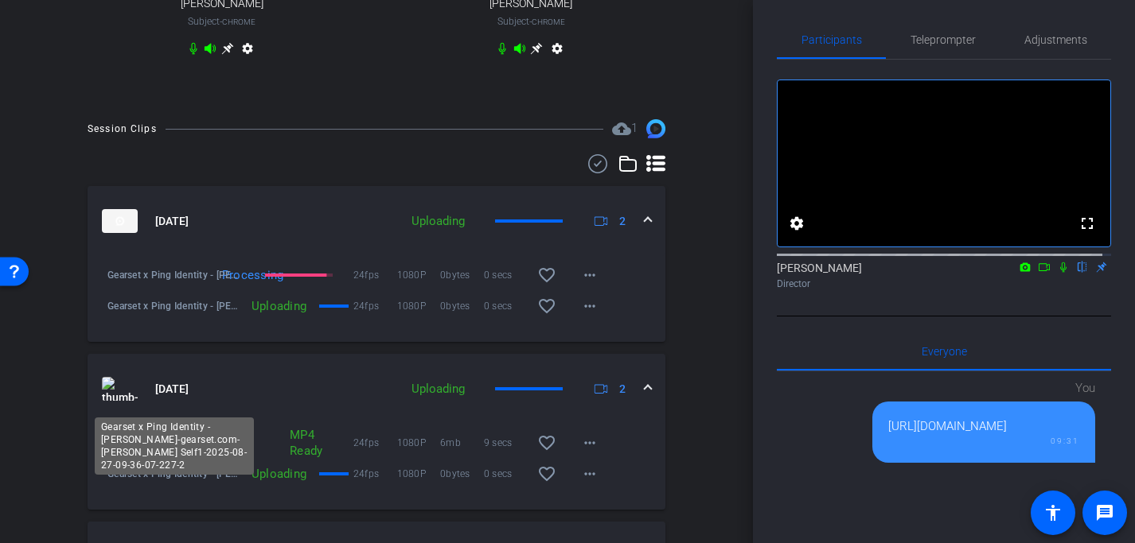
drag, startPoint x: 107, startPoint y: 490, endPoint x: 115, endPoint y: 489, distance: 8.8
click at [115, 489] on div "Gearset x Ping Identity - [PERSON_NAME]-gearset.com-[PERSON_NAME] Self1-2025-08…" at bounding box center [171, 474] width 144 height 38
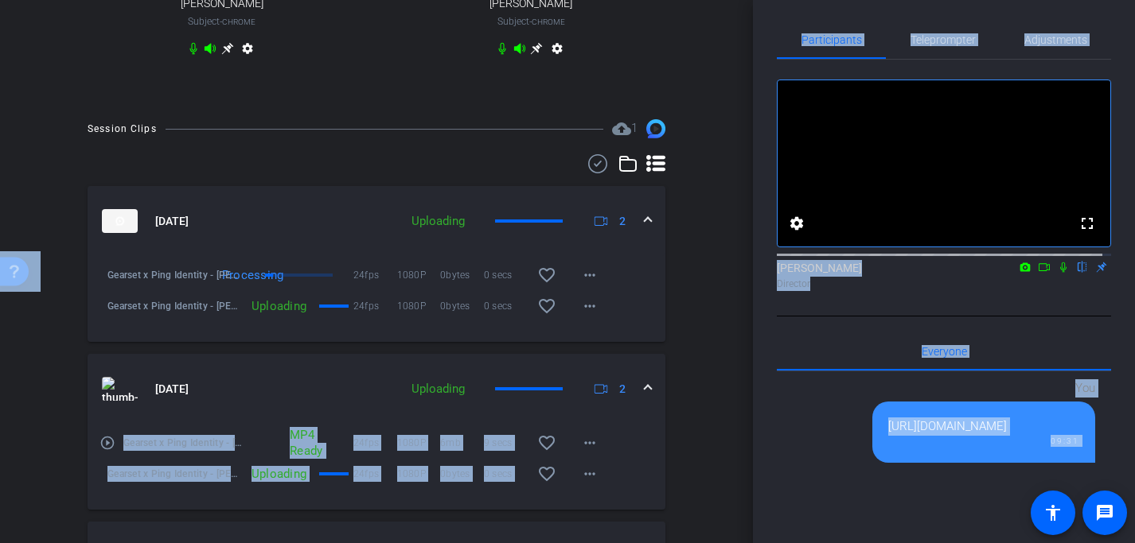
drag, startPoint x: 199, startPoint y: 461, endPoint x: 113, endPoint y: 469, distance: 86.3
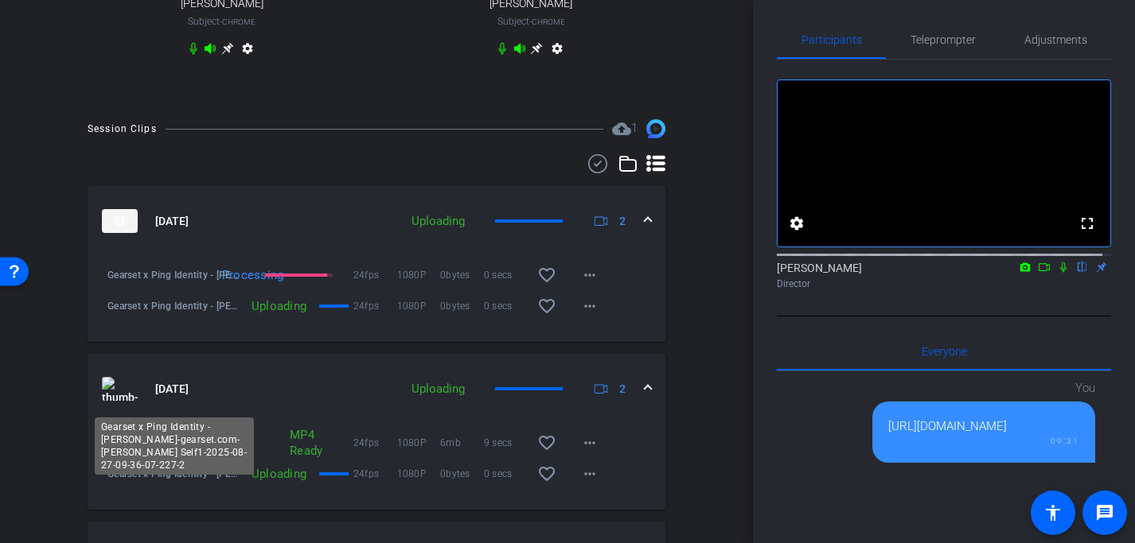
click at [159, 482] on span "Gearset x Ping Identity - [PERSON_NAME]-gearset.com-[PERSON_NAME] Self1-2025-08…" at bounding box center [175, 474] width 136 height 16
click at [165, 482] on span "Gearset x Ping Identity - [PERSON_NAME]-gearset.com-[PERSON_NAME] Self1-2025-08…" at bounding box center [175, 474] width 136 height 16
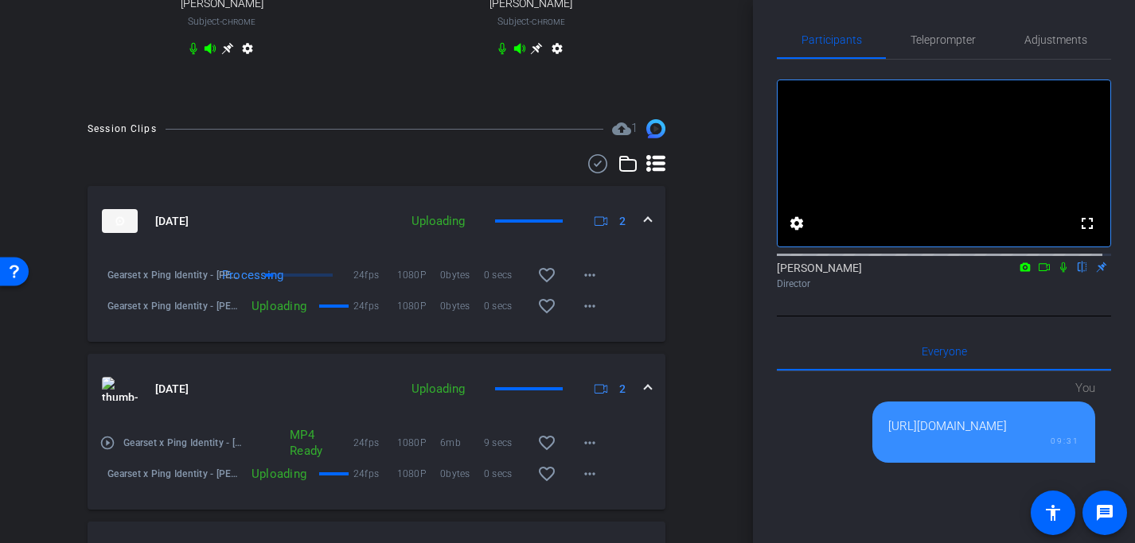
click at [165, 482] on span "Gearset x Ping Identity - [PERSON_NAME]-gearset.com-[PERSON_NAME] Self1-2025-08…" at bounding box center [175, 474] width 136 height 16
drag, startPoint x: 204, startPoint y: 464, endPoint x: 103, endPoint y: 445, distance: 103.6
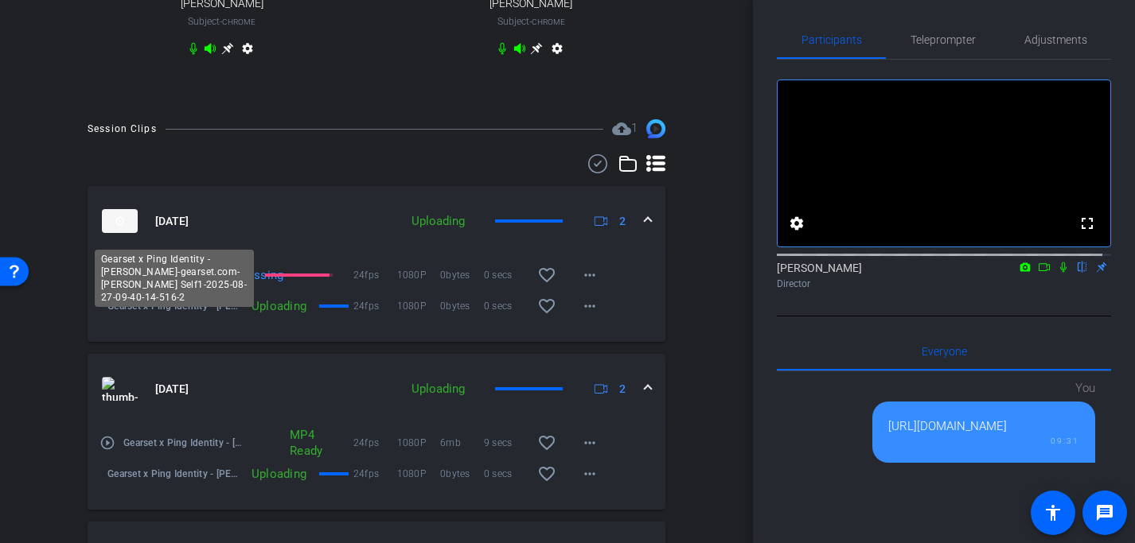
click at [199, 314] on span "Gearset x Ping Identity - [PERSON_NAME]-gearset.com-[PERSON_NAME] Self1-2025-08…" at bounding box center [175, 306] width 136 height 16
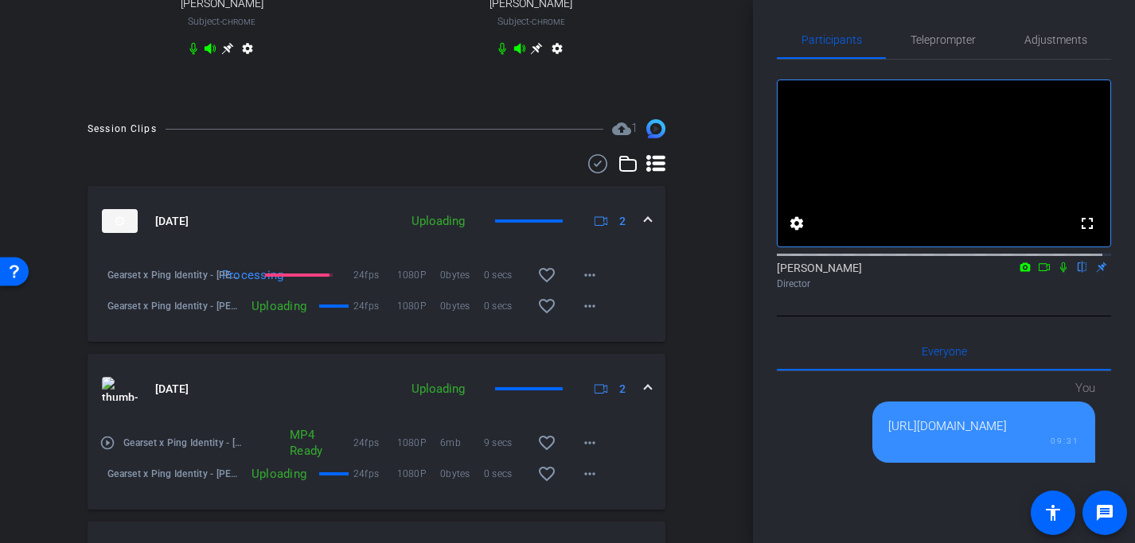
click at [199, 314] on span "Gearset x Ping Identity - [PERSON_NAME]-gearset.com-[PERSON_NAME] Self1-2025-08…" at bounding box center [175, 306] width 136 height 16
click at [201, 314] on span "Gearset x Ping Identity - [PERSON_NAME]-gearset.com-[PERSON_NAME] Self1-2025-08…" at bounding box center [175, 306] width 136 height 16
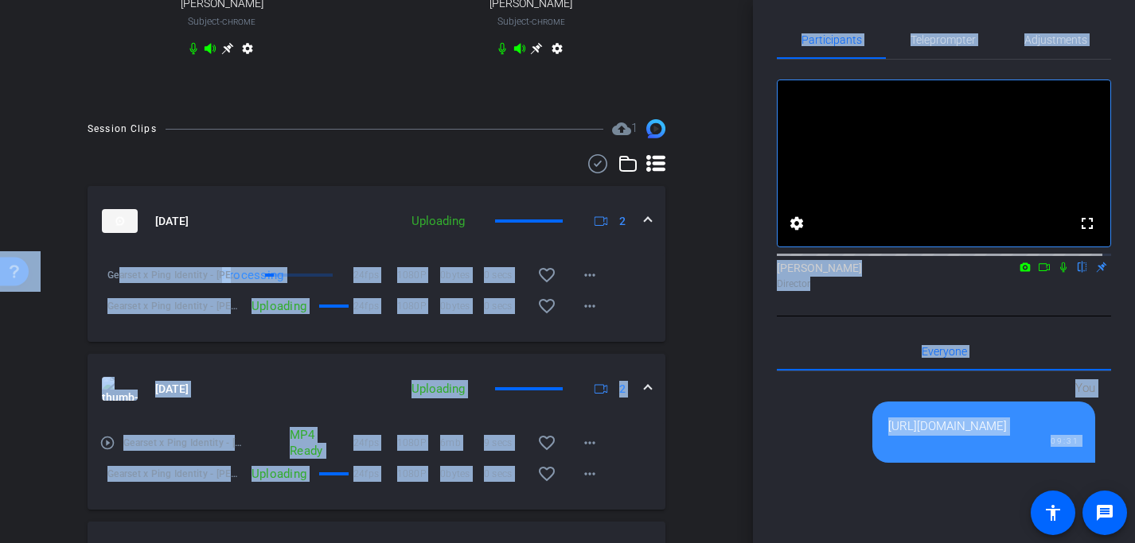
drag, startPoint x: 201, startPoint y: 296, endPoint x: 117, endPoint y: 283, distance: 84.5
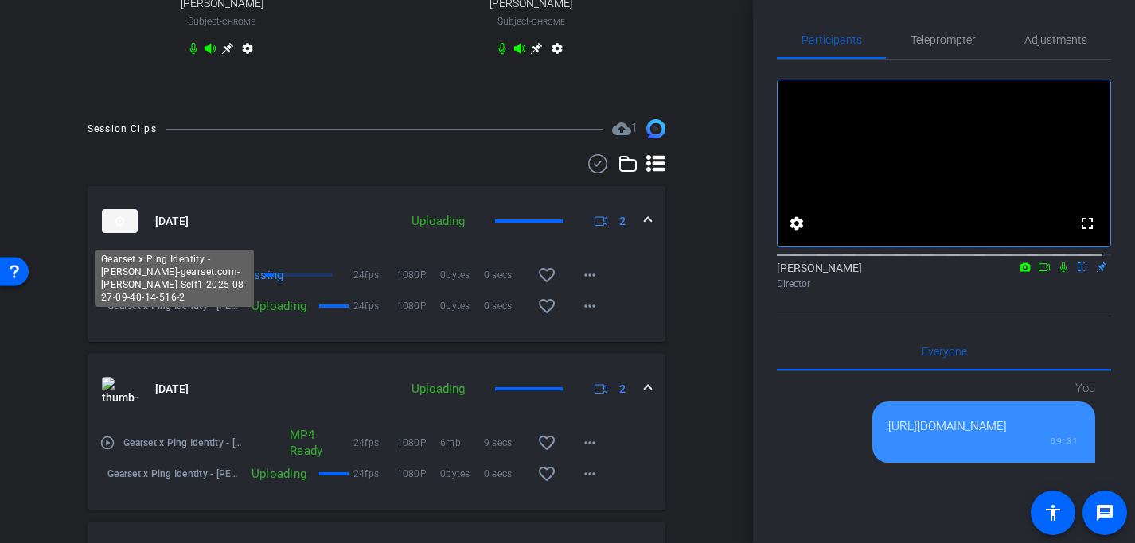
drag, startPoint x: 151, startPoint y: 325, endPoint x: 159, endPoint y: 324, distance: 8.0
click at [151, 314] on span "Gearset x Ping Identity - [PERSON_NAME]-gearset.com-[PERSON_NAME] Self1-2025-08…" at bounding box center [175, 306] width 136 height 16
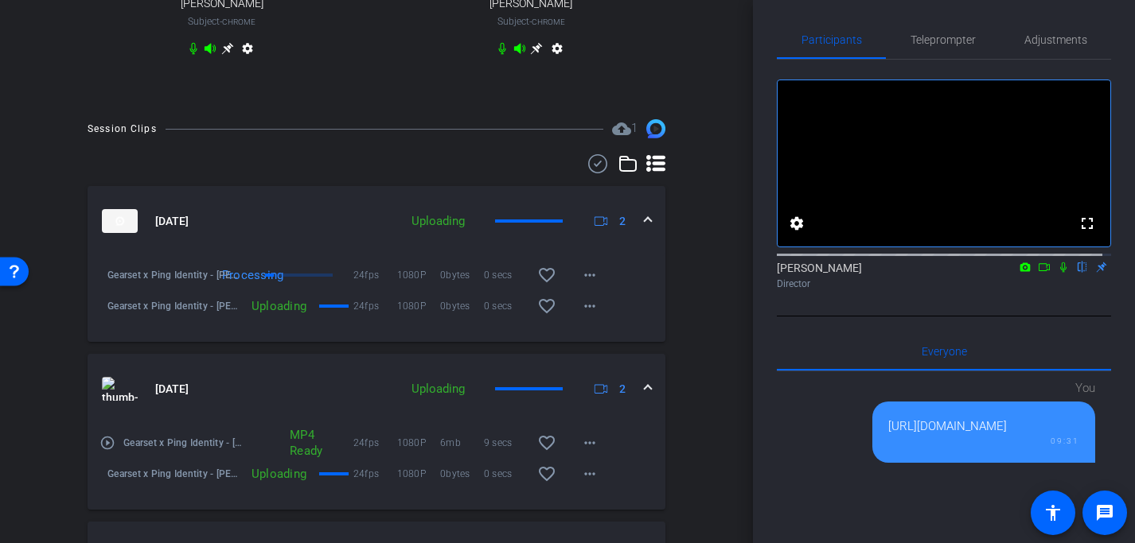
click at [185, 314] on span "Gearset x Ping Identity - [PERSON_NAME]-gearset.com-[PERSON_NAME] Self1-2025-08…" at bounding box center [175, 306] width 136 height 16
click at [195, 314] on span "Gearset x Ping Identity - [PERSON_NAME]-gearset.com-[PERSON_NAME] Self1-2025-08…" at bounding box center [175, 306] width 136 height 16
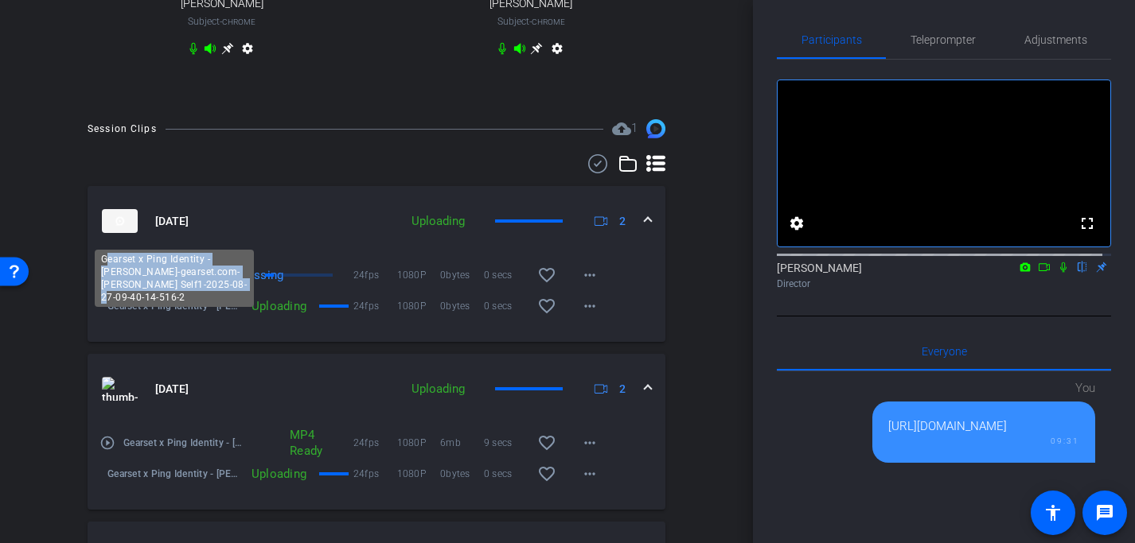
drag, startPoint x: 197, startPoint y: 298, endPoint x: 106, endPoint y: 274, distance: 94.6
click at [106, 274] on div "Gearset x Ping Identity - [PERSON_NAME]-gearset.com-[PERSON_NAME] Self1-2025-08…" at bounding box center [174, 278] width 159 height 57
copy div "earset x Ping Identity - [PERSON_NAME]-gearset.com-[PERSON_NAME] Self1-2025-08-…"
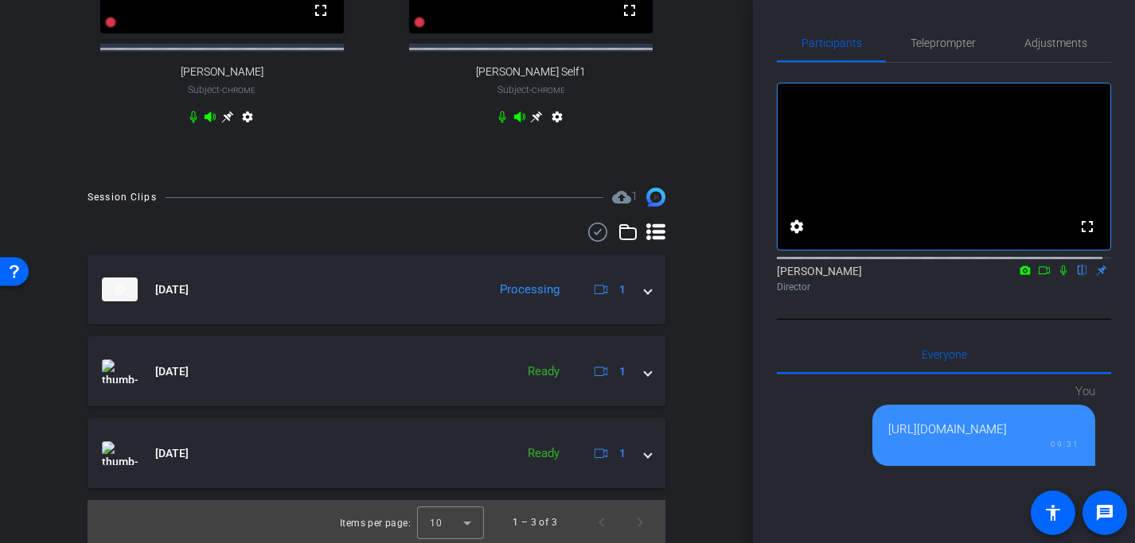
scroll to position [680, 0]
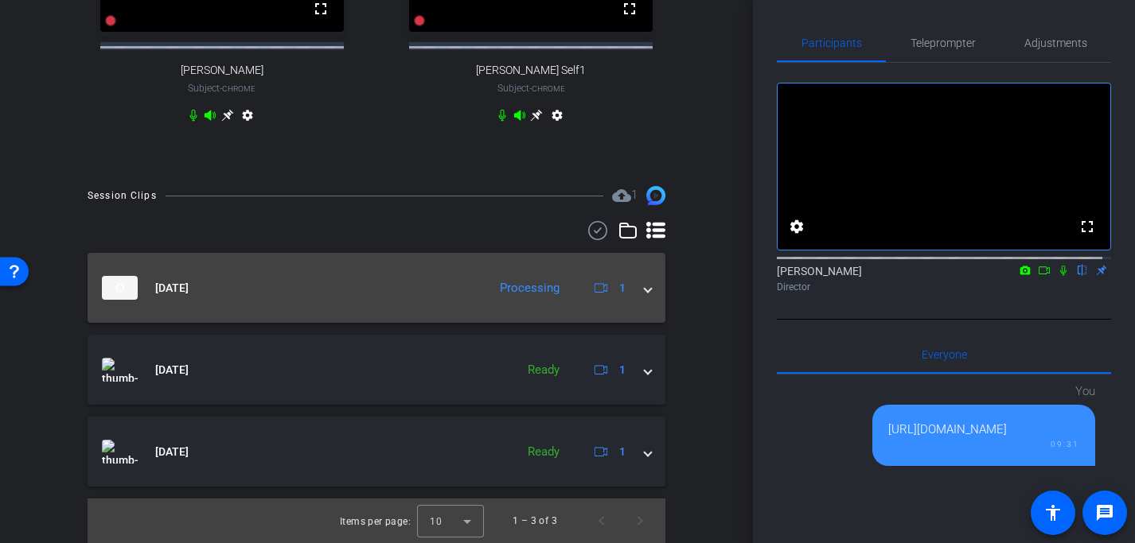
click at [646, 300] on mat-expansion-panel-header "Aug 27, 2025 Processing 1" at bounding box center [377, 288] width 578 height 70
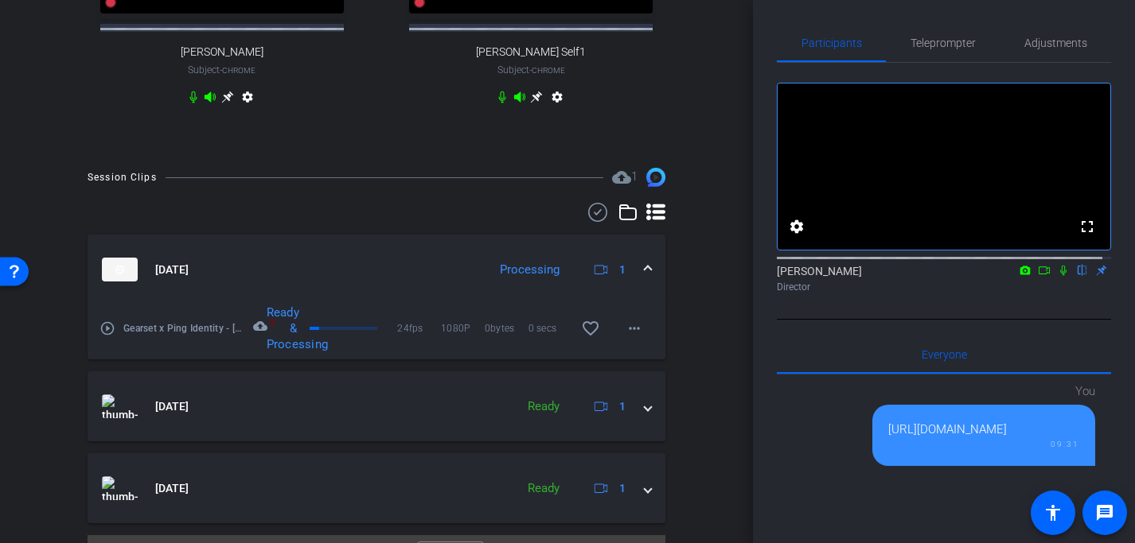
scroll to position [683, 0]
click at [688, 339] on div "Session Clips cloud_upload 1 Aug 27, 2025 Processing 1 play_circle_outline Gear…" at bounding box center [376, 373] width 673 height 412
click at [629, 337] on mat-icon "more_horiz" at bounding box center [634, 327] width 19 height 19
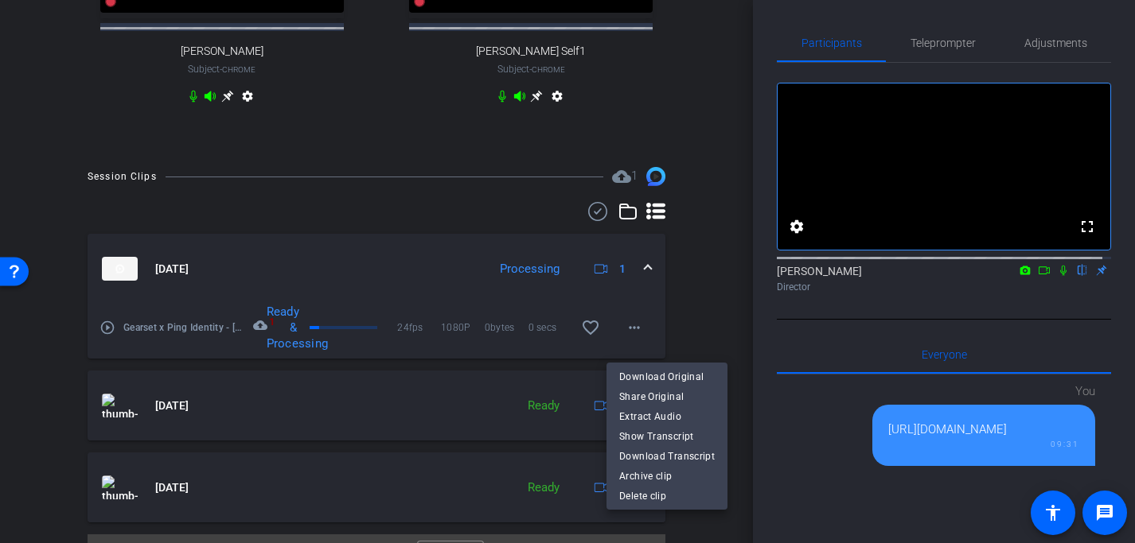
click at [707, 309] on div at bounding box center [567, 271] width 1135 height 543
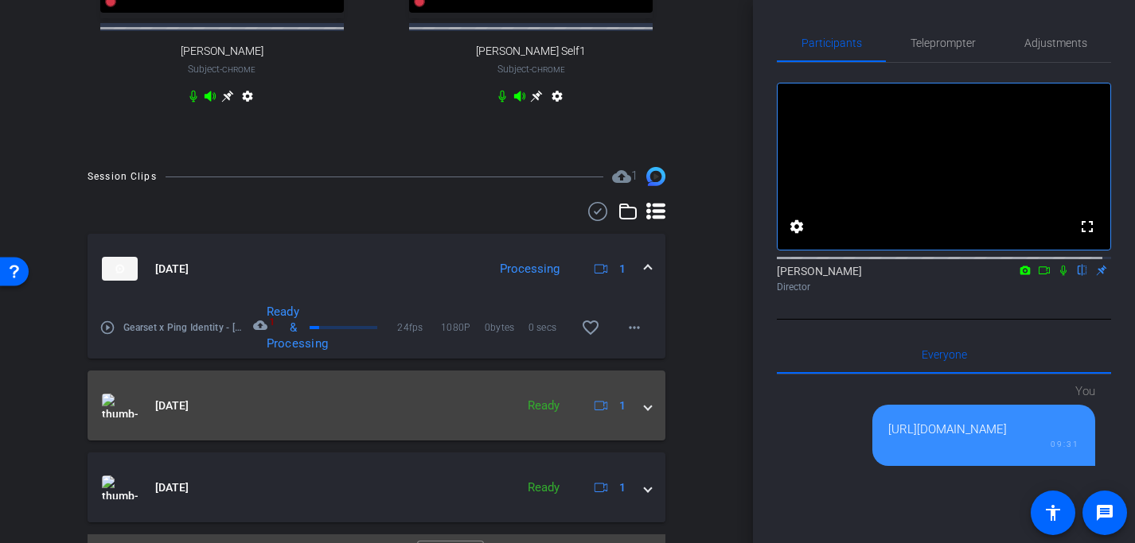
click at [633, 418] on div "Aug 27, 2025 Ready 1" at bounding box center [373, 406] width 543 height 24
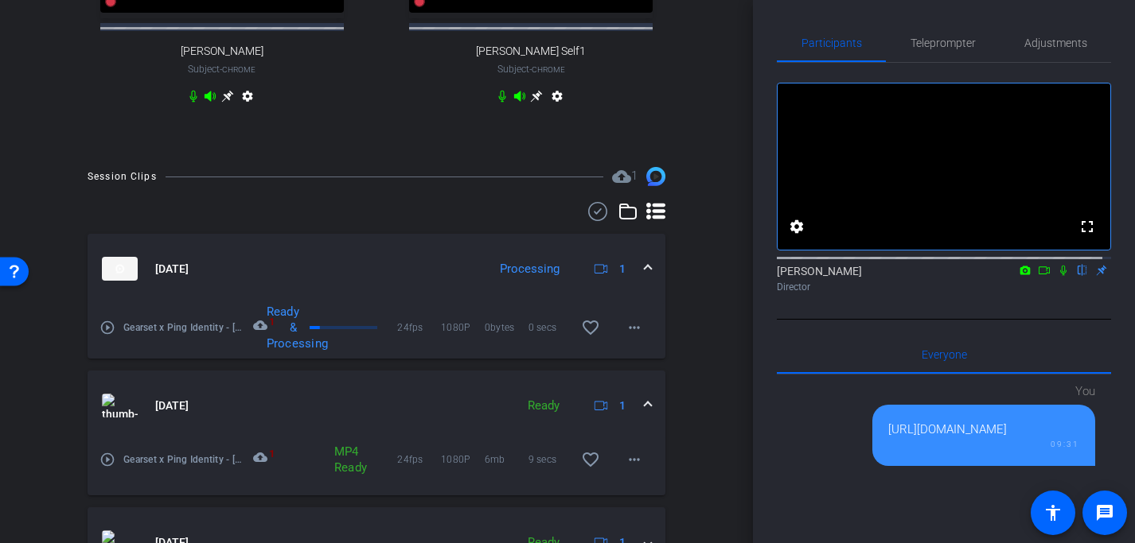
click at [686, 360] on div "Session Clips cloud_upload 1 Aug 27, 2025 Processing 1 play_circle_outline Gear…" at bounding box center [376, 400] width 673 height 467
click at [685, 353] on div "Session Clips cloud_upload 1 Aug 27, 2025 Processing 1 play_circle_outline Gear…" at bounding box center [376, 400] width 673 height 467
click at [681, 344] on div "Session Clips cloud_upload 1 Aug 27, 2025 Processing 1 play_circle_outline Gear…" at bounding box center [376, 400] width 673 height 467
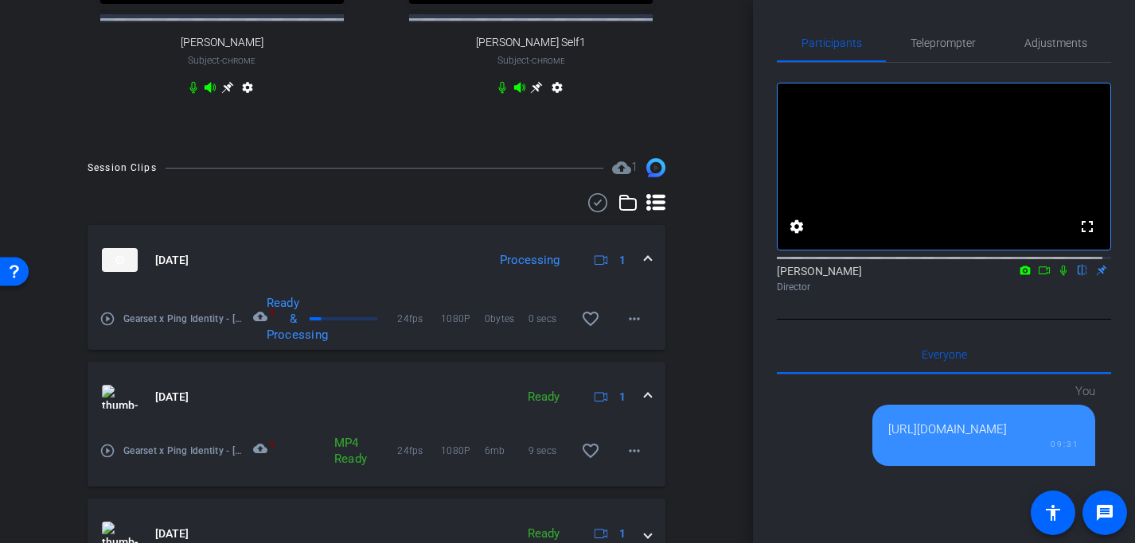
scroll to position [789, 0]
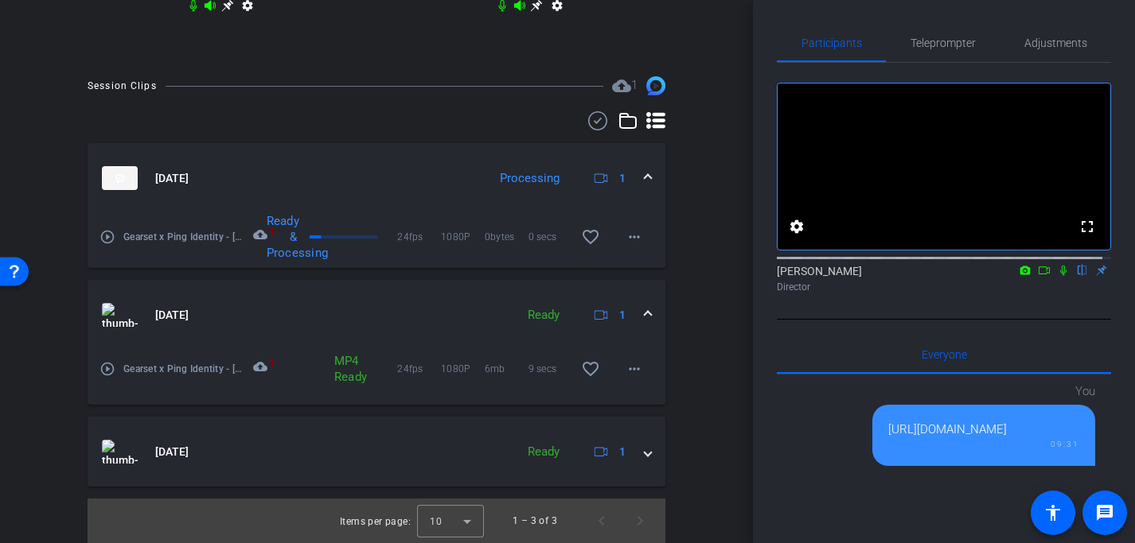
click at [691, 236] on div "Session Clips cloud_upload 1 Aug 27, 2025 Processing 1 play_circle_outline Gear…" at bounding box center [376, 309] width 673 height 467
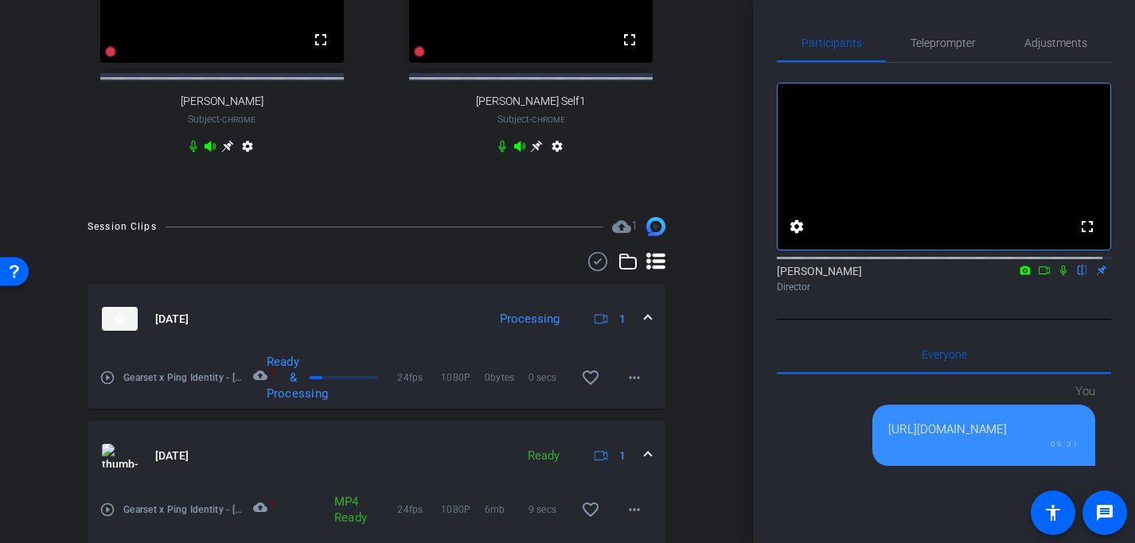
scroll to position [633, 0]
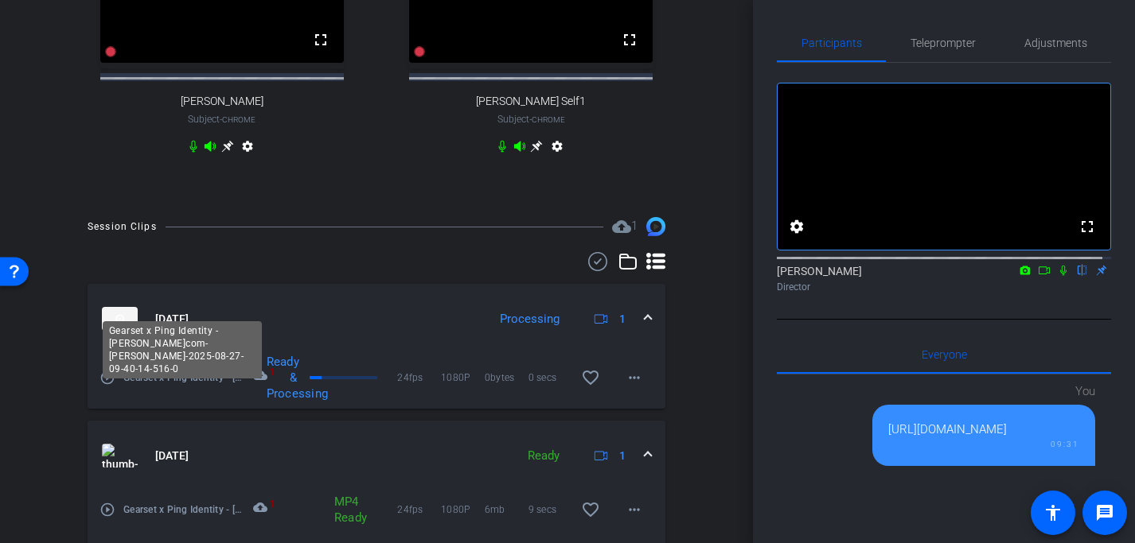
click at [176, 386] on span "Gearset x Ping Identity - [PERSON_NAME]com-[PERSON_NAME]-2025-08-27-09-40-14-51…" at bounding box center [183, 378] width 120 height 16
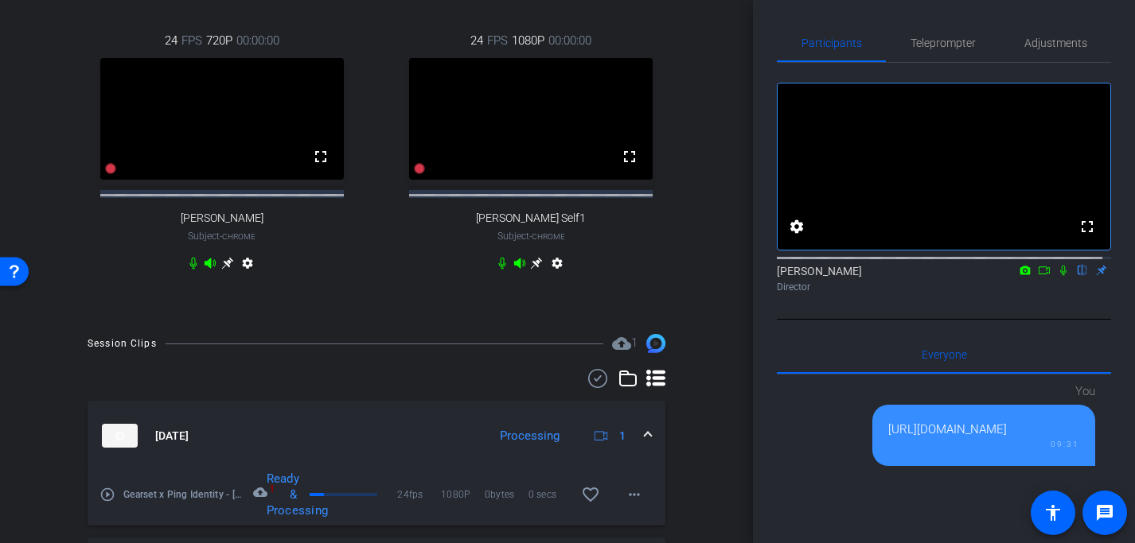
scroll to position [514, 0]
click at [1100, 505] on mat-icon "message" at bounding box center [1104, 513] width 19 height 19
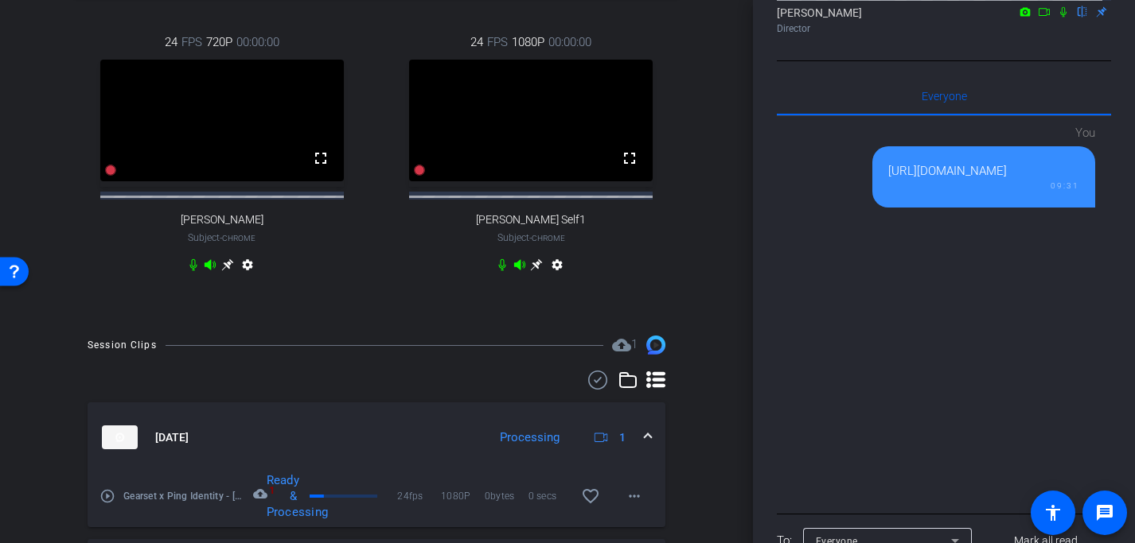
scroll to position [359, 0]
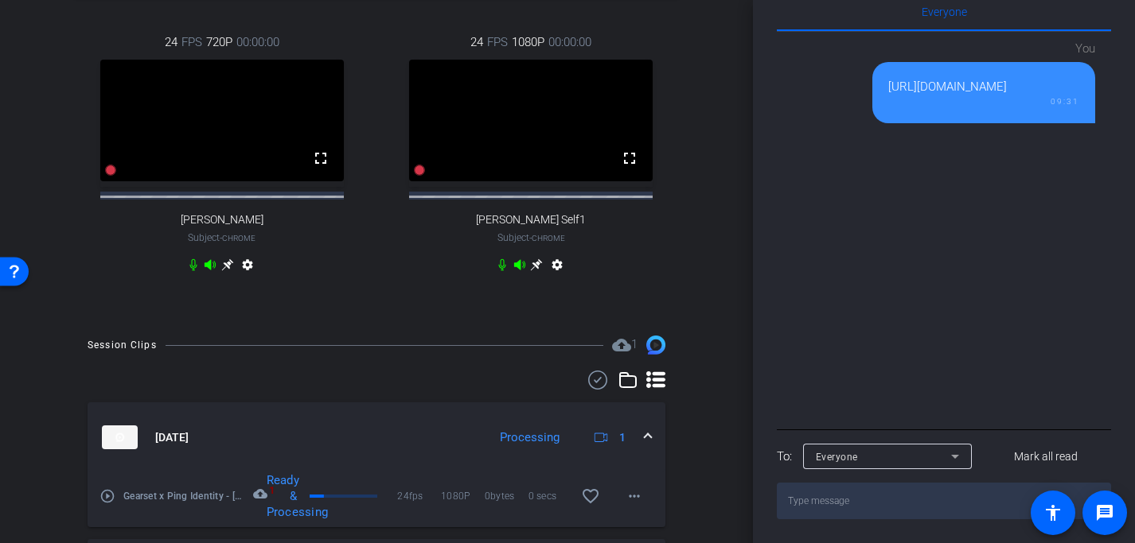
click at [836, 512] on textarea at bounding box center [944, 501] width 334 height 37
paste textarea "https://capture.openreel.com/video-retry"
type textarea "https://capture.openreel.com/video-retry"
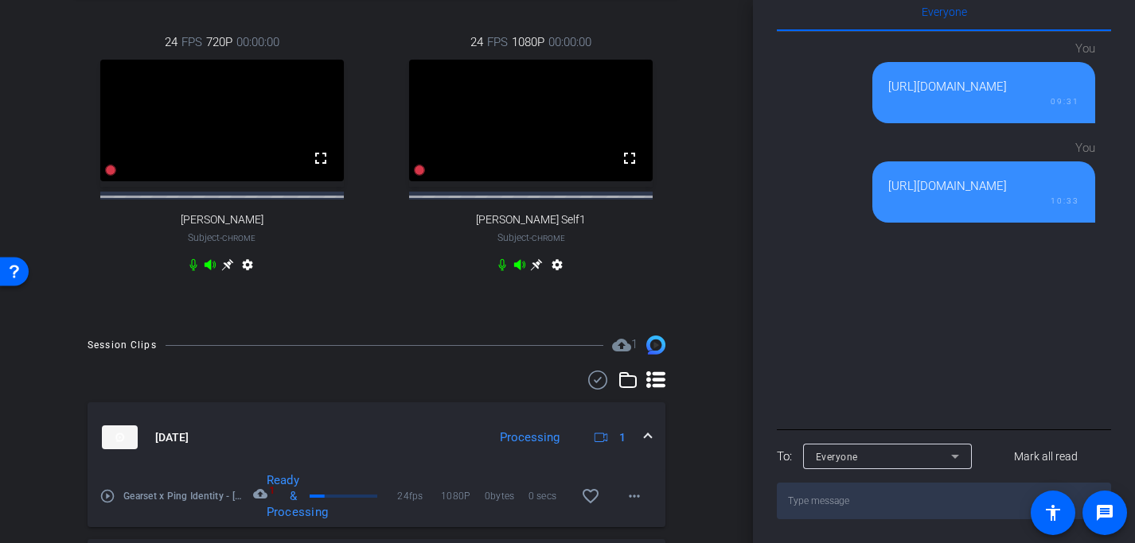
click at [838, 505] on textarea at bounding box center [944, 501] width 334 height 37
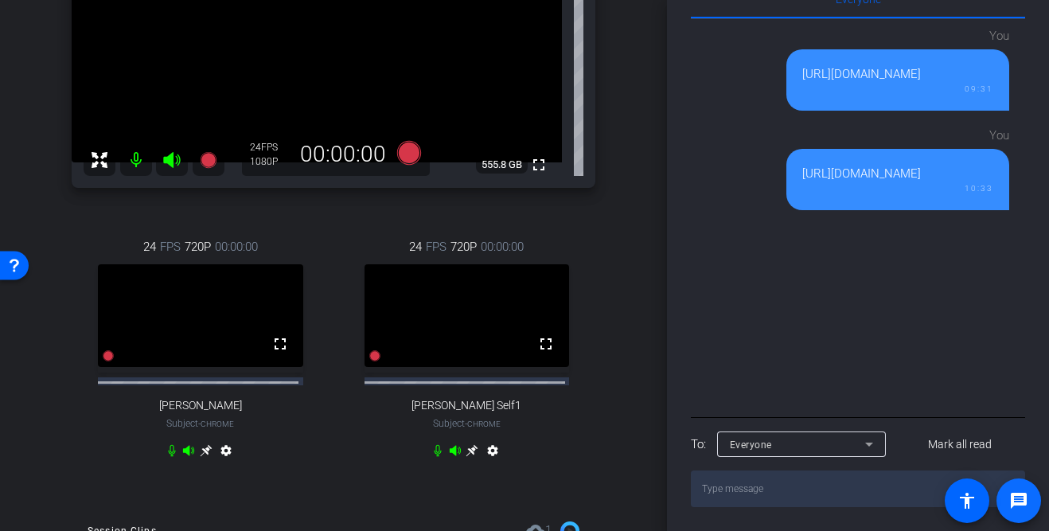
scroll to position [262, 0]
click at [465, 456] on icon at bounding box center [471, 449] width 13 height 13
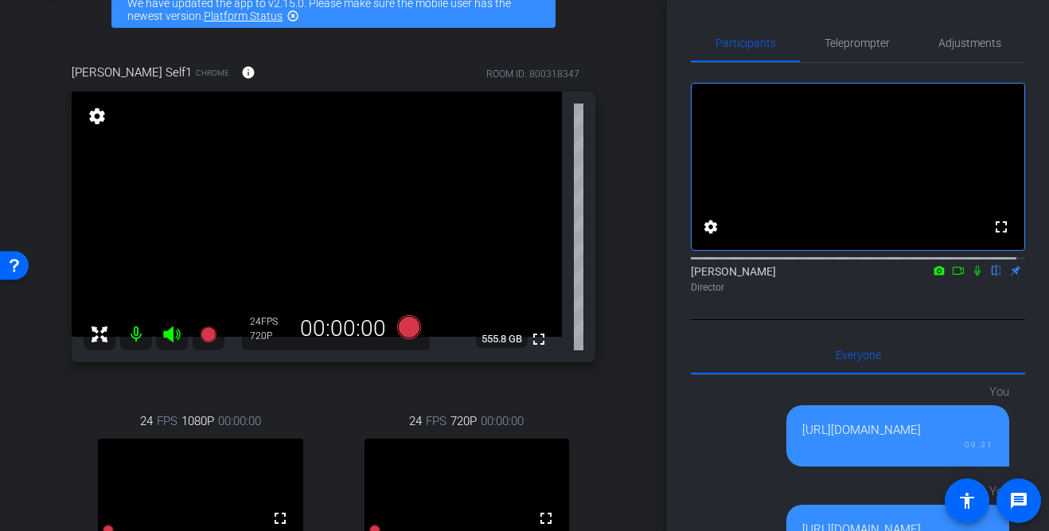
scroll to position [90, 0]
